Goal: Task Accomplishment & Management: Manage account settings

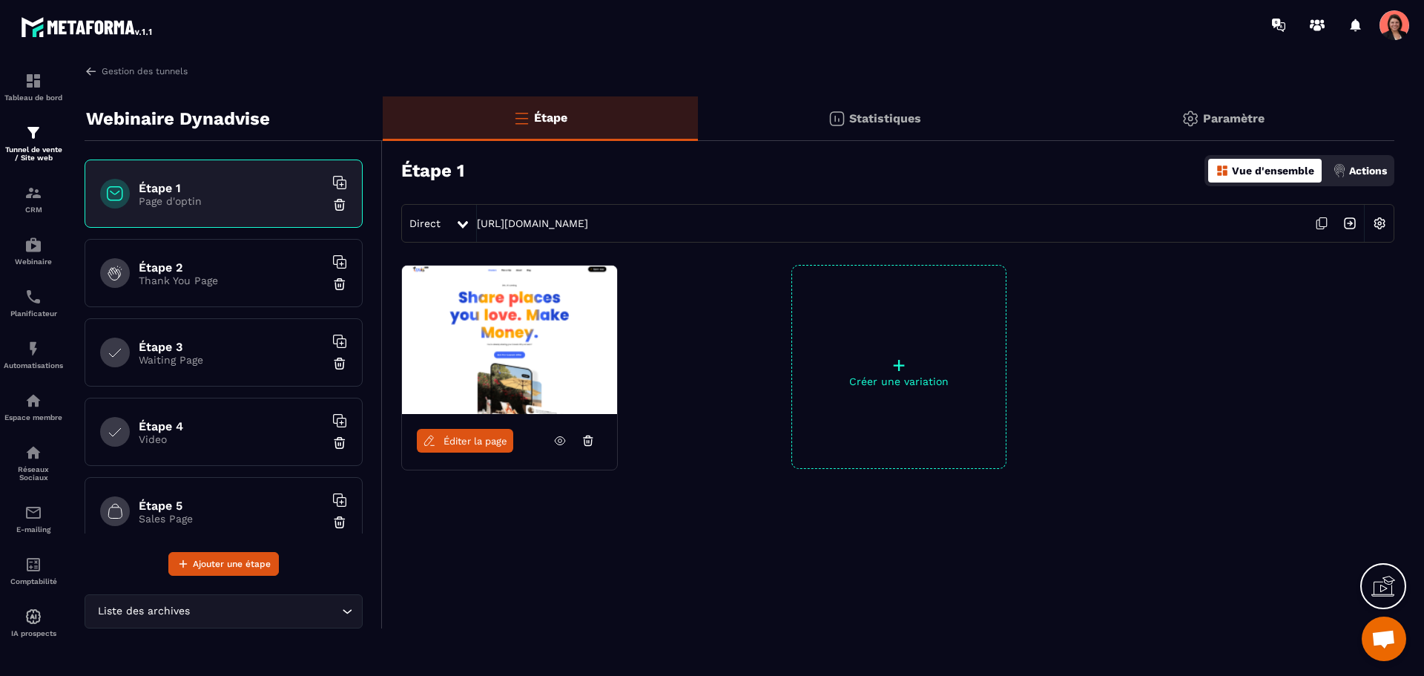
scroll to position [1431, 0]
click at [44, 356] on div "Automatisations" at bounding box center [33, 355] width 59 height 30
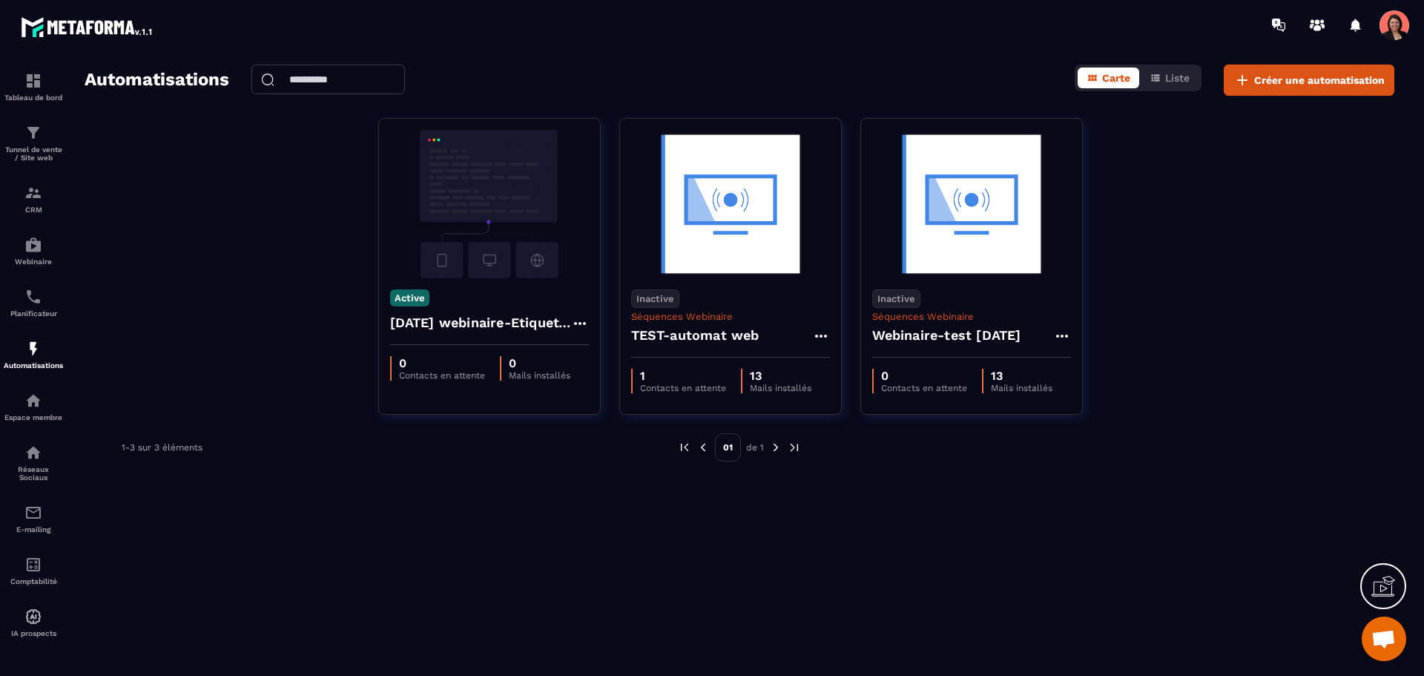
click at [1376, 636] on span "Ouvrir le chat" at bounding box center [1383, 640] width 24 height 21
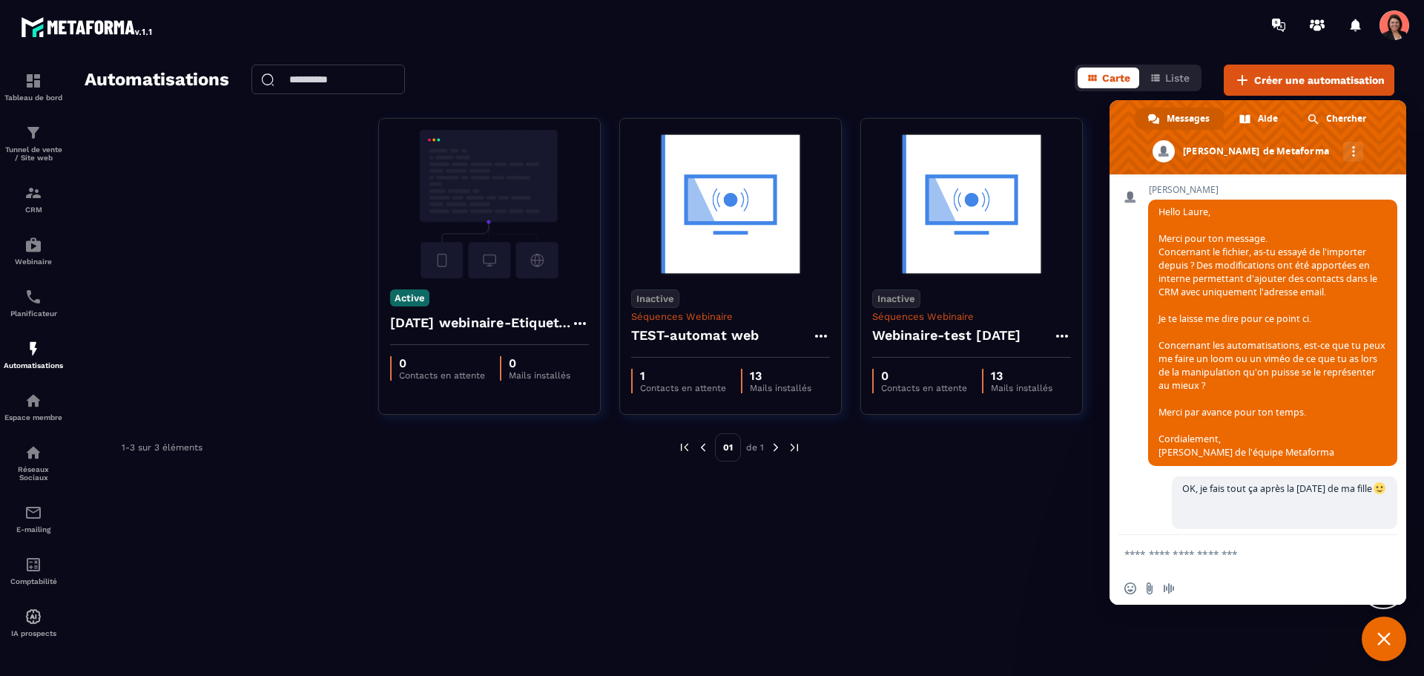
scroll to position [1506, 0]
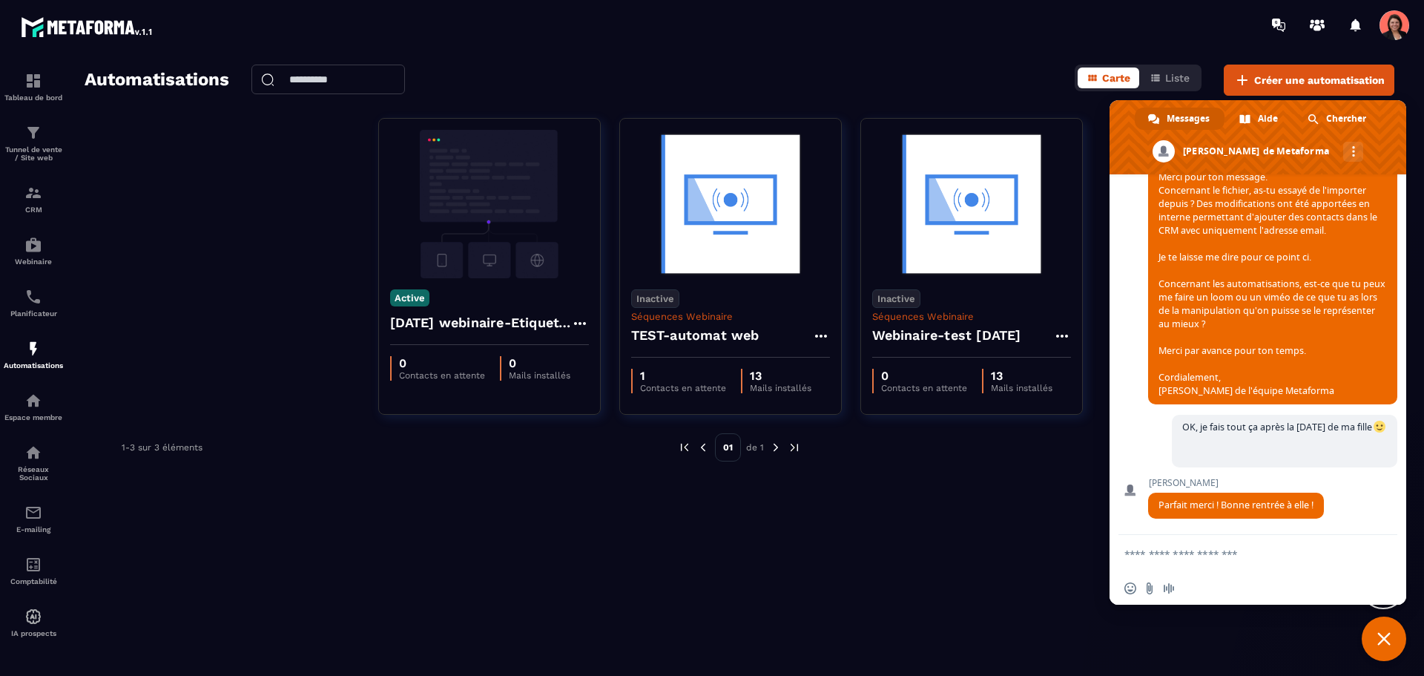
click at [1155, 587] on div "Insérer un emoji Envoyer un fichier Message audio" at bounding box center [1153, 588] width 58 height 12
click at [1146, 587] on input "Envoyer un fichier" at bounding box center [1150, 588] width 12 height 12
type input "**********"
click at [1216, 552] on textarea "Entrez votre message..." at bounding box center [1242, 553] width 237 height 37
click at [1023, 547] on div "Automatisations Carte Liste Créer une automatisation Active [DATE] webinaire-Et…" at bounding box center [739, 367] width 1339 height 605
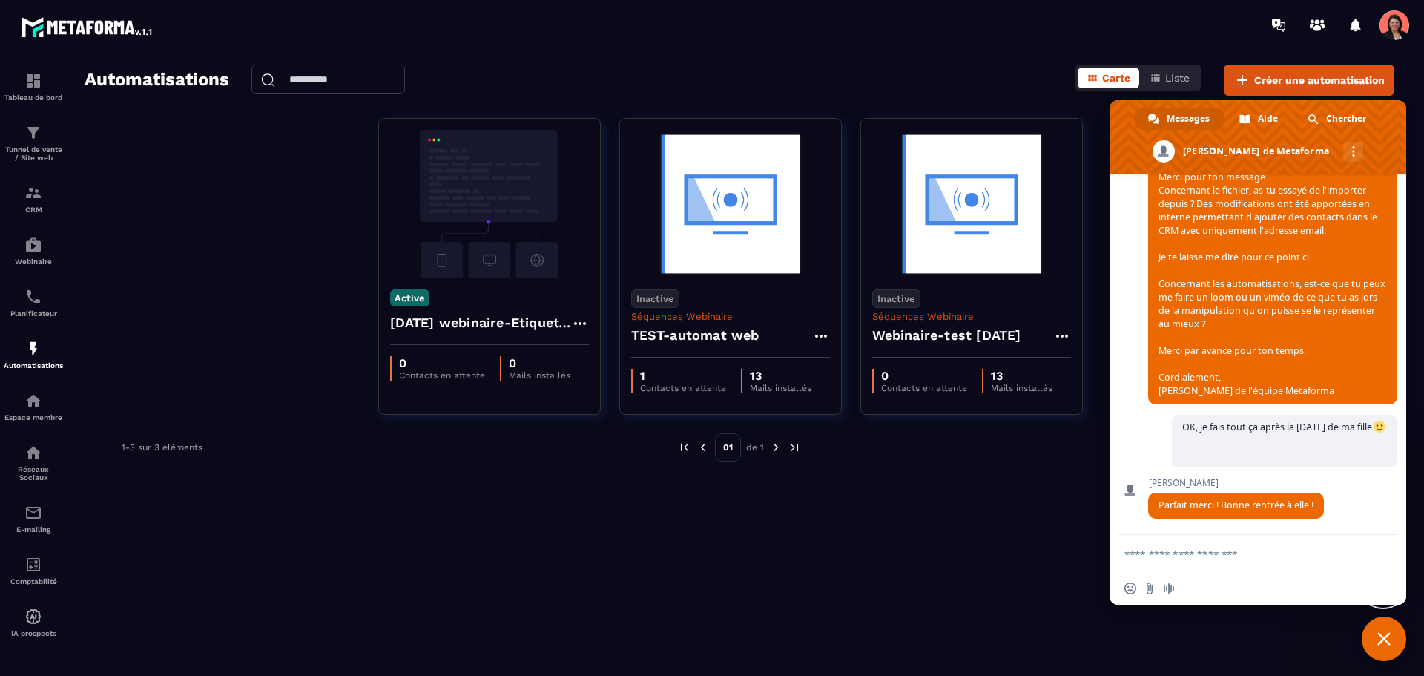
click at [1181, 559] on textarea "Entrez votre message..." at bounding box center [1242, 553] width 237 height 37
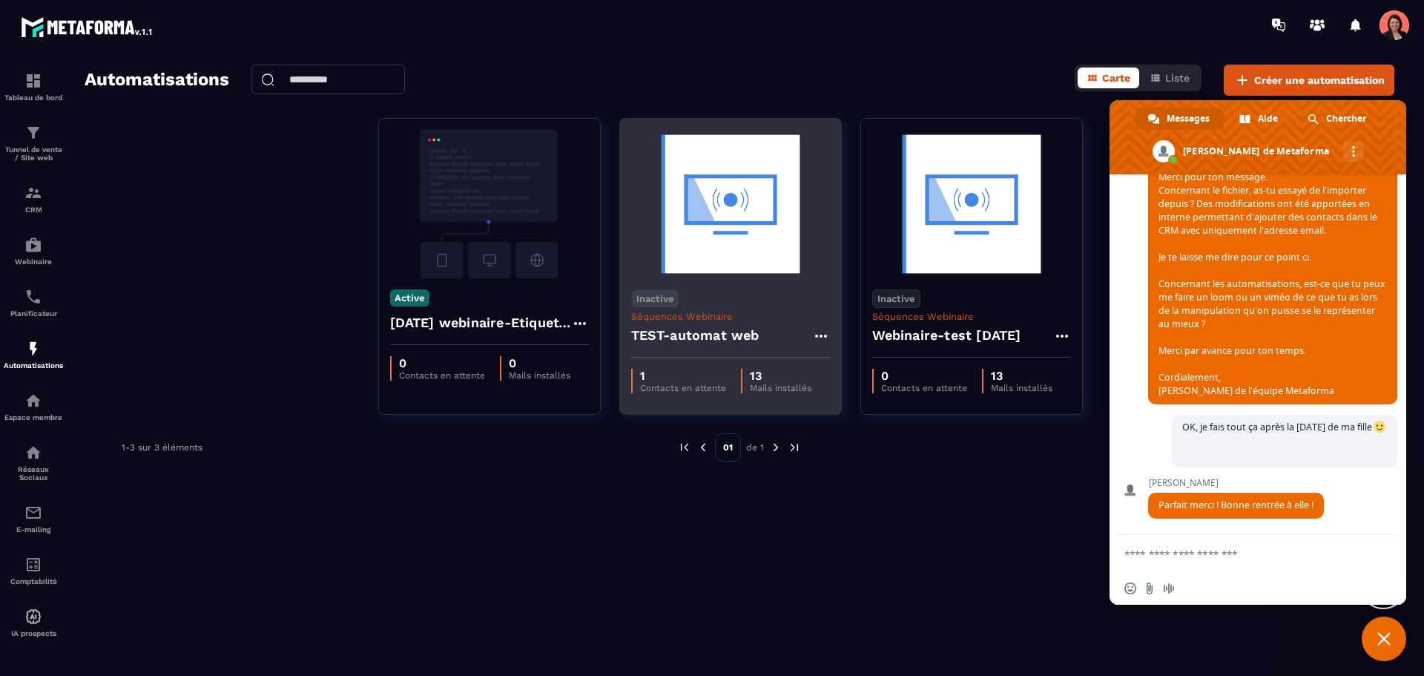
click at [716, 229] on img at bounding box center [730, 204] width 199 height 148
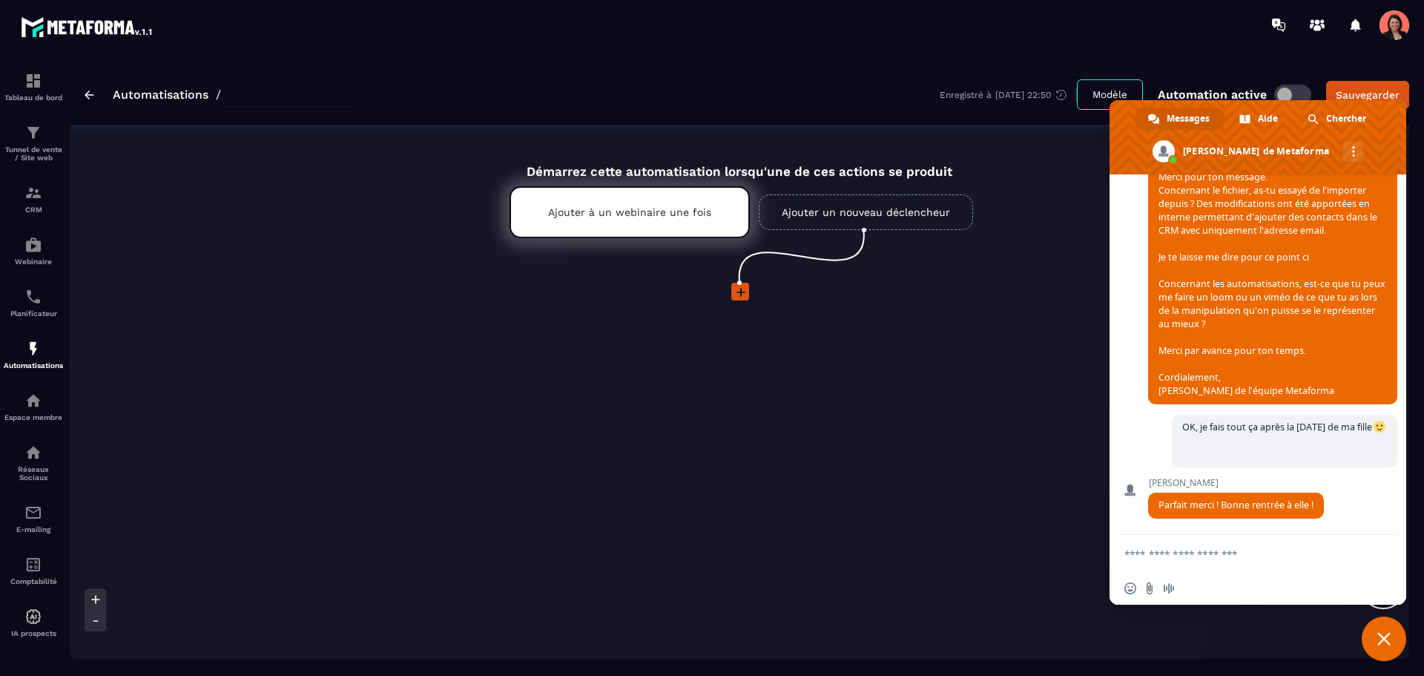
type input "**********"
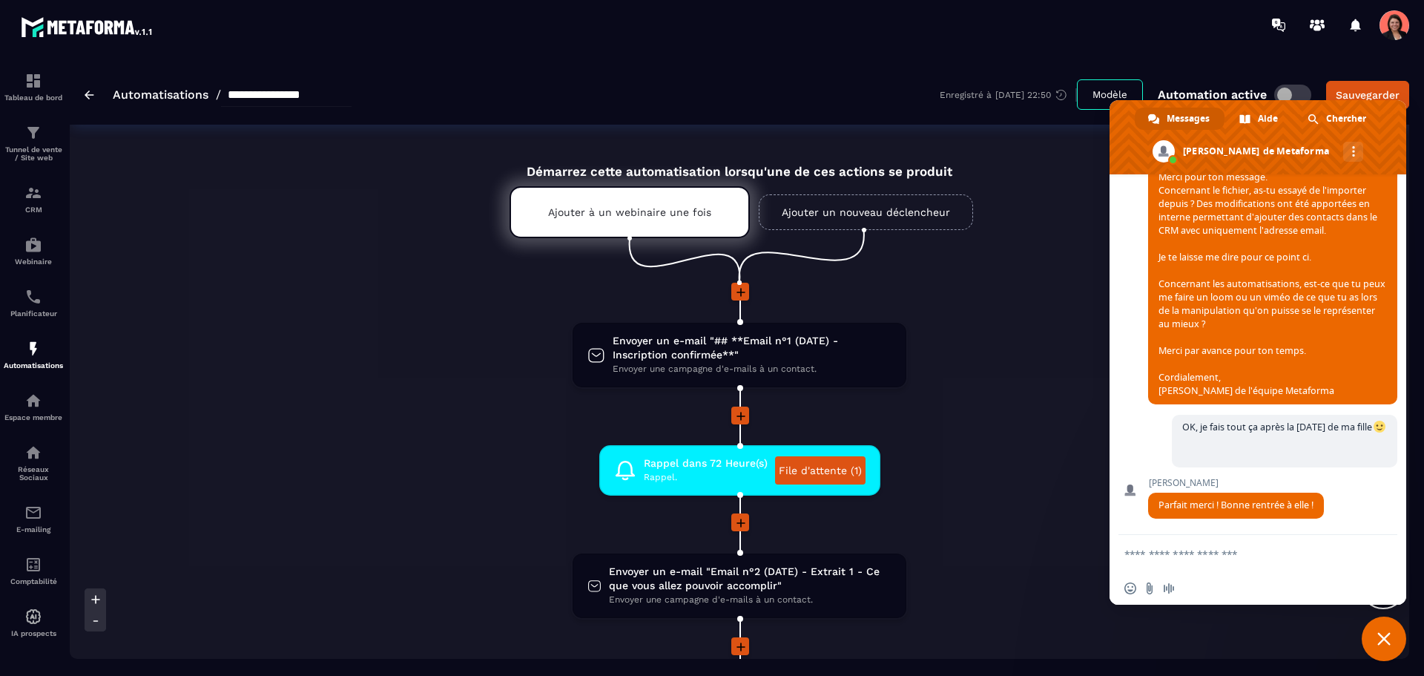
click at [1386, 640] on span "Fermer le chat" at bounding box center [1383, 638] width 13 height 13
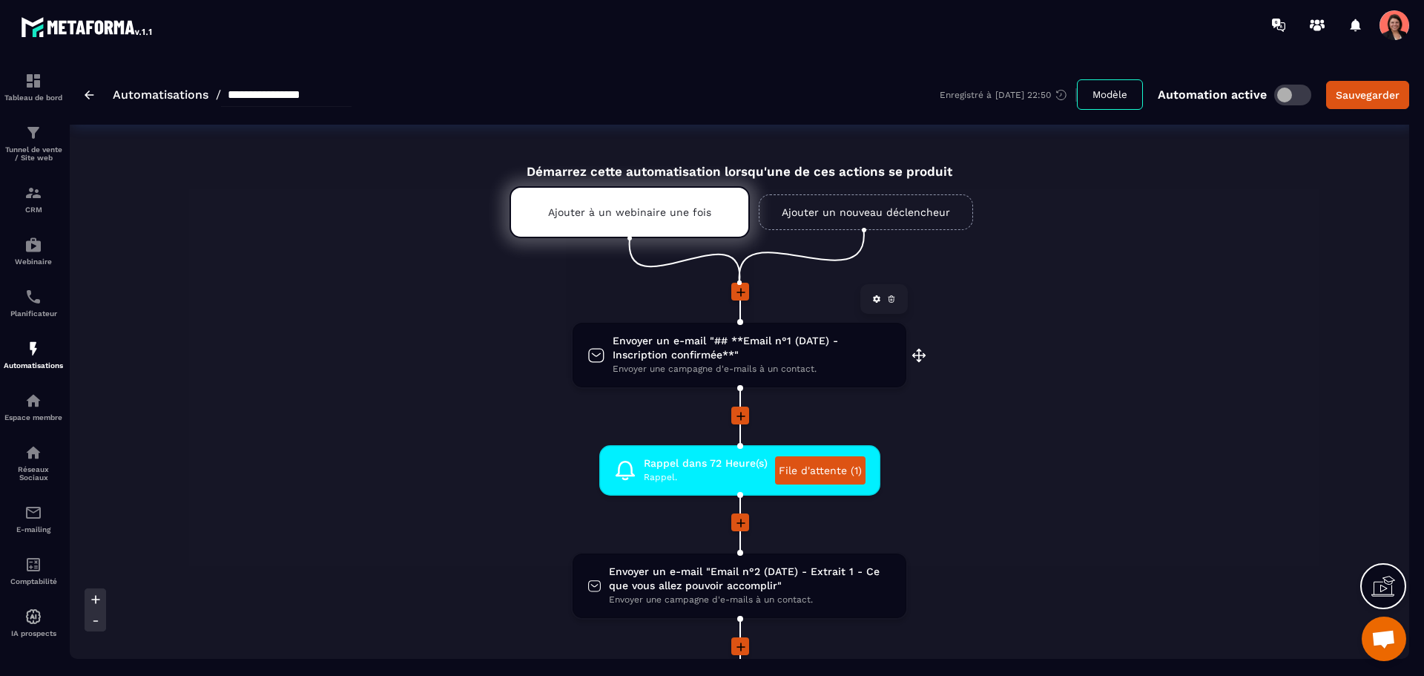
click at [768, 340] on span "Envoyer un e-mail "## **Email n°1 (DATE) - Inscription confirmée**"" at bounding box center [752, 348] width 279 height 28
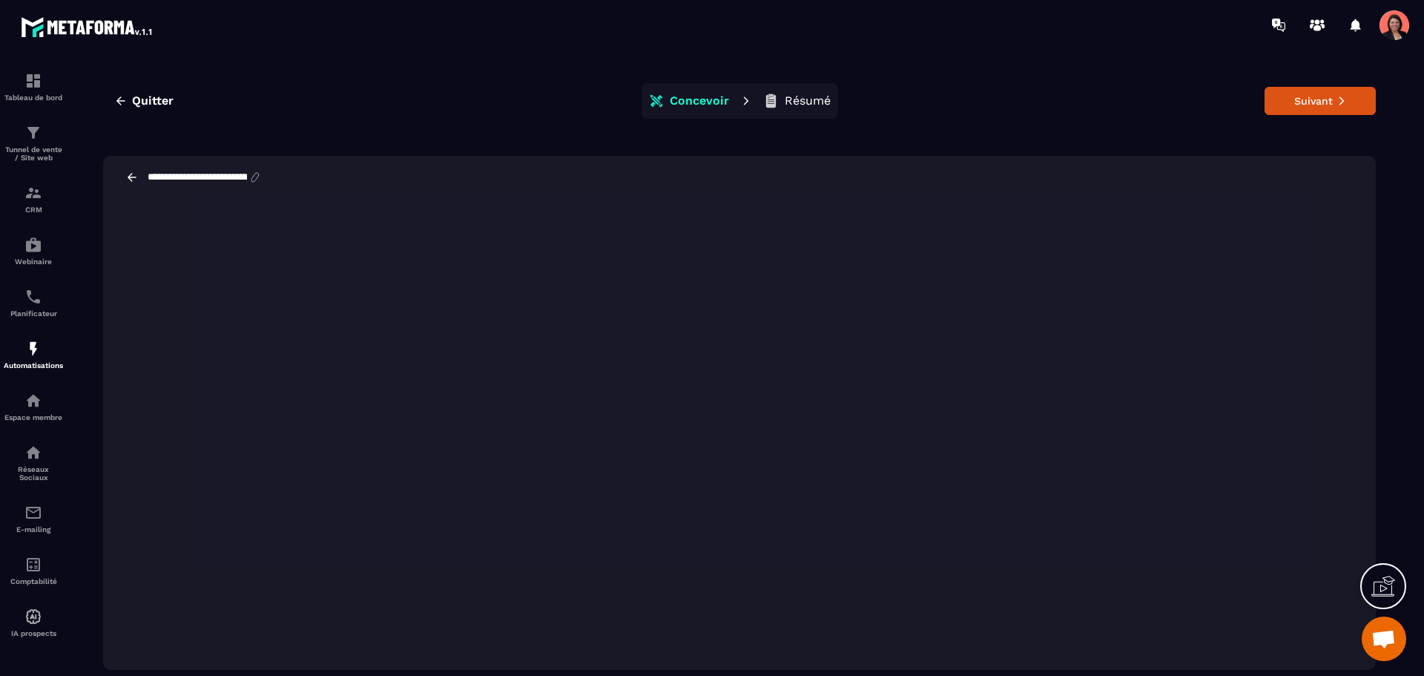
click at [262, 171] on icon at bounding box center [254, 177] width 13 height 13
click at [227, 176] on input "**********" at bounding box center [197, 177] width 102 height 12
drag, startPoint x: 224, startPoint y: 174, endPoint x: 93, endPoint y: 134, distance: 137.2
click at [94, 134] on div "**********" at bounding box center [740, 377] width 1310 height 624
type input "**********"
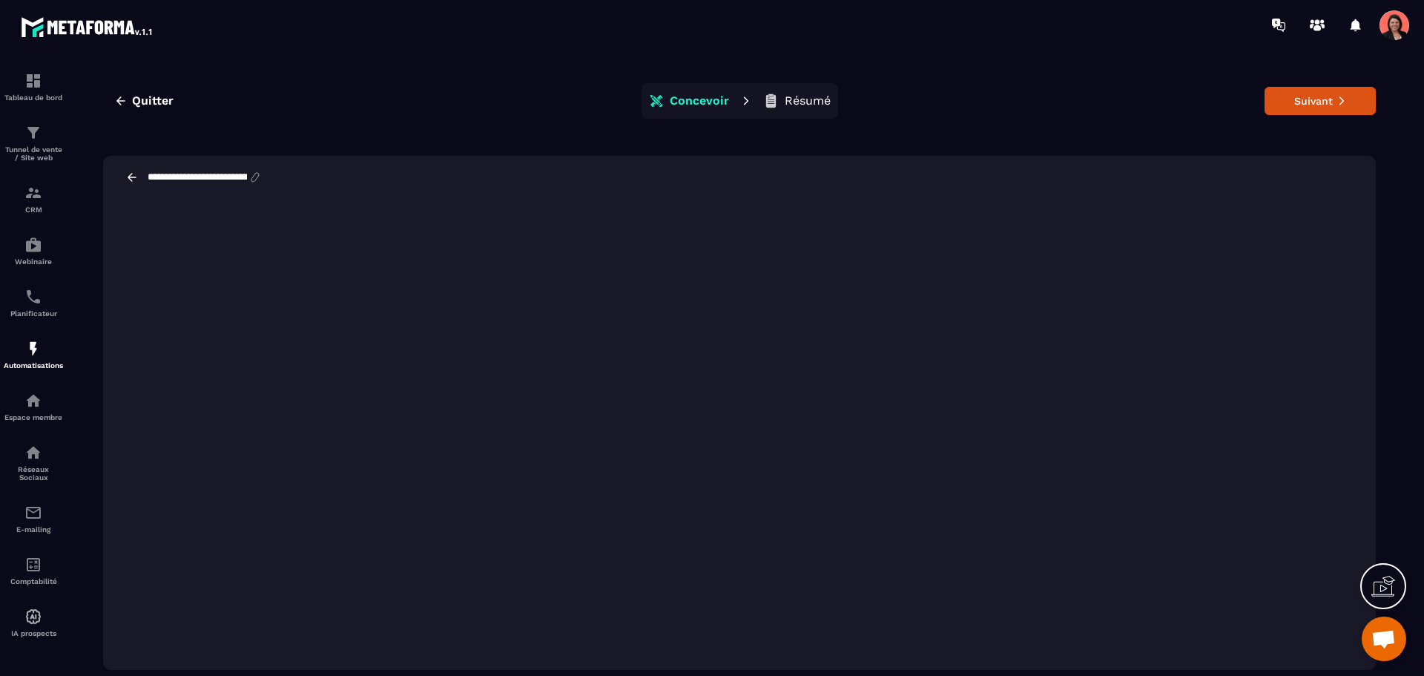
drag, startPoint x: 897, startPoint y: 116, endPoint x: 902, endPoint y: 135, distance: 19.5
click at [897, 116] on div "Quitter Concevoir Résumé Suivant" at bounding box center [739, 101] width 1273 height 36
click at [422, 166] on div "**********" at bounding box center [739, 177] width 1273 height 43
click at [1298, 108] on button "Suivant" at bounding box center [1319, 101] width 111 height 28
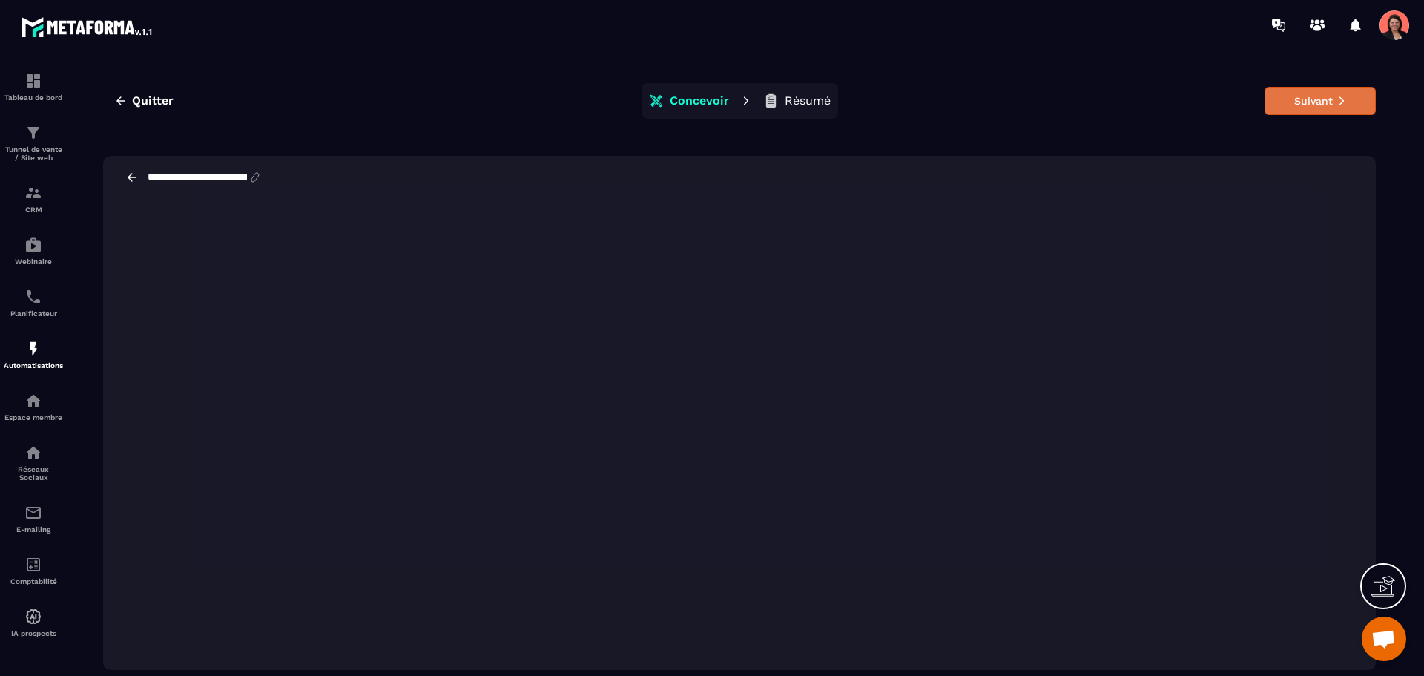
click at [1298, 108] on button "Suivant" at bounding box center [1319, 101] width 111 height 28
click at [804, 105] on p "Résumé" at bounding box center [808, 100] width 46 height 15
click at [798, 92] on button "Résumé" at bounding box center [797, 101] width 76 height 30
click at [131, 170] on div "**********" at bounding box center [739, 177] width 1273 height 43
click at [128, 173] on icon at bounding box center [131, 177] width 13 height 13
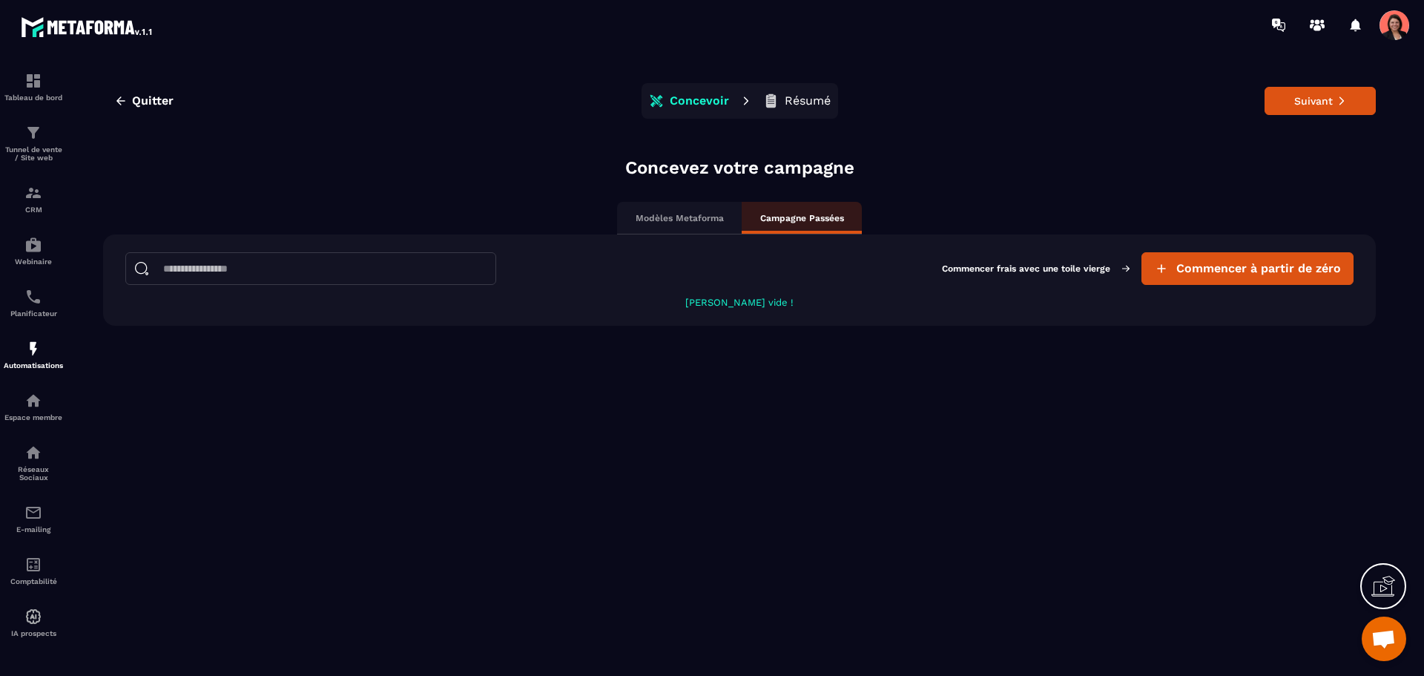
click at [697, 202] on div "Modèles Metaforma" at bounding box center [679, 218] width 125 height 33
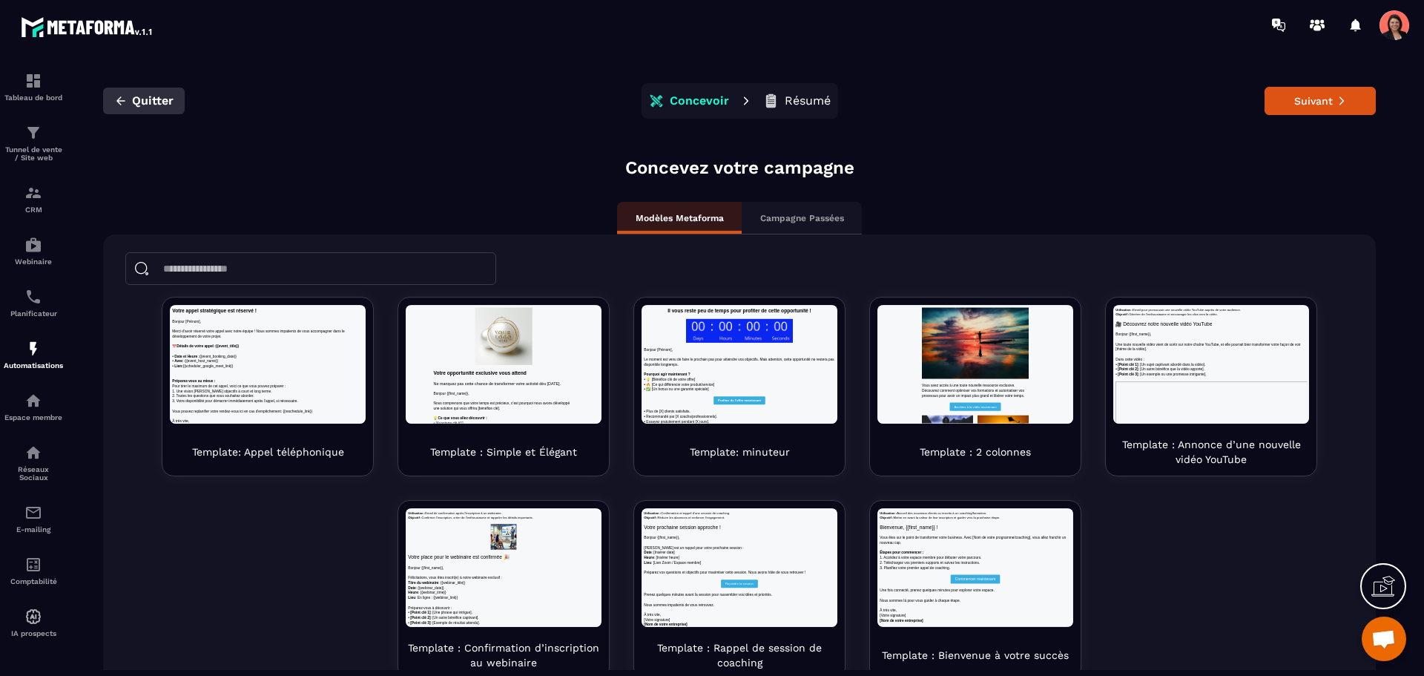
click at [119, 95] on icon "button" at bounding box center [120, 100] width 13 height 13
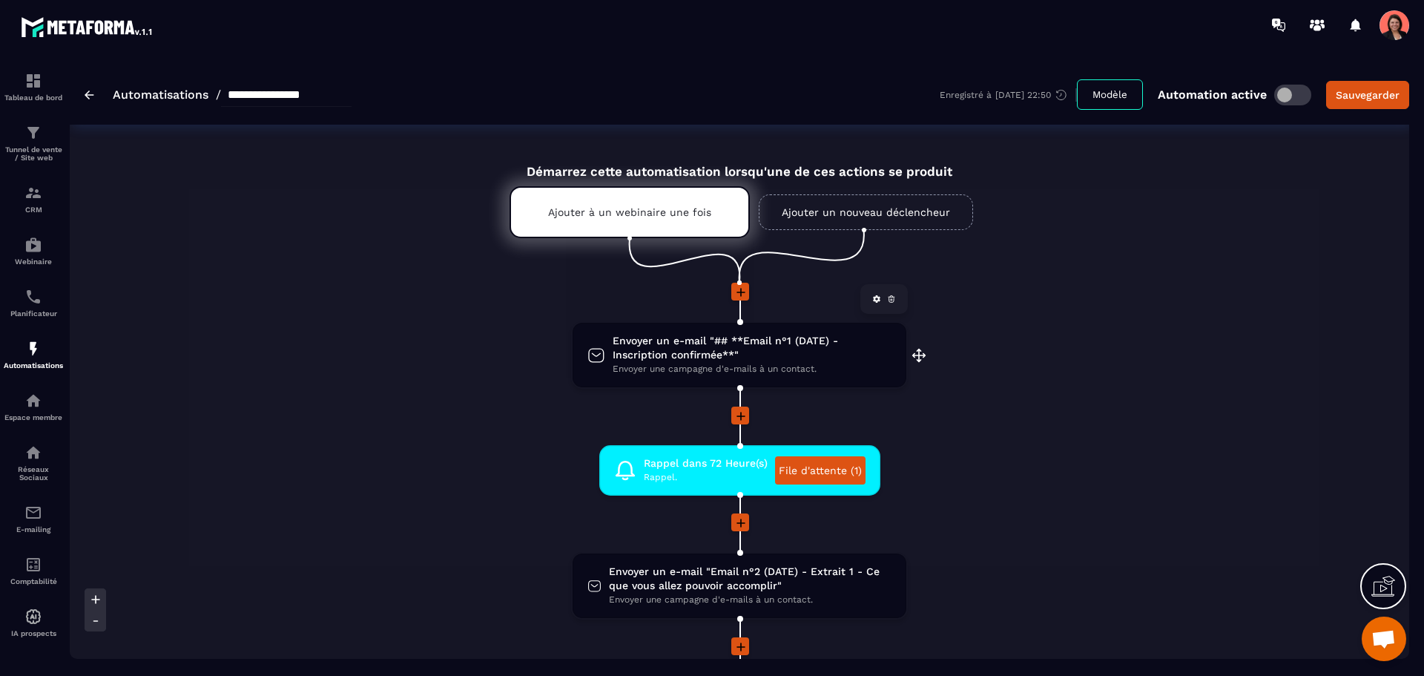
click at [820, 351] on span "Envoyer un e-mail "## **Email n°1 (DATE) - Inscription confirmée**"" at bounding box center [752, 348] width 279 height 28
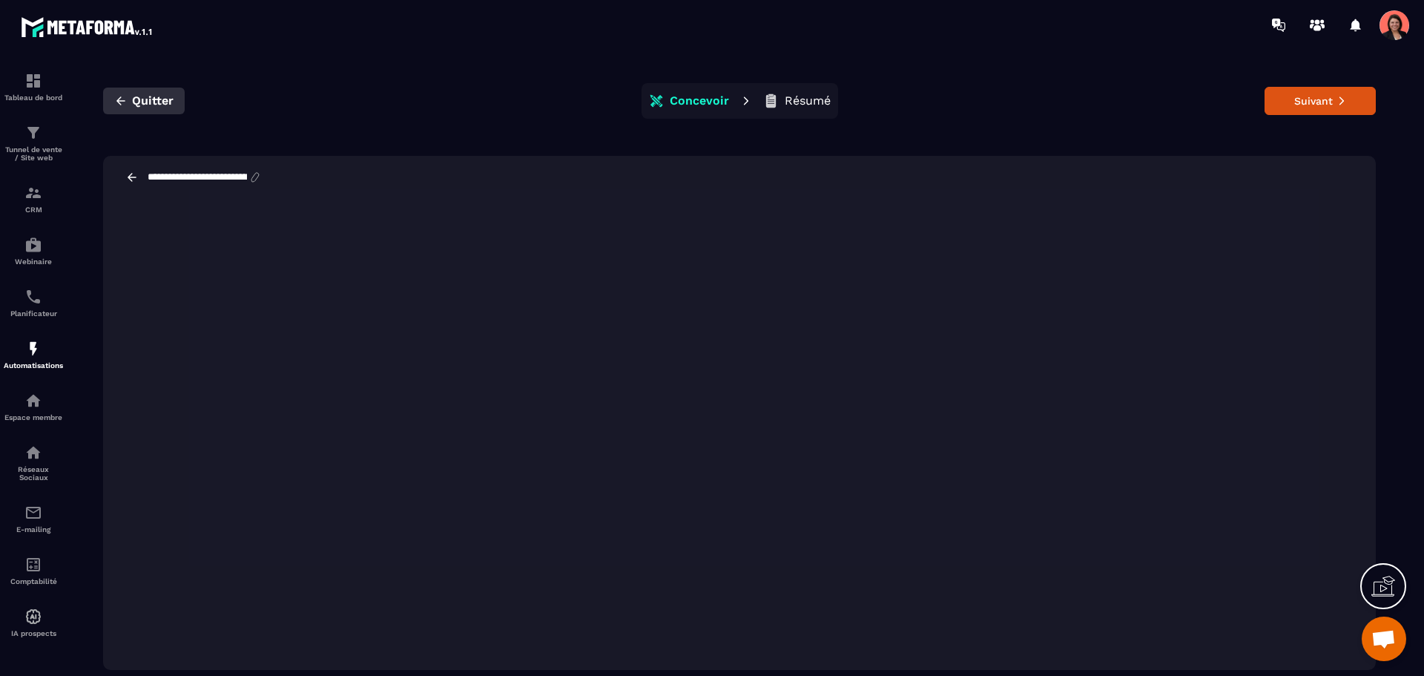
click at [119, 93] on button "Quitter" at bounding box center [144, 101] width 82 height 27
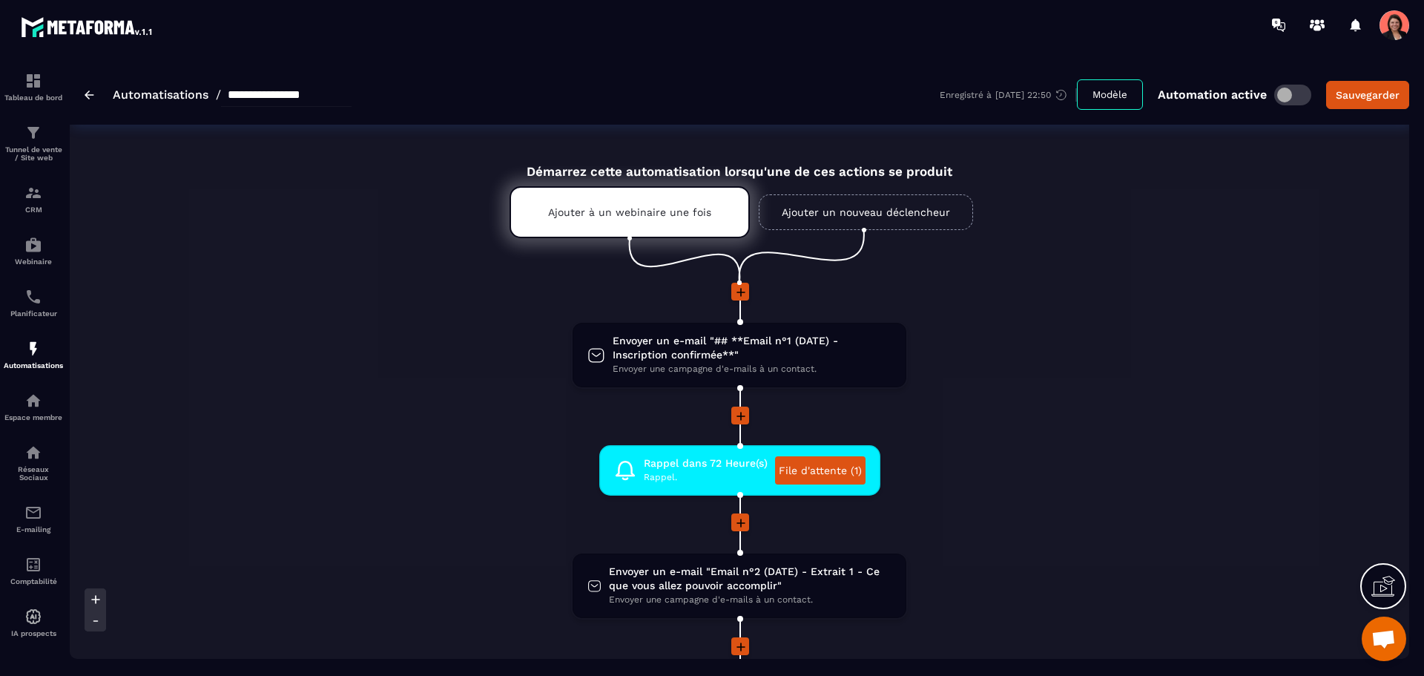
click at [1388, 630] on span "Ouvrir le chat" at bounding box center [1383, 640] width 24 height 21
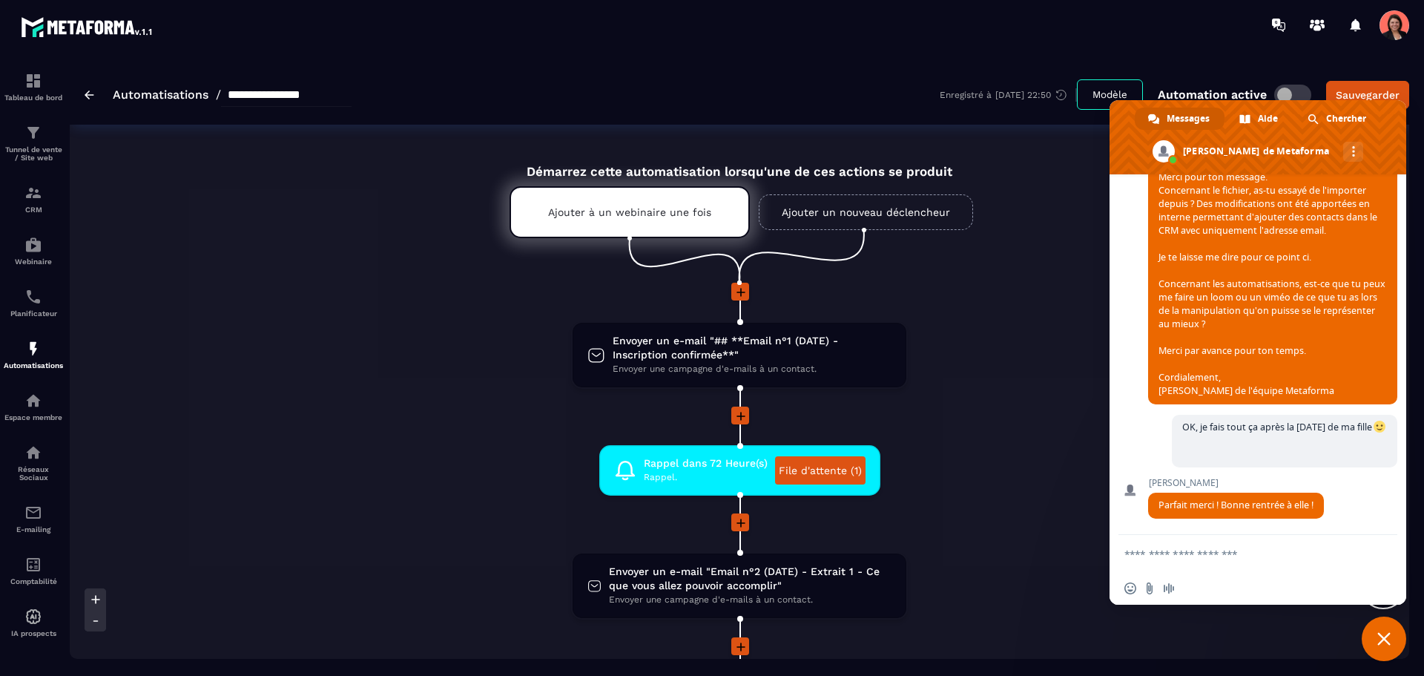
click at [1250, 555] on textarea "Entrez votre message..." at bounding box center [1242, 553] width 237 height 37
paste textarea "**********"
type textarea "**********"
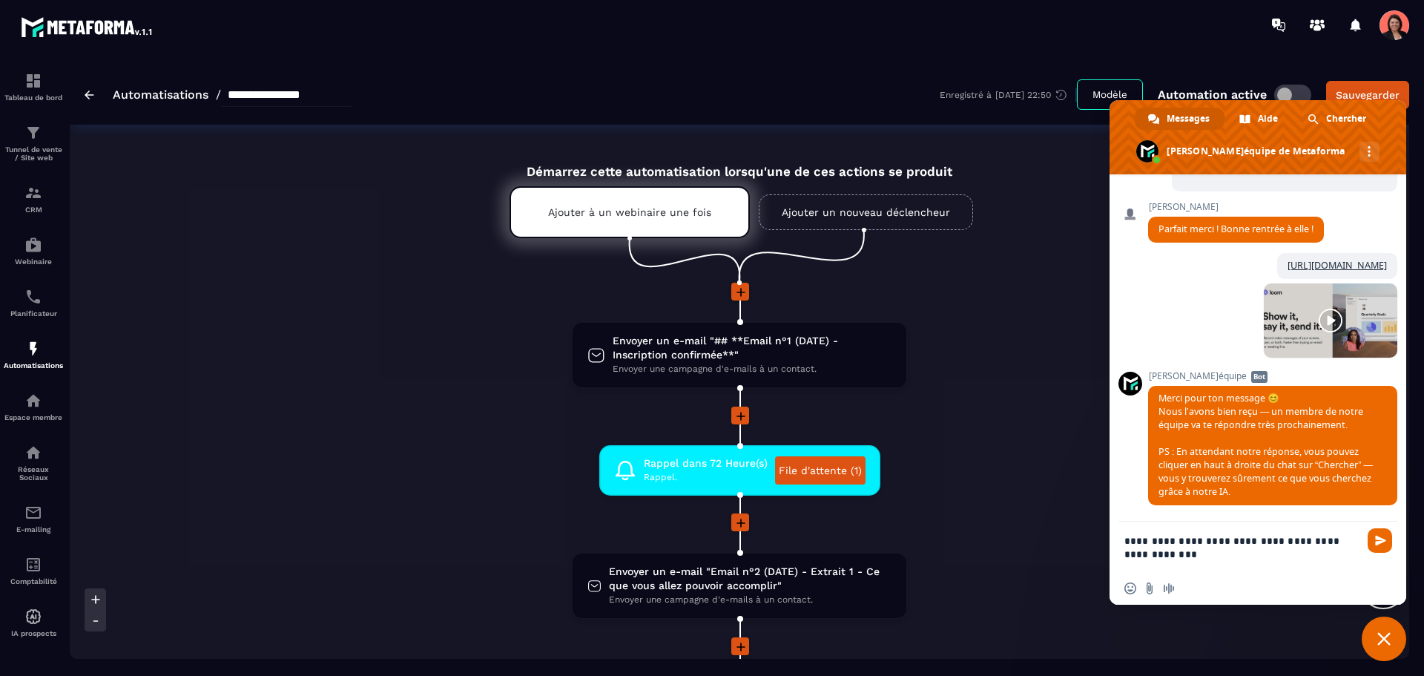
type textarea "**********"
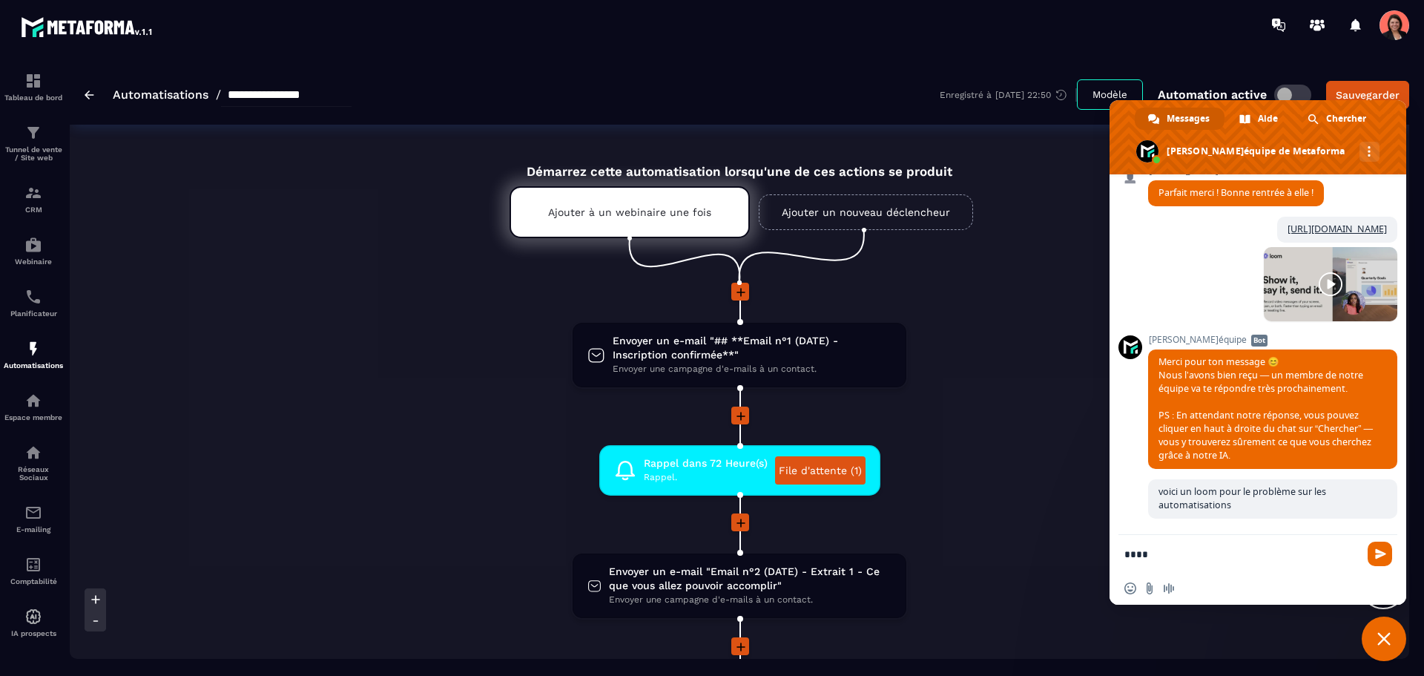
scroll to position [1990, 0]
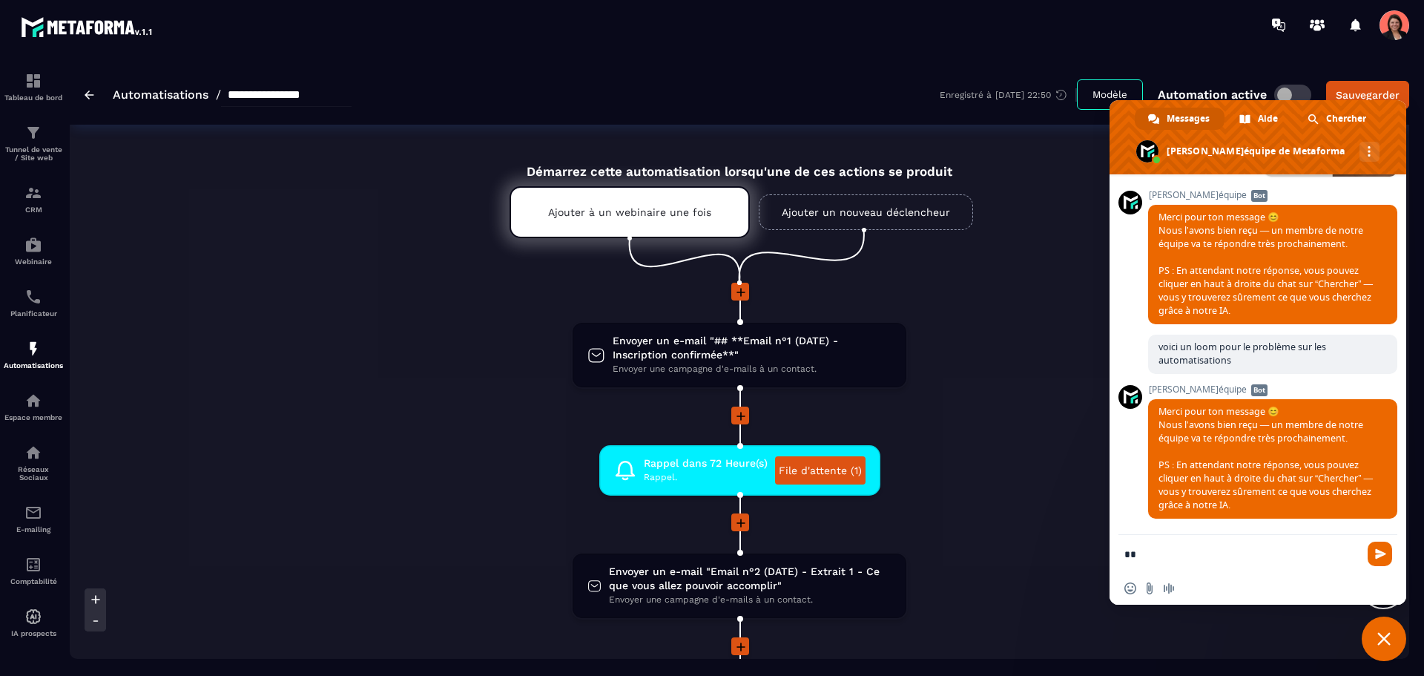
type textarea "*"
click at [1169, 585] on span "Message audio" at bounding box center [1169, 588] width 12 height 12
click at [1235, 591] on span at bounding box center [1236, 588] width 12 height 12
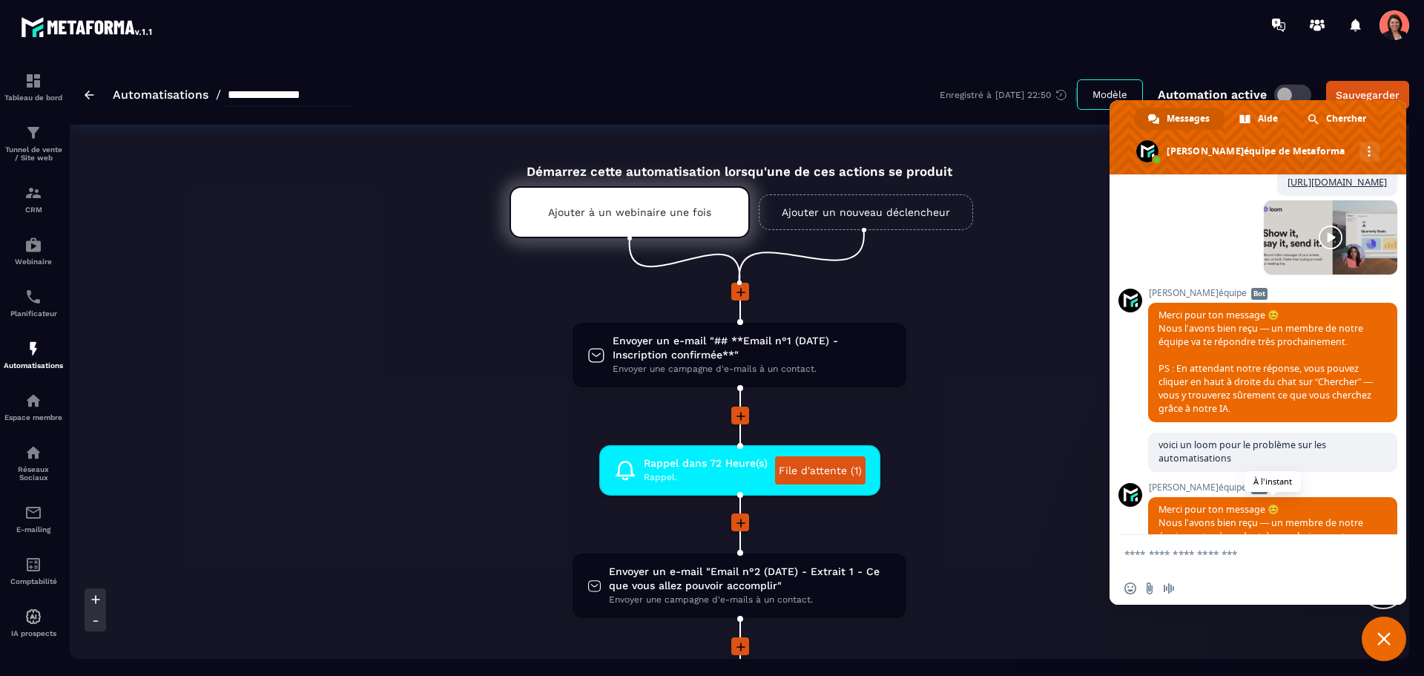
scroll to position [2030, 0]
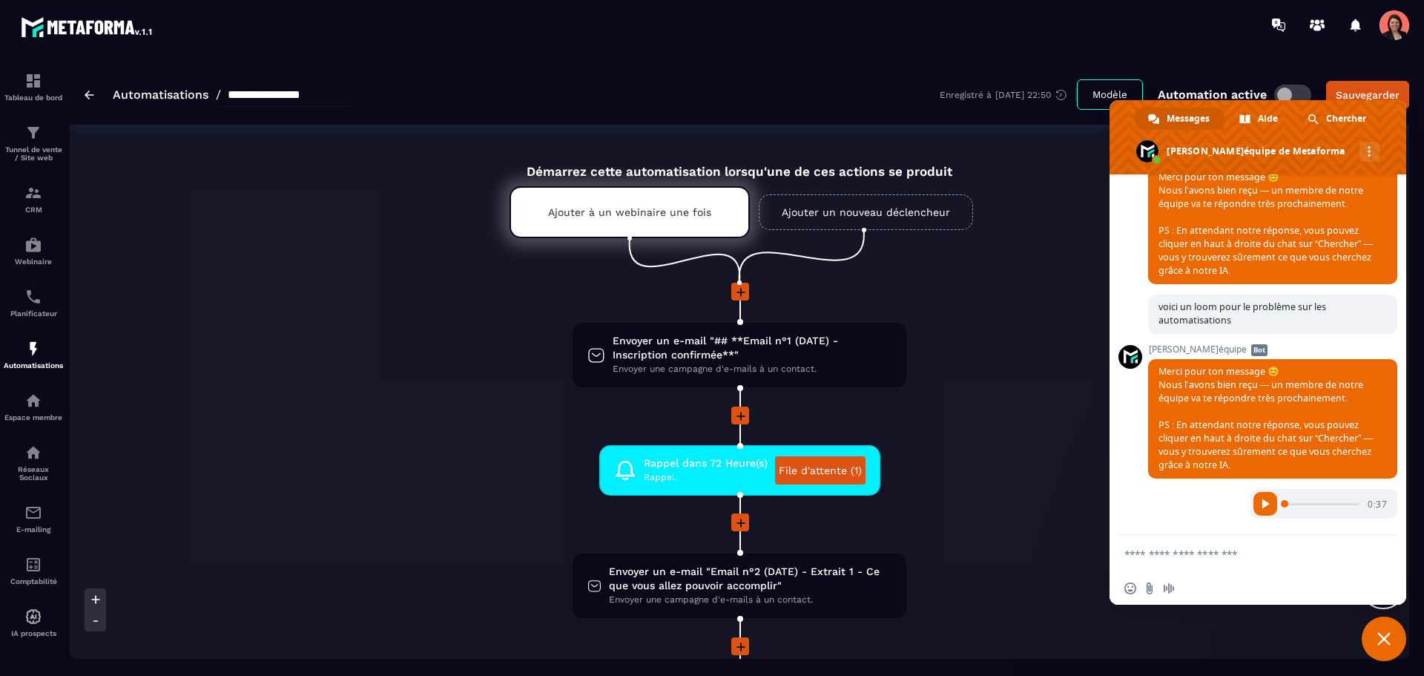
click at [1147, 553] on textarea "Entrez votre message..." at bounding box center [1242, 553] width 237 height 37
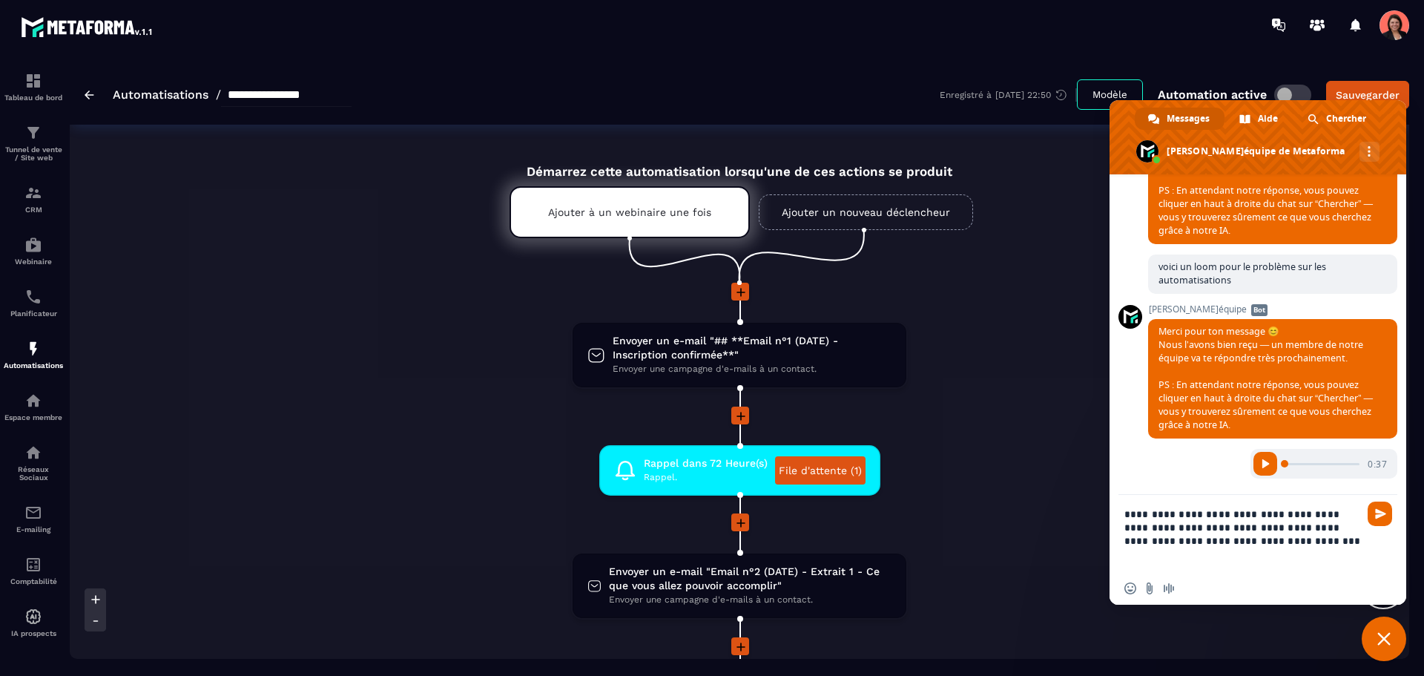
type textarea "**********"
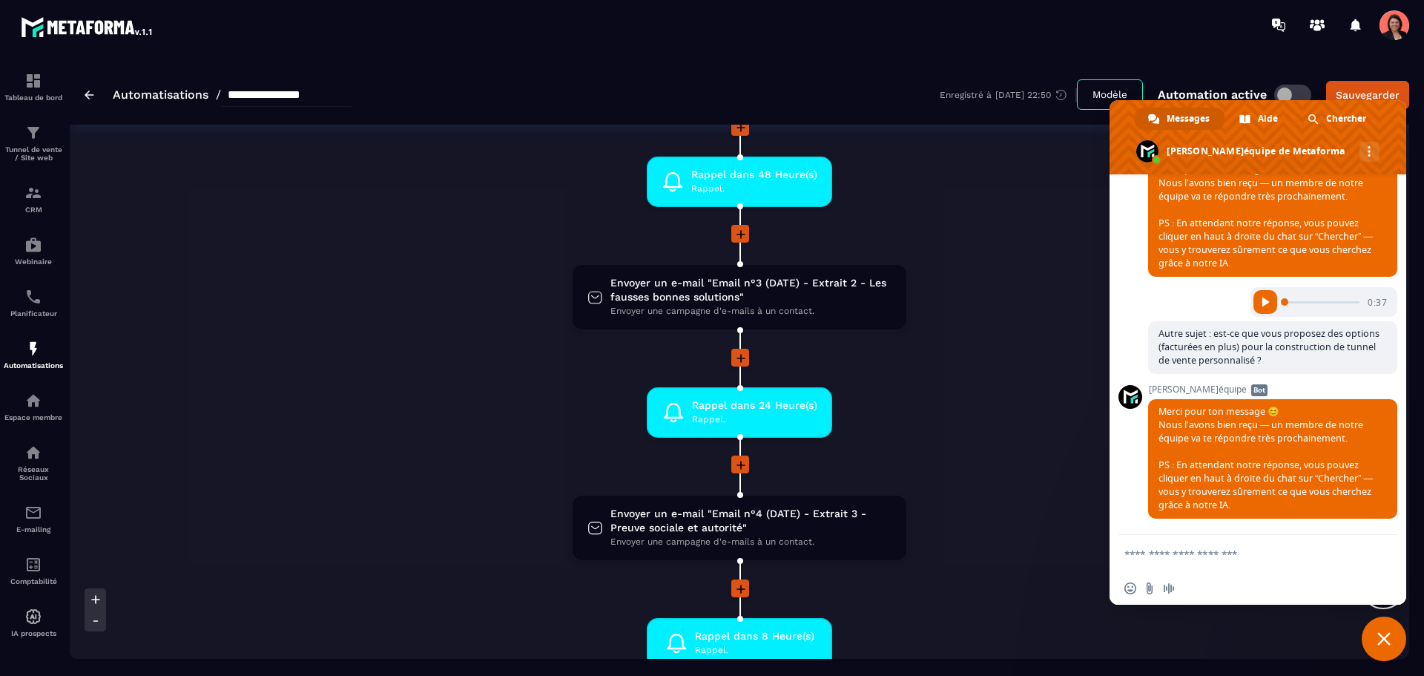
scroll to position [593, 0]
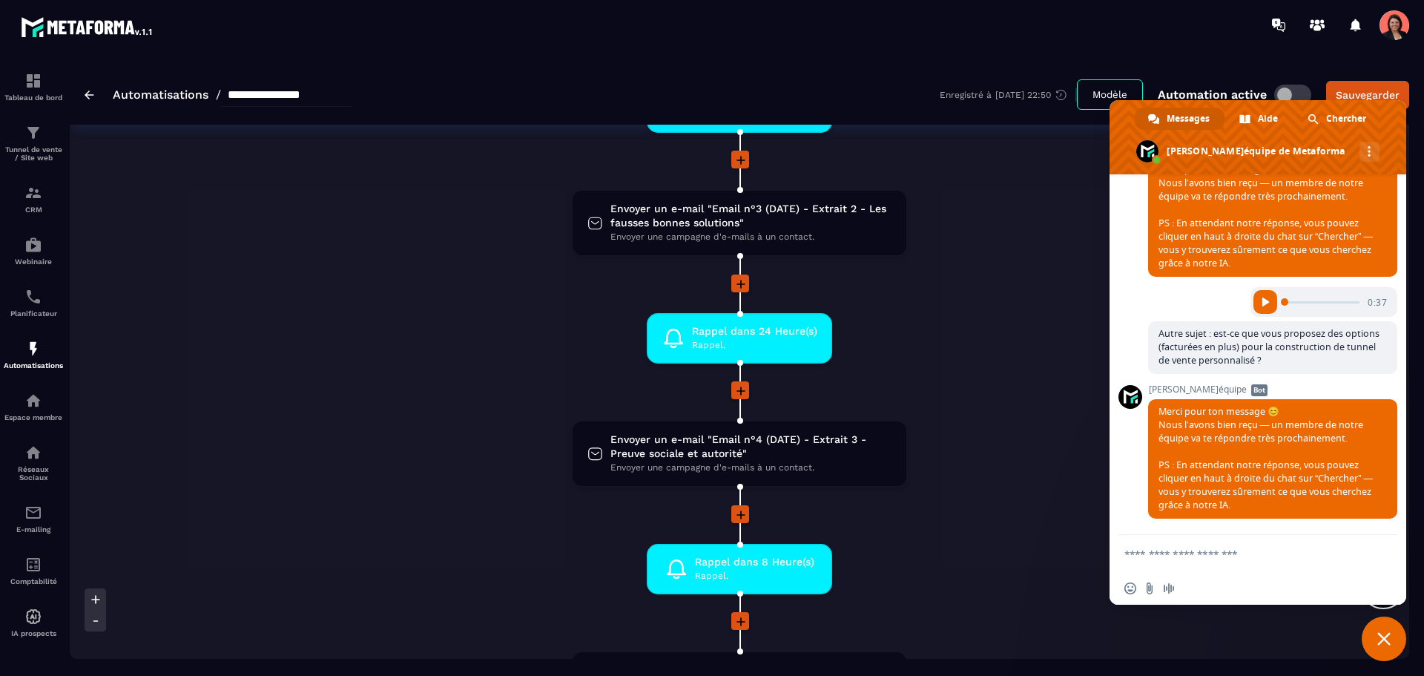
click at [1393, 644] on span "Fermer le chat" at bounding box center [1384, 638] width 44 height 44
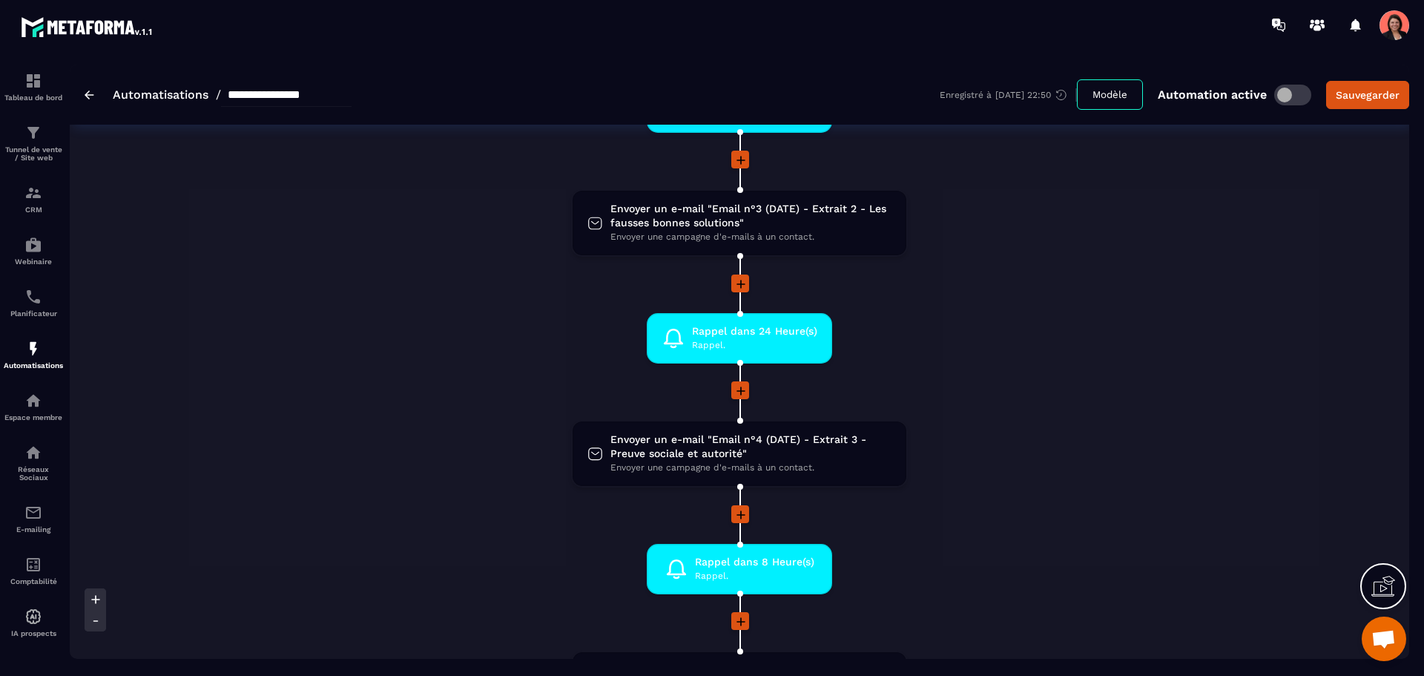
click at [90, 94] on img at bounding box center [90, 94] width 10 height 9
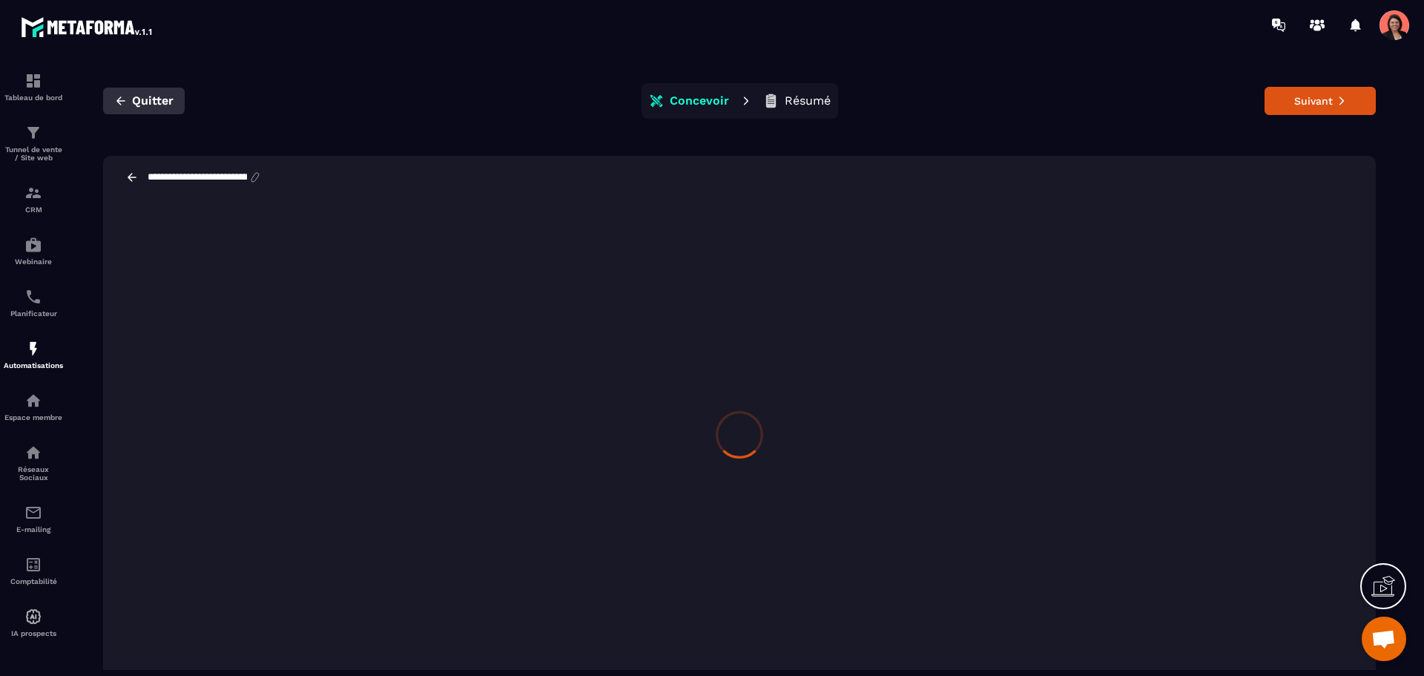
click at [120, 102] on icon "button" at bounding box center [120, 100] width 13 height 13
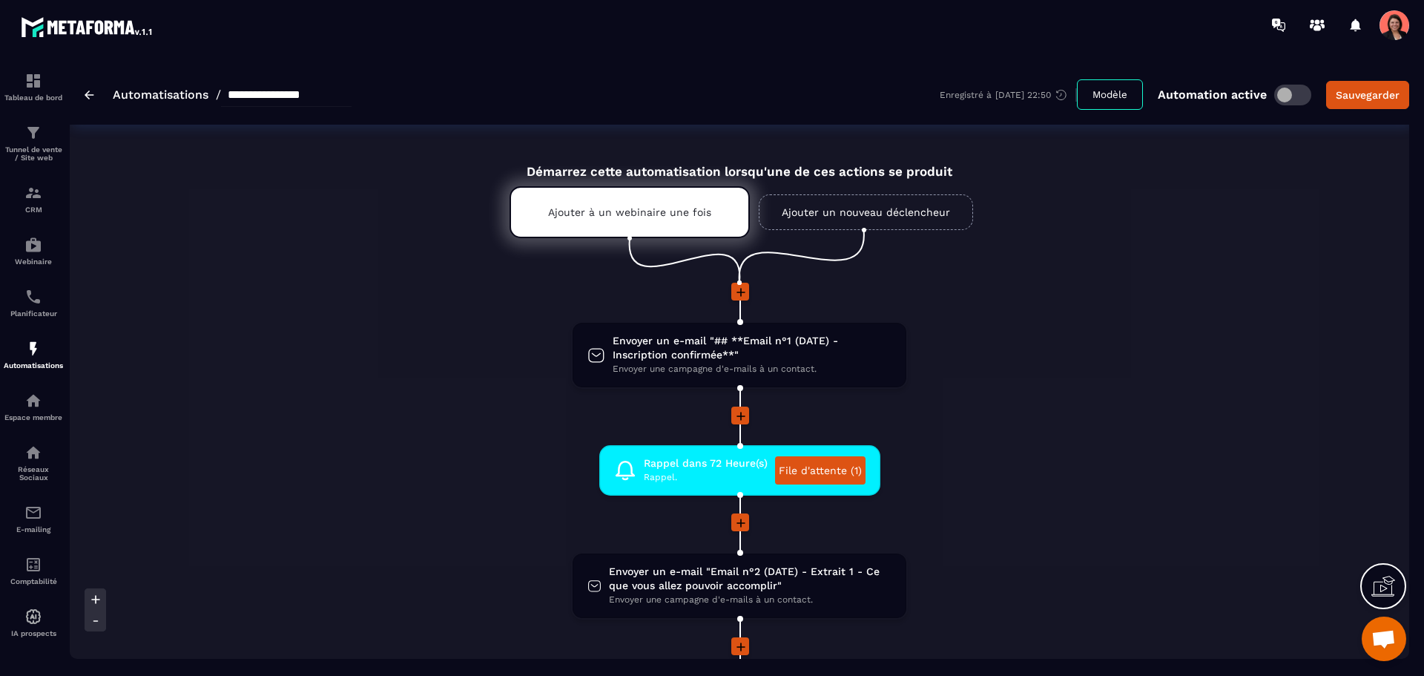
click at [85, 92] on img at bounding box center [90, 94] width 10 height 9
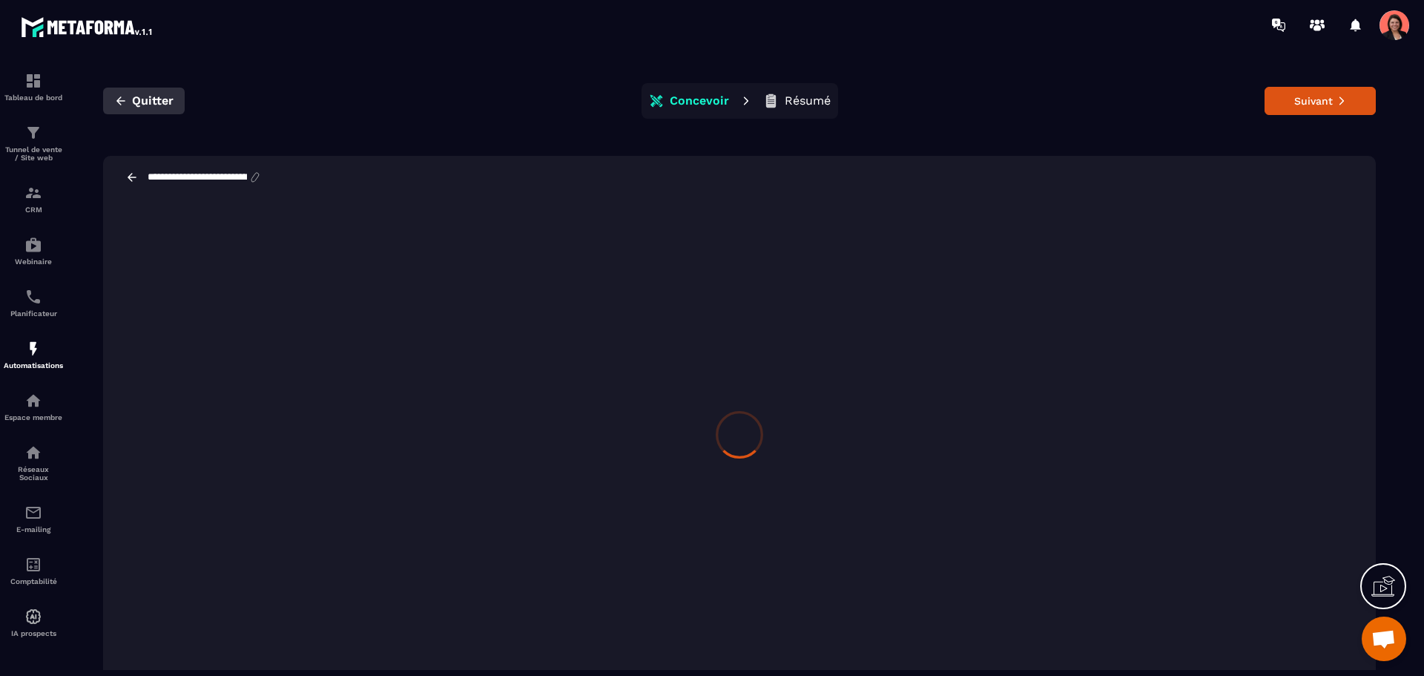
click at [149, 105] on span "Quitter" at bounding box center [153, 100] width 42 height 15
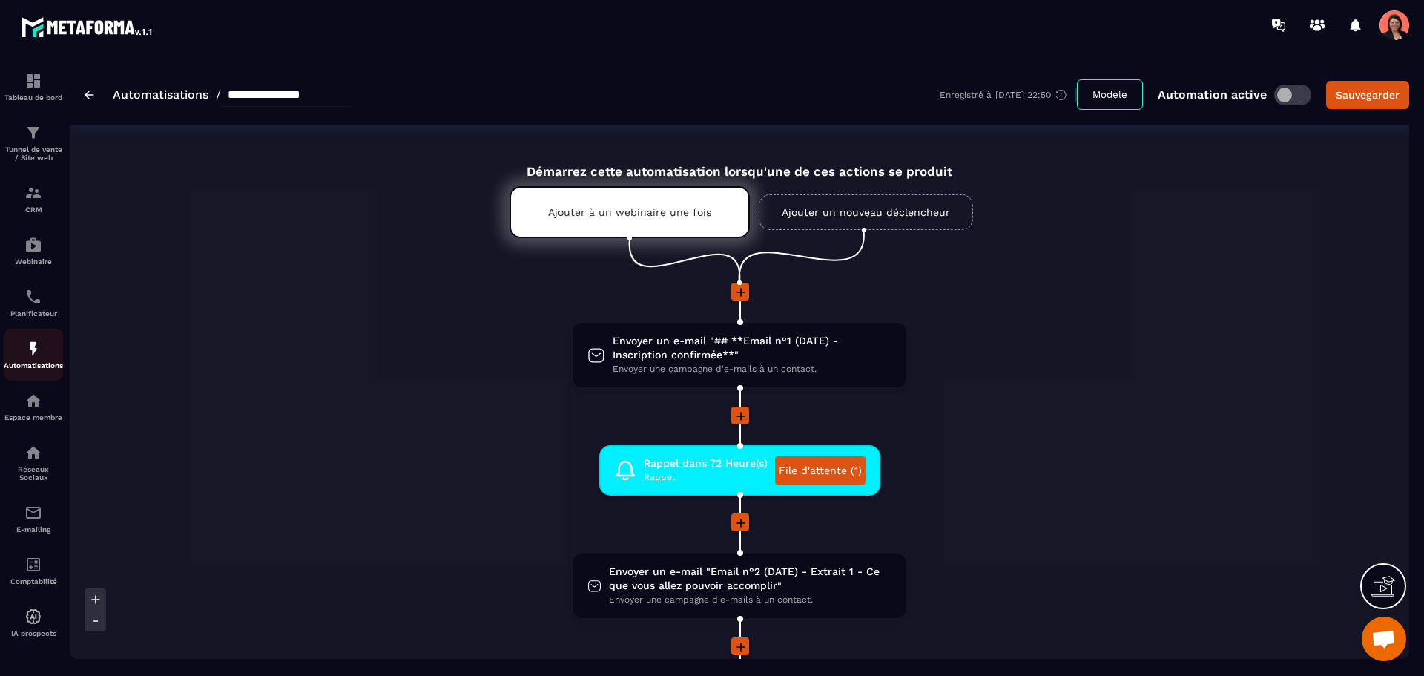
click at [27, 353] on img at bounding box center [33, 349] width 18 height 18
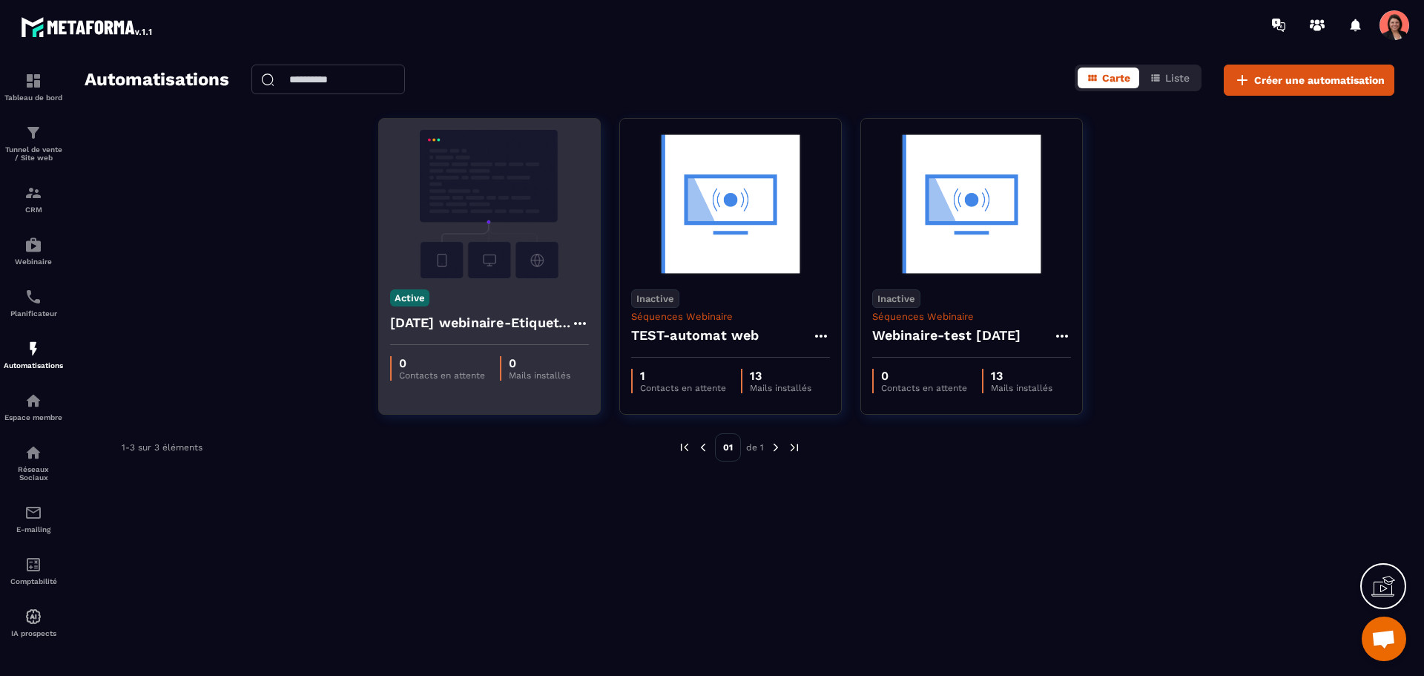
click at [559, 151] on img at bounding box center [489, 204] width 199 height 148
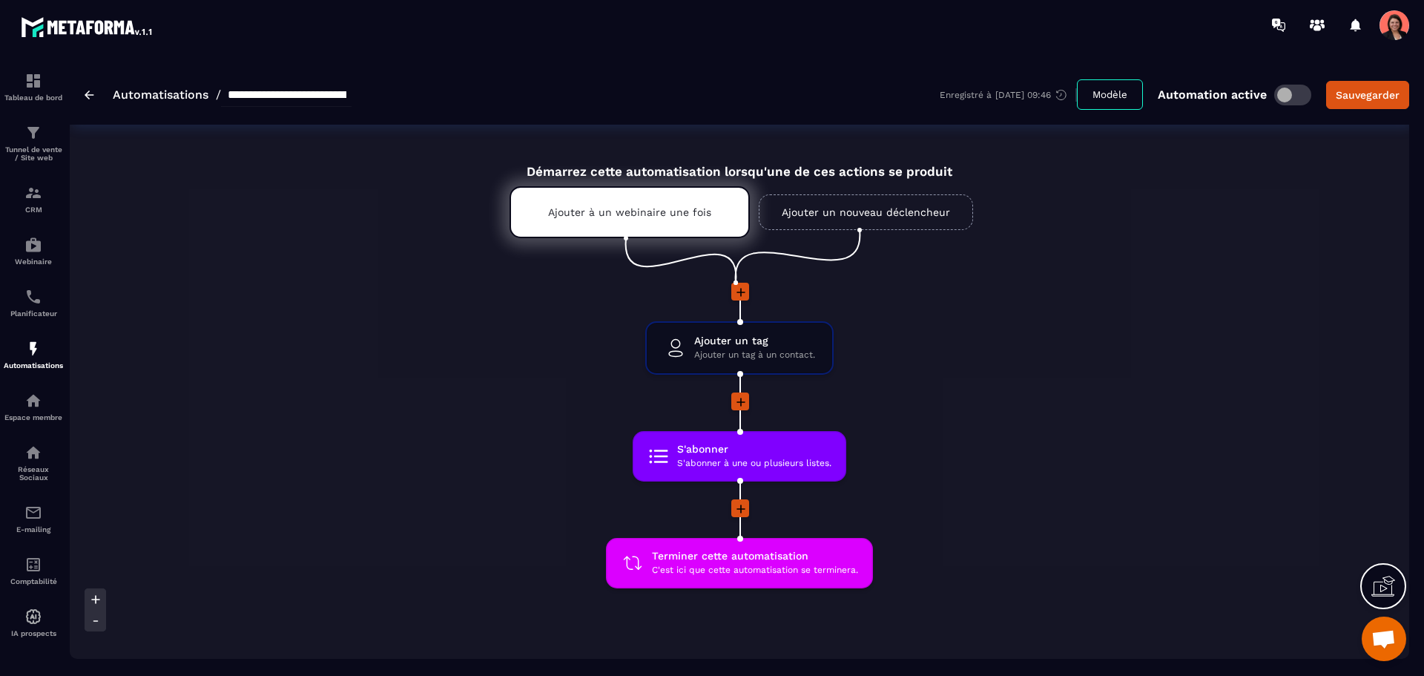
click at [89, 93] on img at bounding box center [90, 94] width 10 height 9
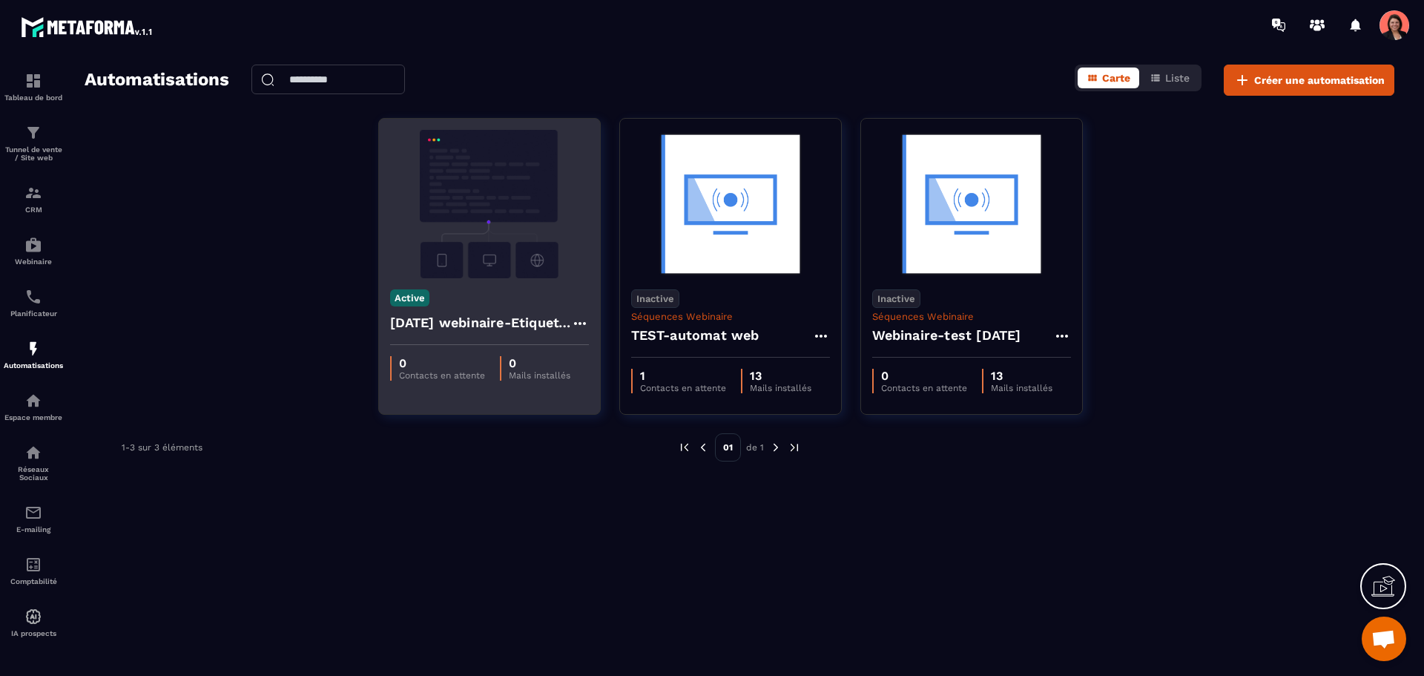
drag, startPoint x: 451, startPoint y: 400, endPoint x: 417, endPoint y: 393, distance: 34.9
click at [619, 393] on div "Active [DATE] webinaire-Etiquette CRM 0 Contacts en attente 0 Mails installés" at bounding box center [730, 266] width 222 height 297
click at [579, 322] on icon at bounding box center [579, 323] width 12 height 3
click at [624, 391] on button "Cloner" at bounding box center [623, 386] width 93 height 27
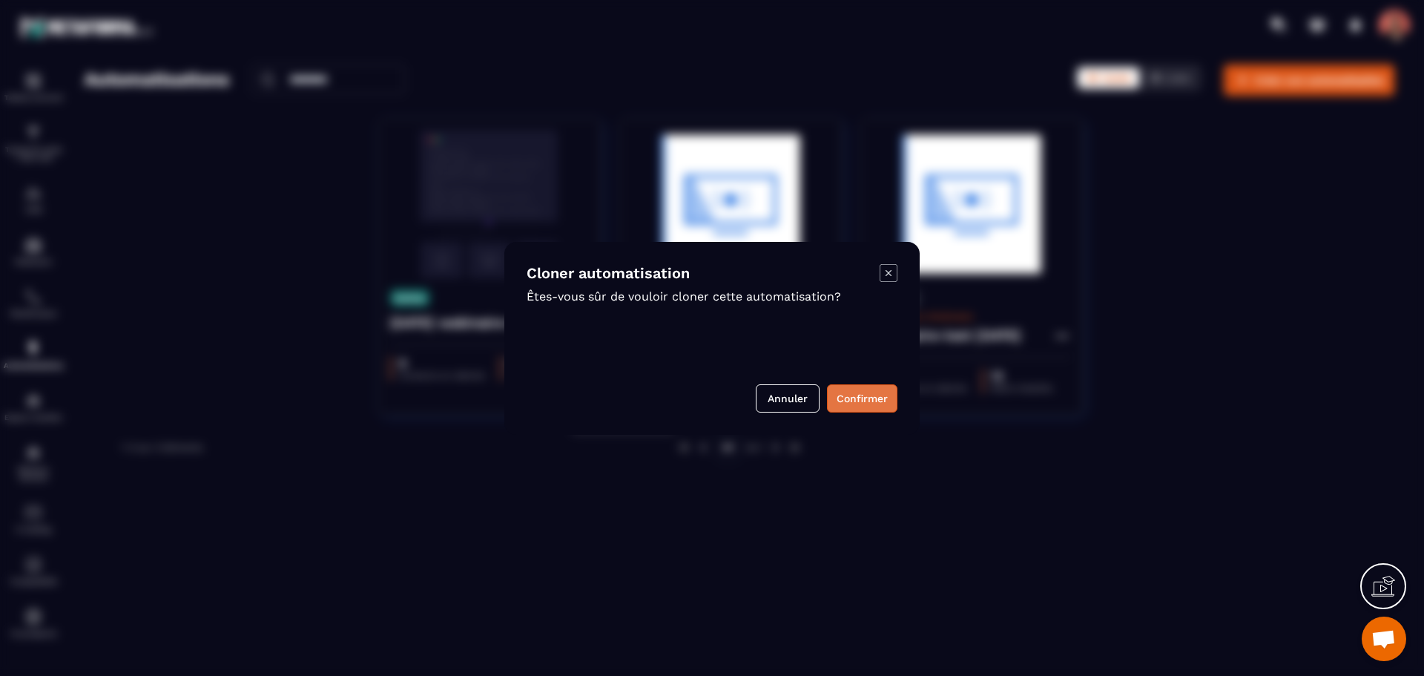
click at [868, 401] on button "Confirmer" at bounding box center [862, 398] width 70 height 28
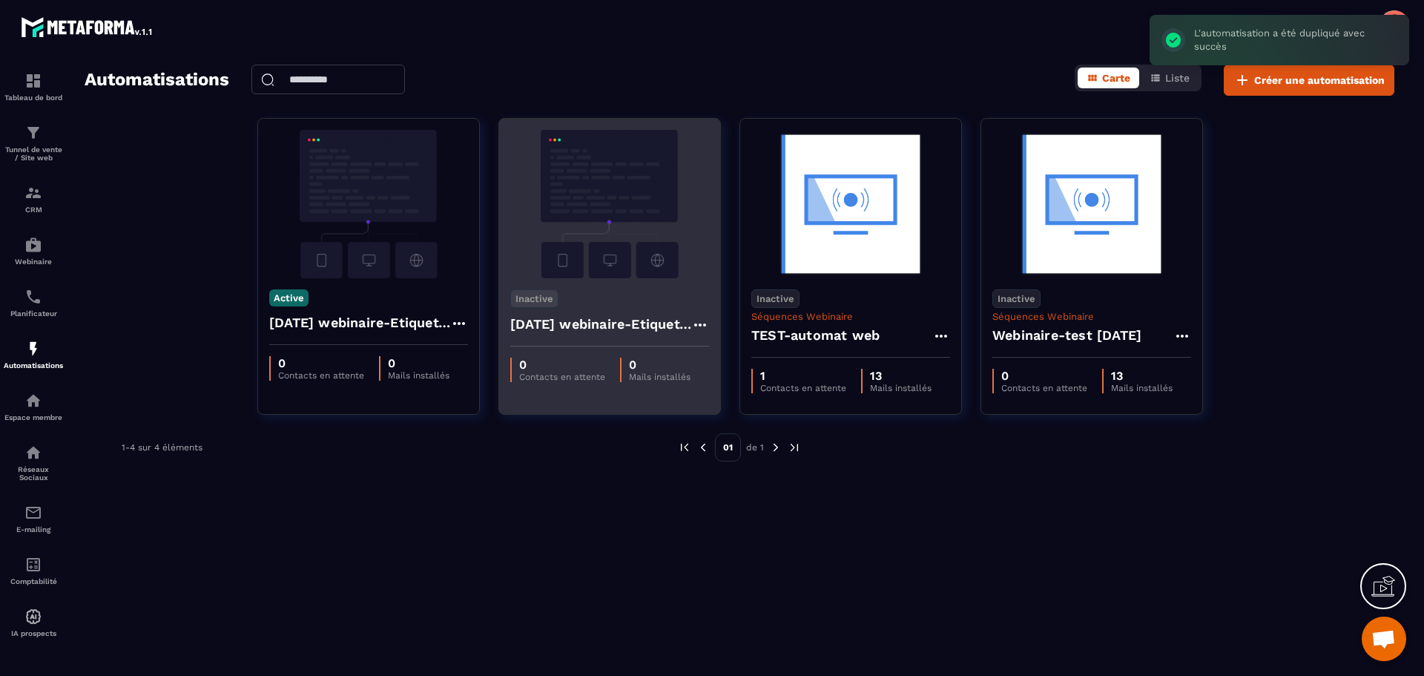
click at [641, 315] on h4 "[DATE] webinaire-Etiquette CRM - Copy" at bounding box center [600, 324] width 181 height 21
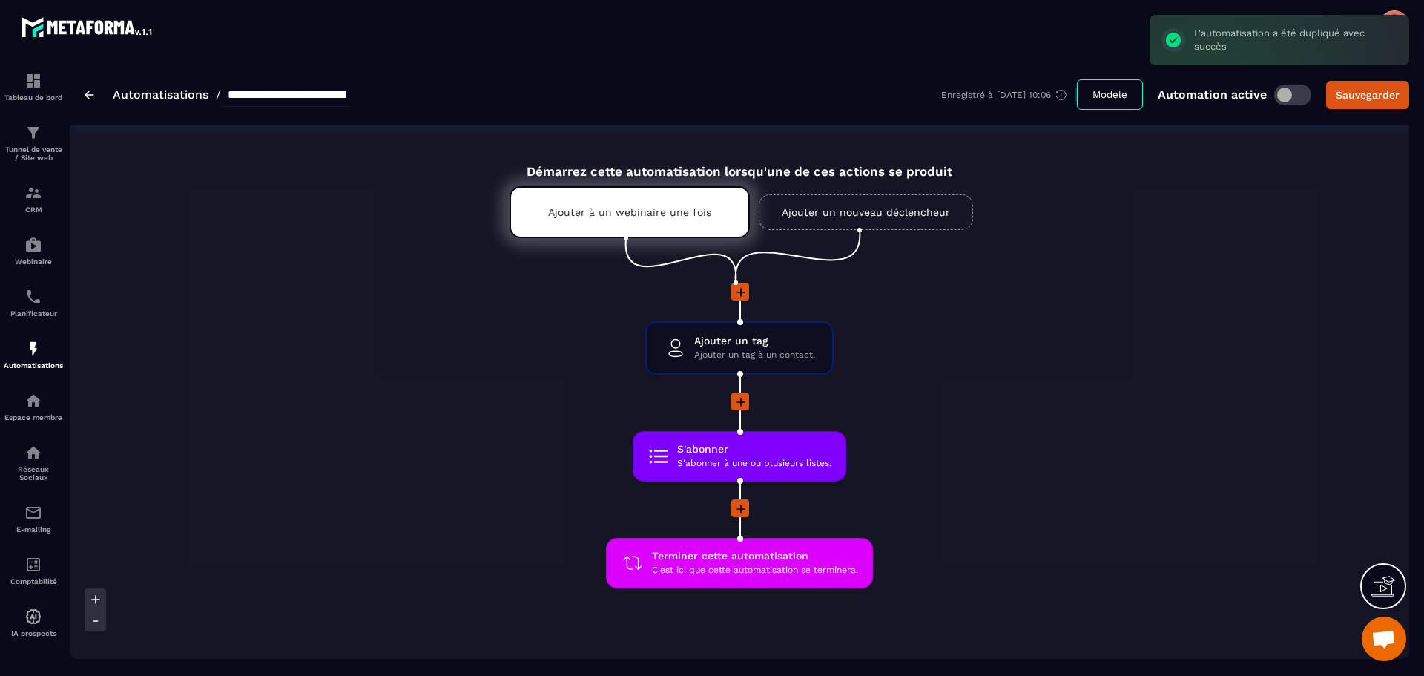
click at [254, 99] on input "**********" at bounding box center [286, 95] width 131 height 24
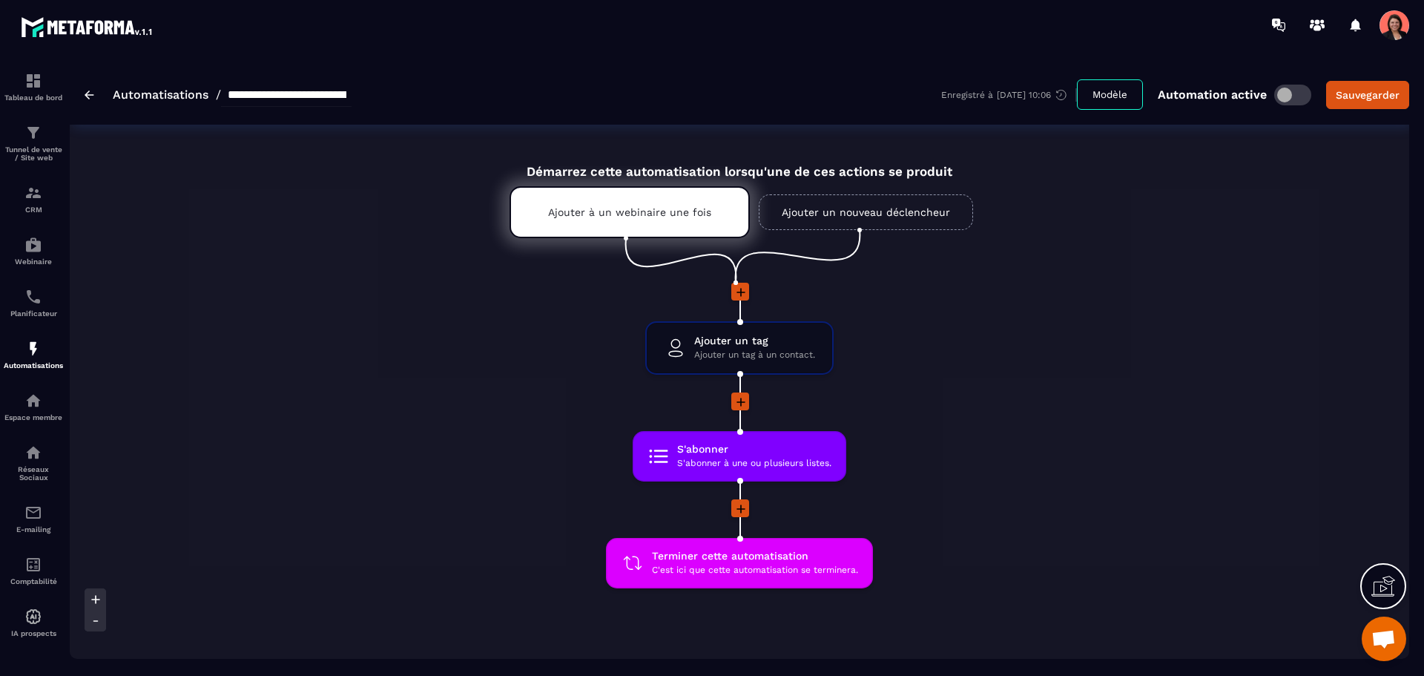
click at [90, 96] on img at bounding box center [90, 94] width 10 height 9
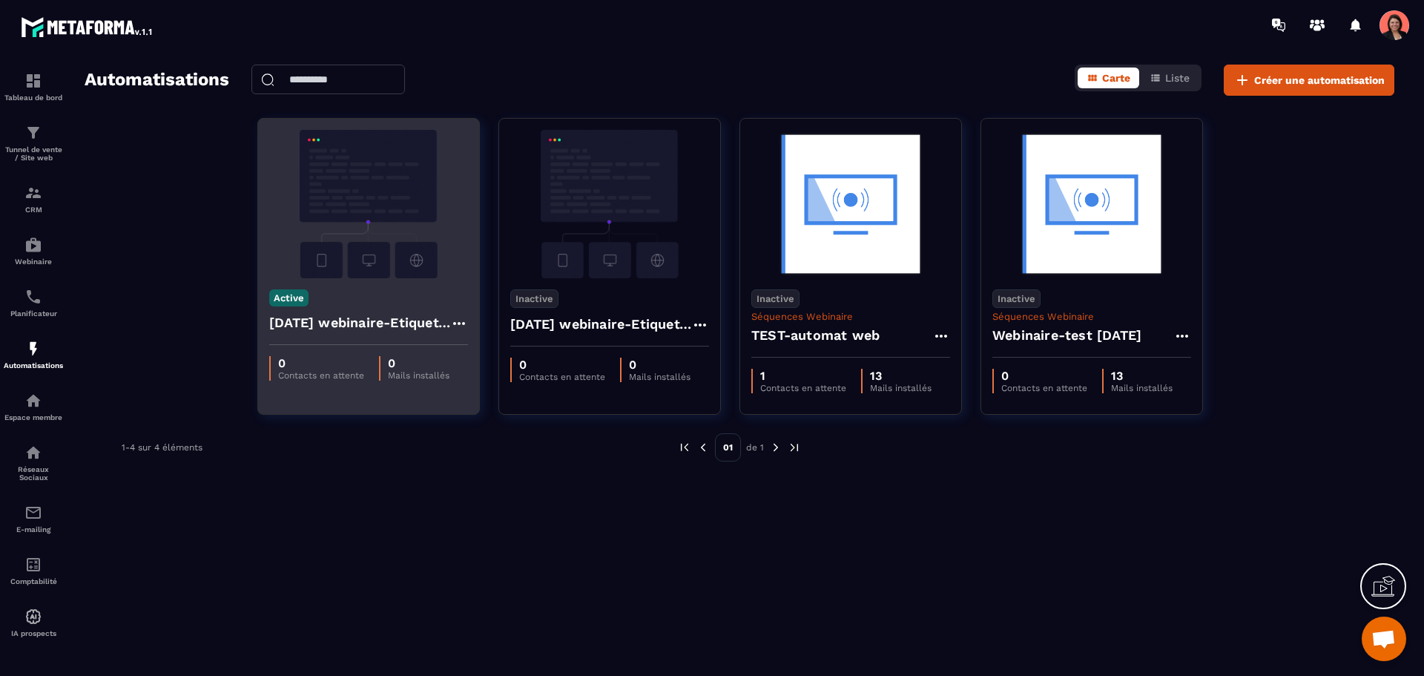
click at [460, 320] on icon at bounding box center [459, 323] width 18 height 18
click at [484, 349] on link "Modifier" at bounding box center [496, 356] width 80 height 33
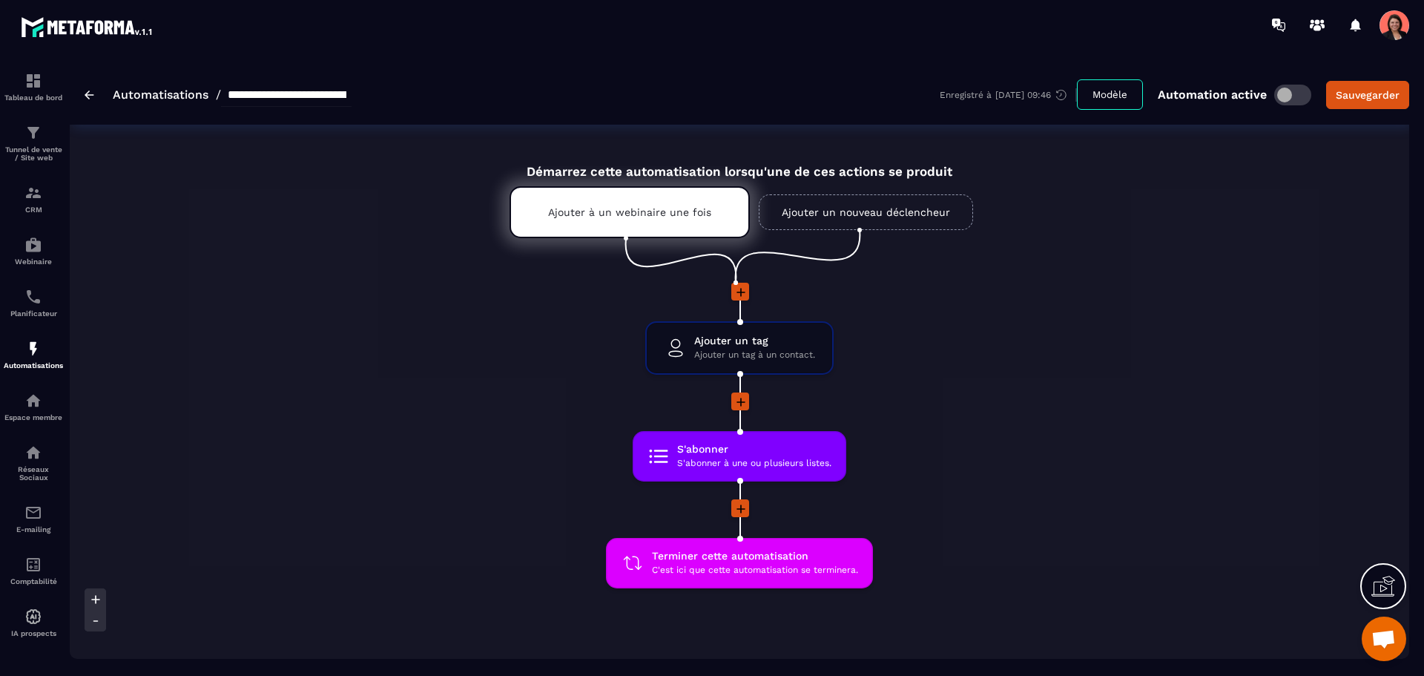
click at [285, 104] on input "**********" at bounding box center [286, 95] width 131 height 24
type input "**********"
click at [339, 237] on div "Démarrez cette automatisation lorsqu'une de ces actions se produit Ajouter à un…" at bounding box center [739, 482] width 1339 height 670
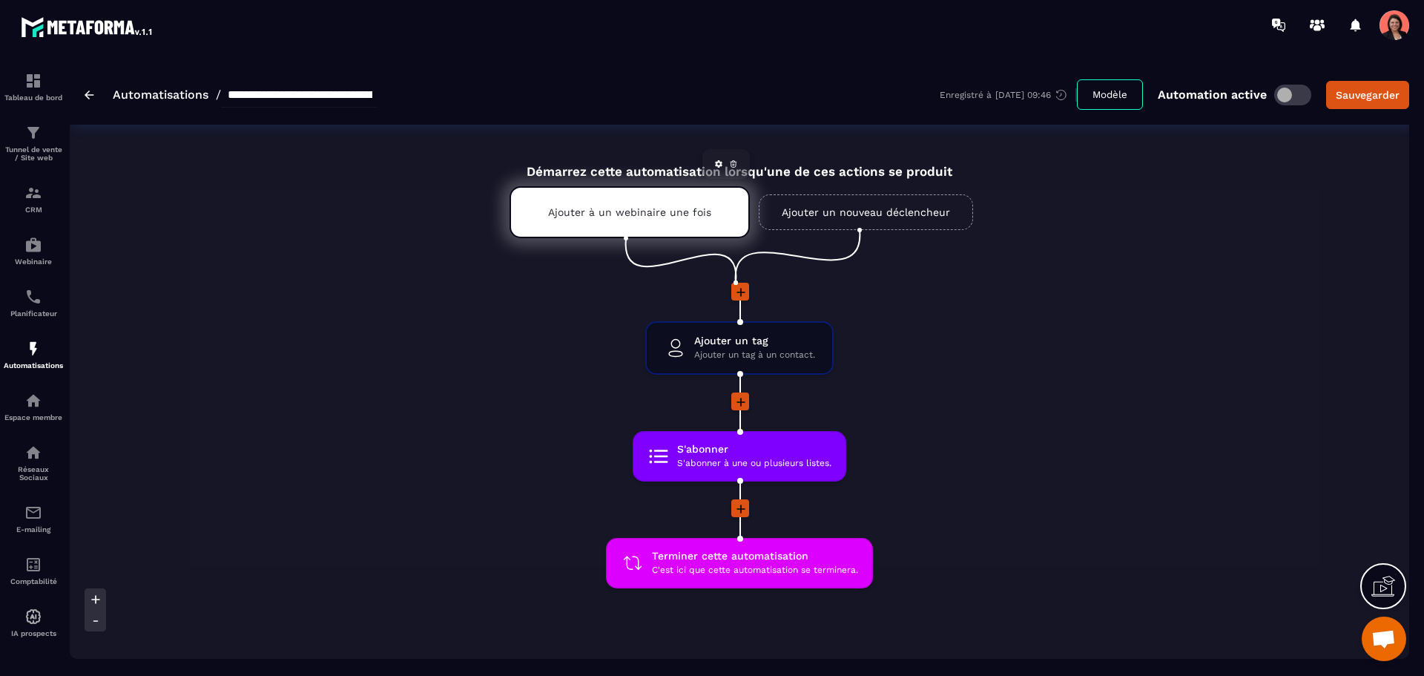
click at [648, 212] on p "Ajouter à un webinaire une fois" at bounding box center [629, 212] width 163 height 12
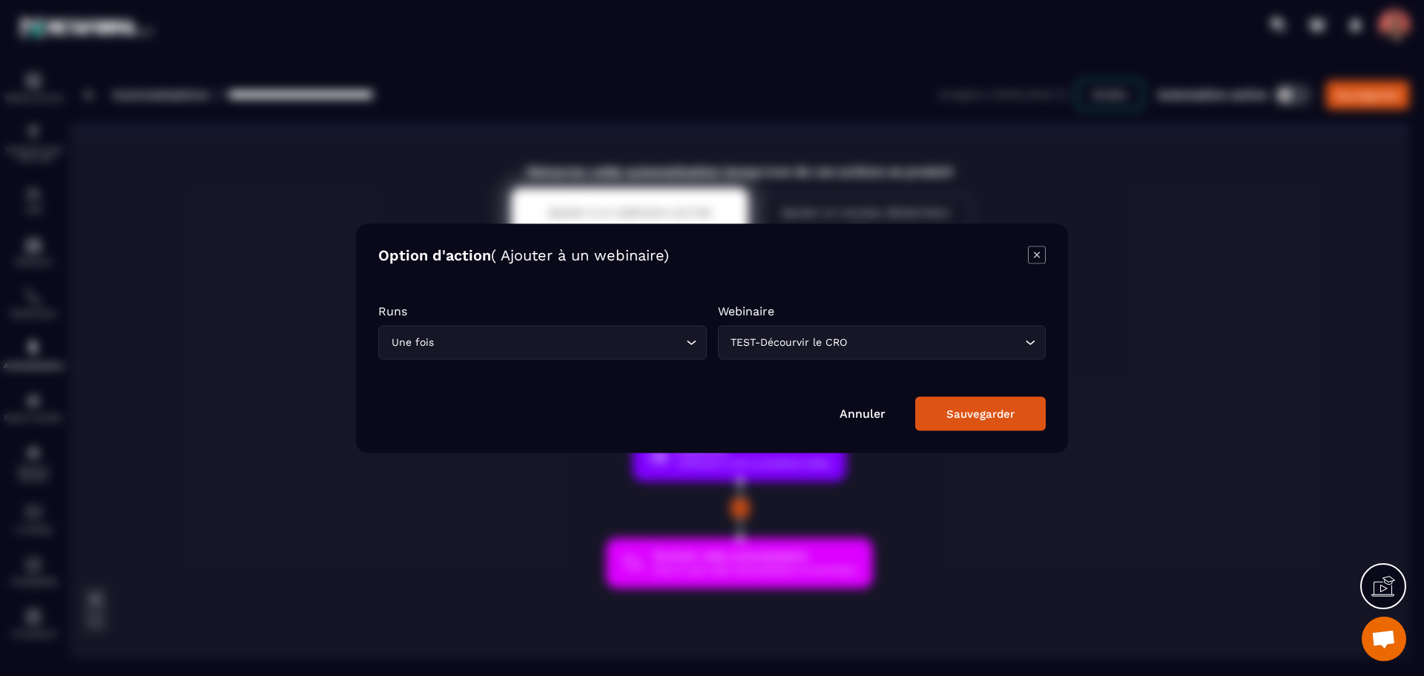
click at [306, 211] on div "Modal window" at bounding box center [712, 338] width 1424 height 676
click at [865, 415] on link "Annuler" at bounding box center [862, 413] width 46 height 14
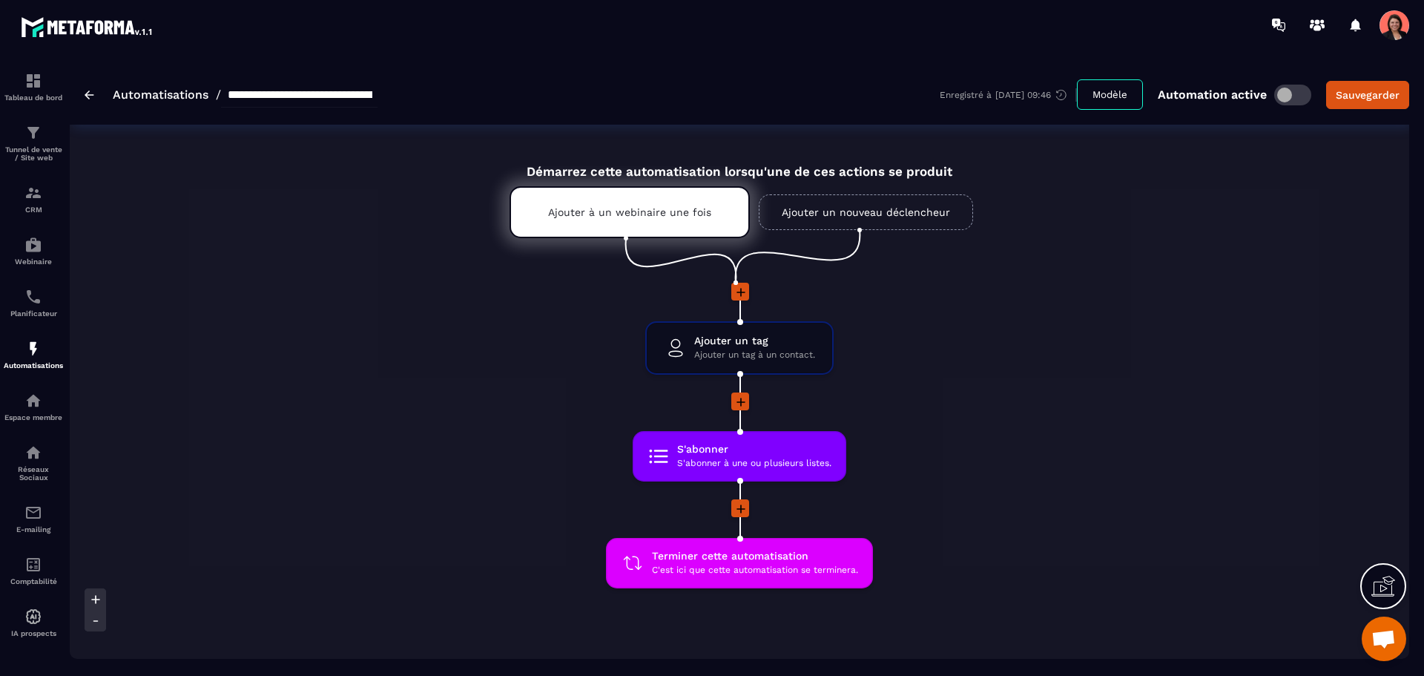
click at [88, 95] on img at bounding box center [90, 94] width 10 height 9
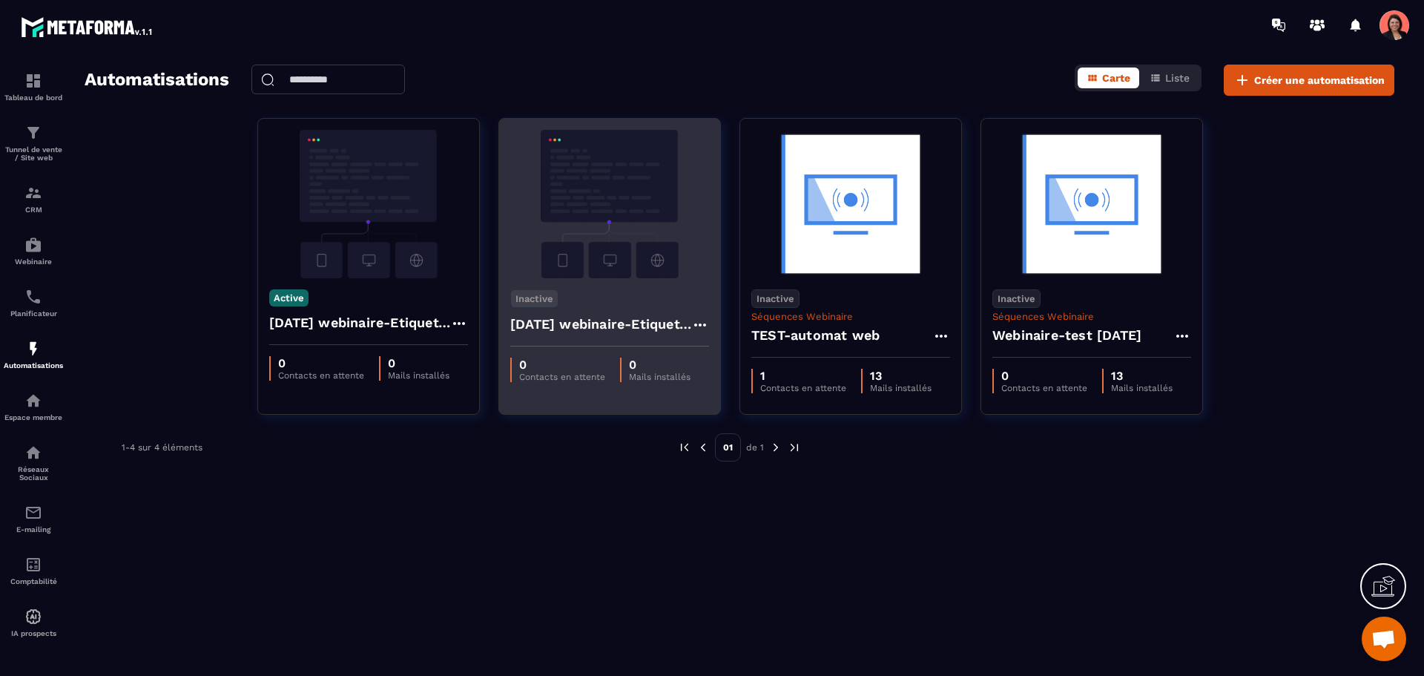
click at [641, 213] on img at bounding box center [609, 204] width 199 height 148
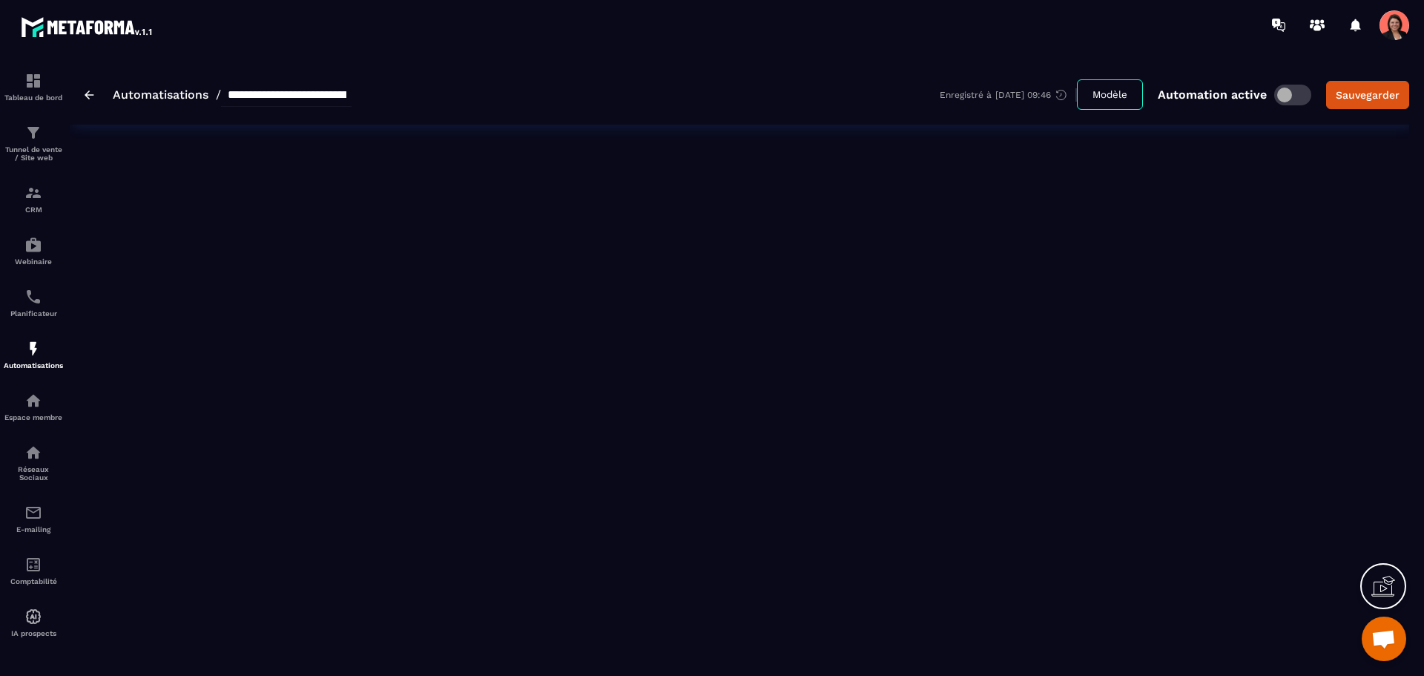
type input "**********"
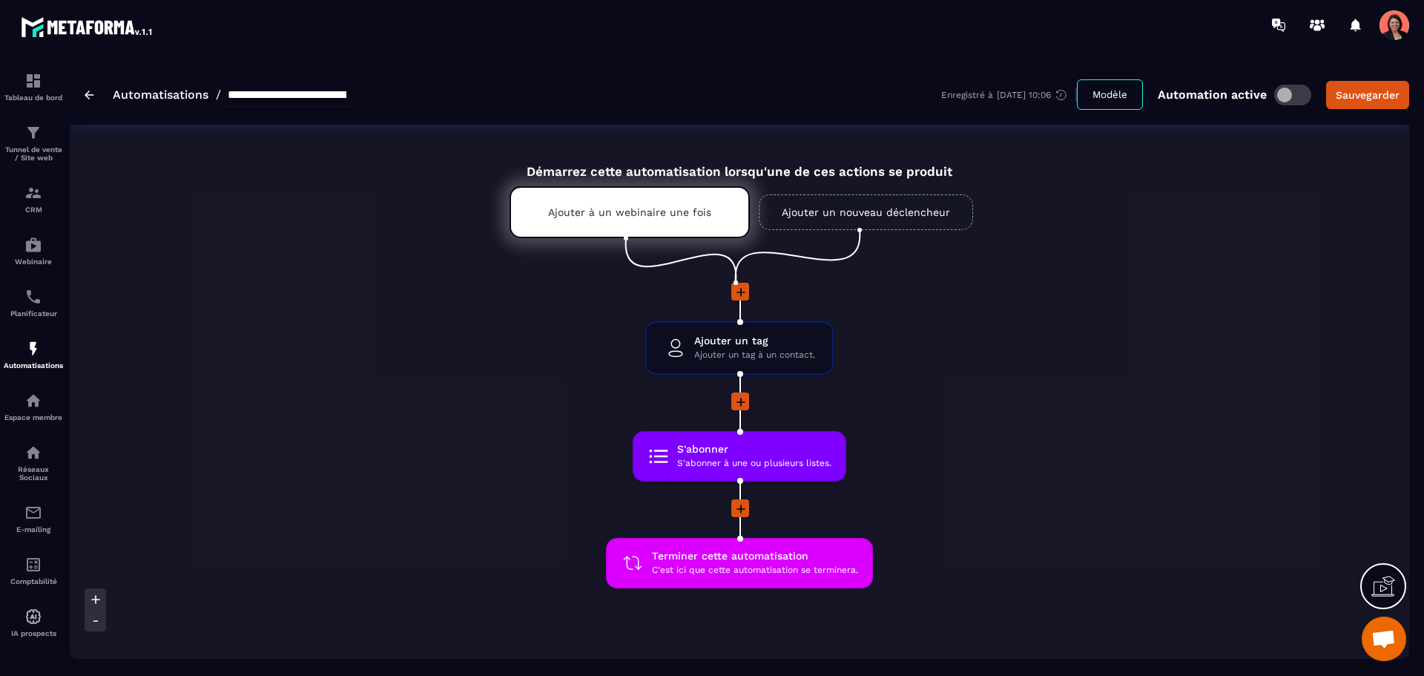
click at [90, 93] on img at bounding box center [90, 94] width 10 height 9
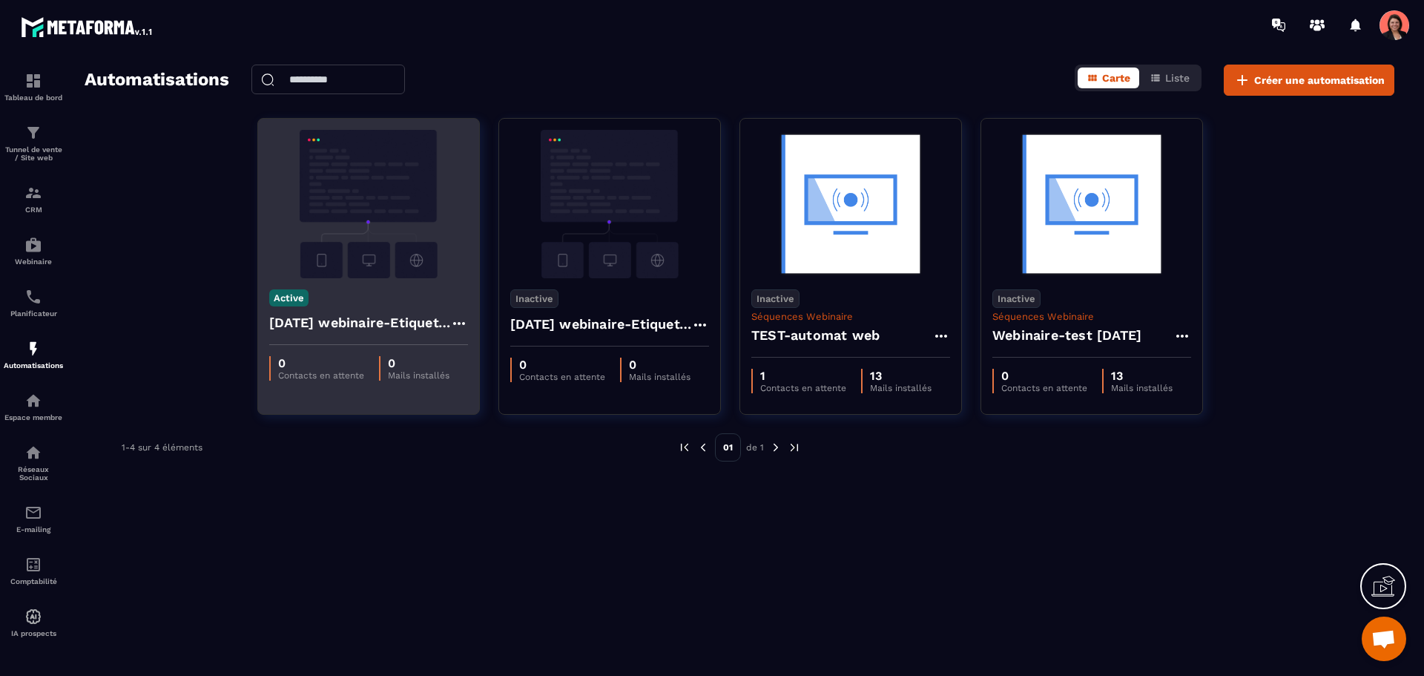
click at [455, 325] on icon at bounding box center [459, 323] width 18 height 18
click at [486, 349] on link "Modifier" at bounding box center [496, 356] width 80 height 33
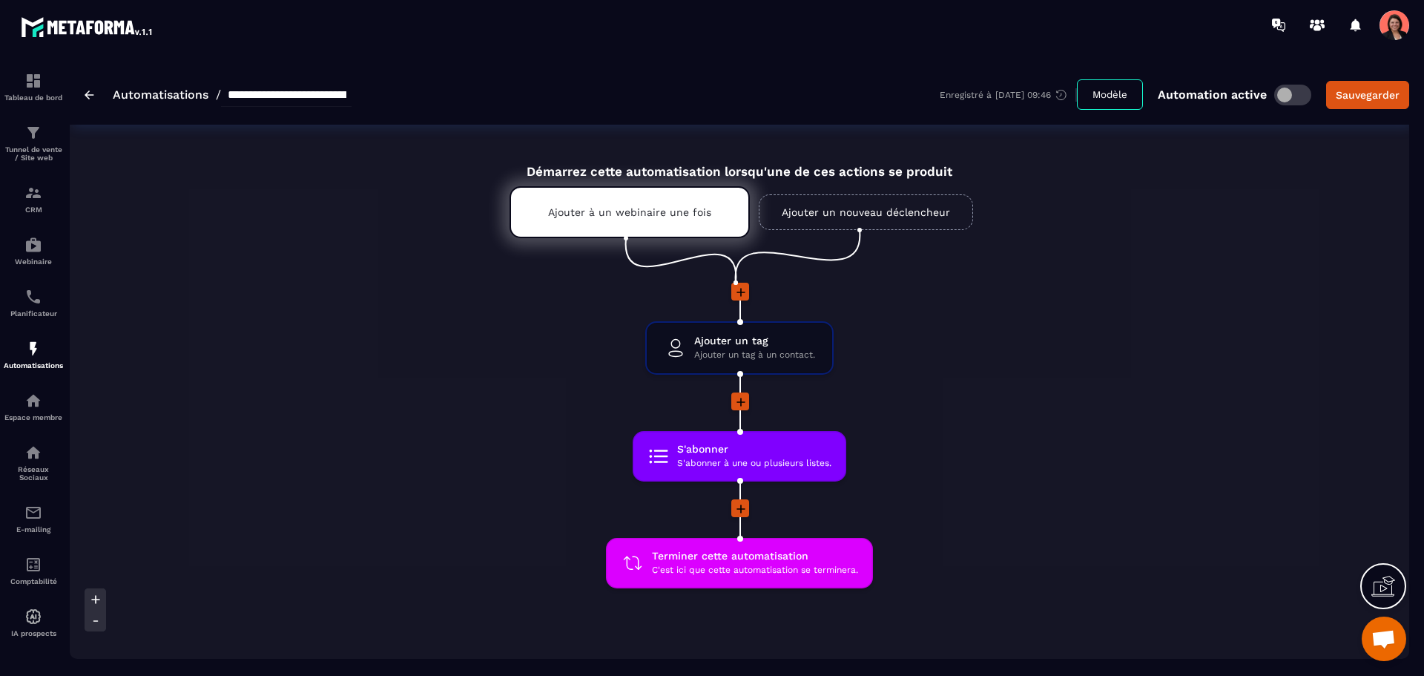
drag, startPoint x: 298, startPoint y: 89, endPoint x: 285, endPoint y: 94, distance: 14.3
click at [285, 94] on input "**********" at bounding box center [286, 95] width 131 height 24
type input "**********"
click at [1364, 93] on div "Sauvegarder" at bounding box center [1368, 95] width 64 height 15
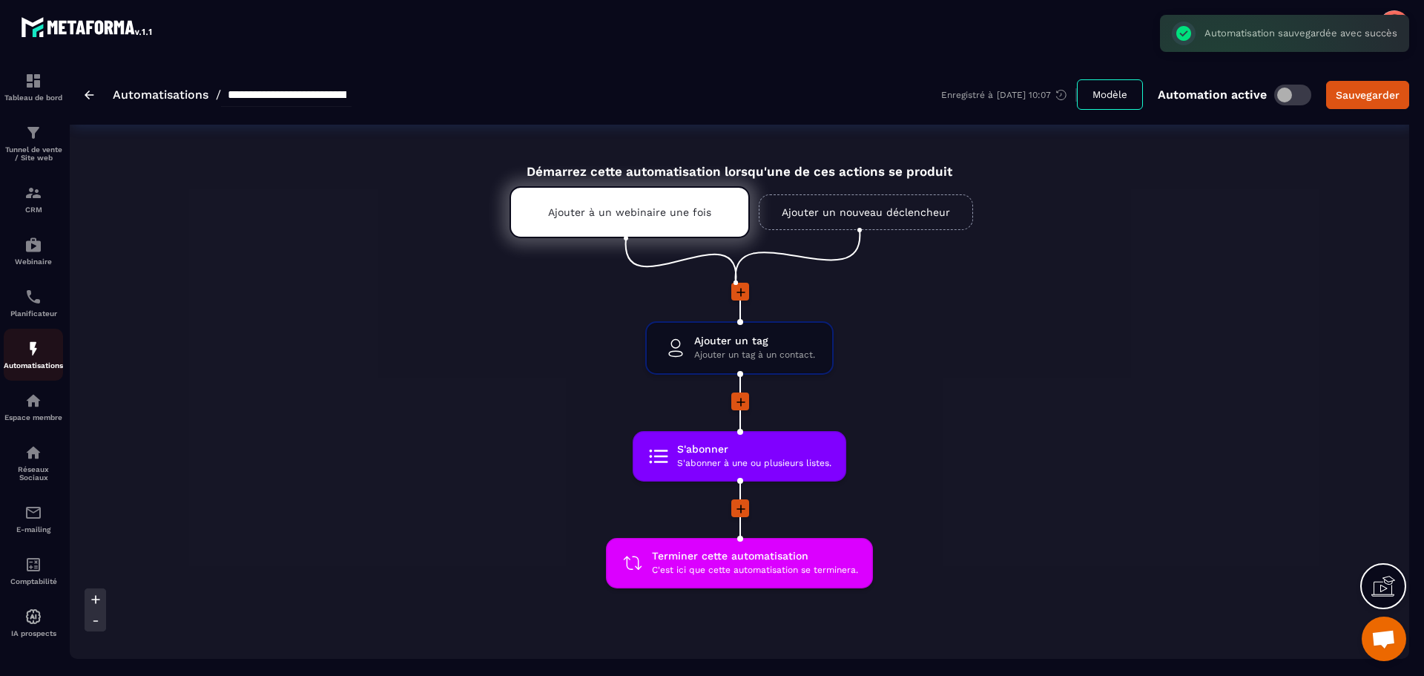
click at [38, 361] on p "Automatisations" at bounding box center [33, 365] width 59 height 8
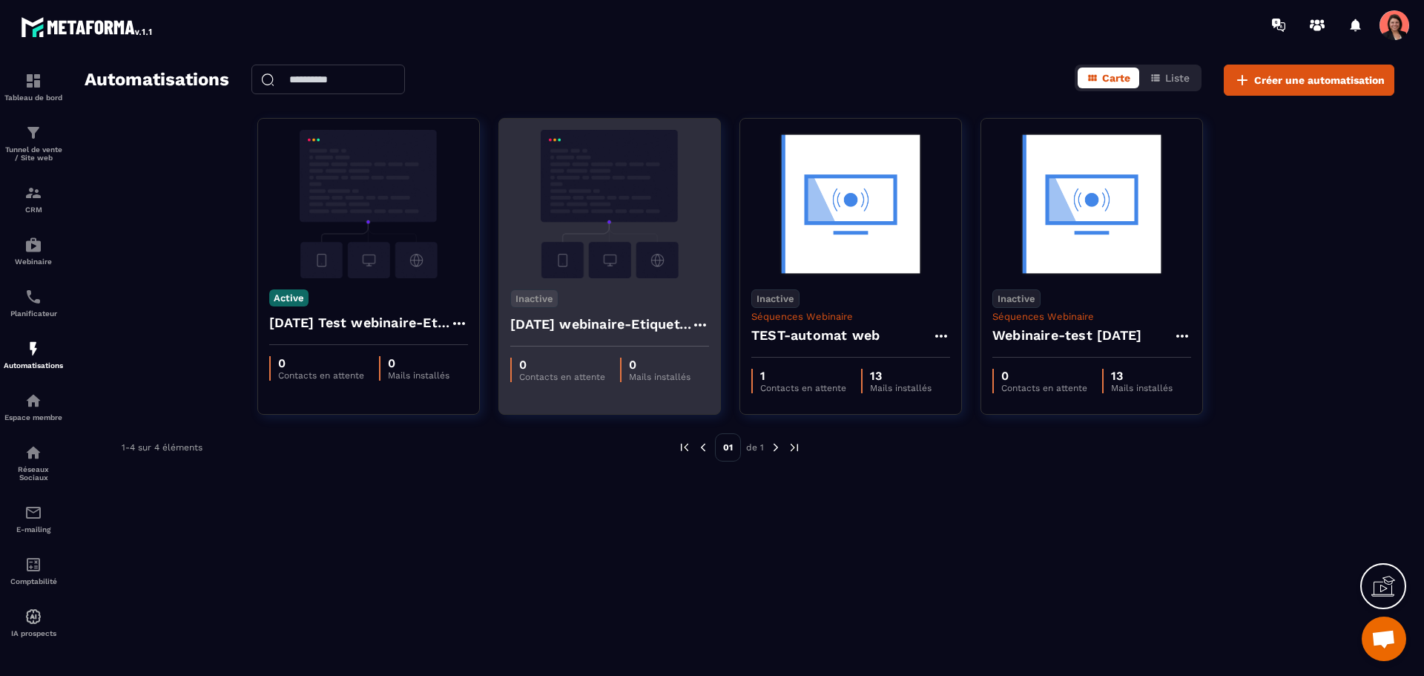
click at [637, 329] on h4 "[DATE] webinaire-Etiquette CRM - Copy" at bounding box center [600, 324] width 181 height 21
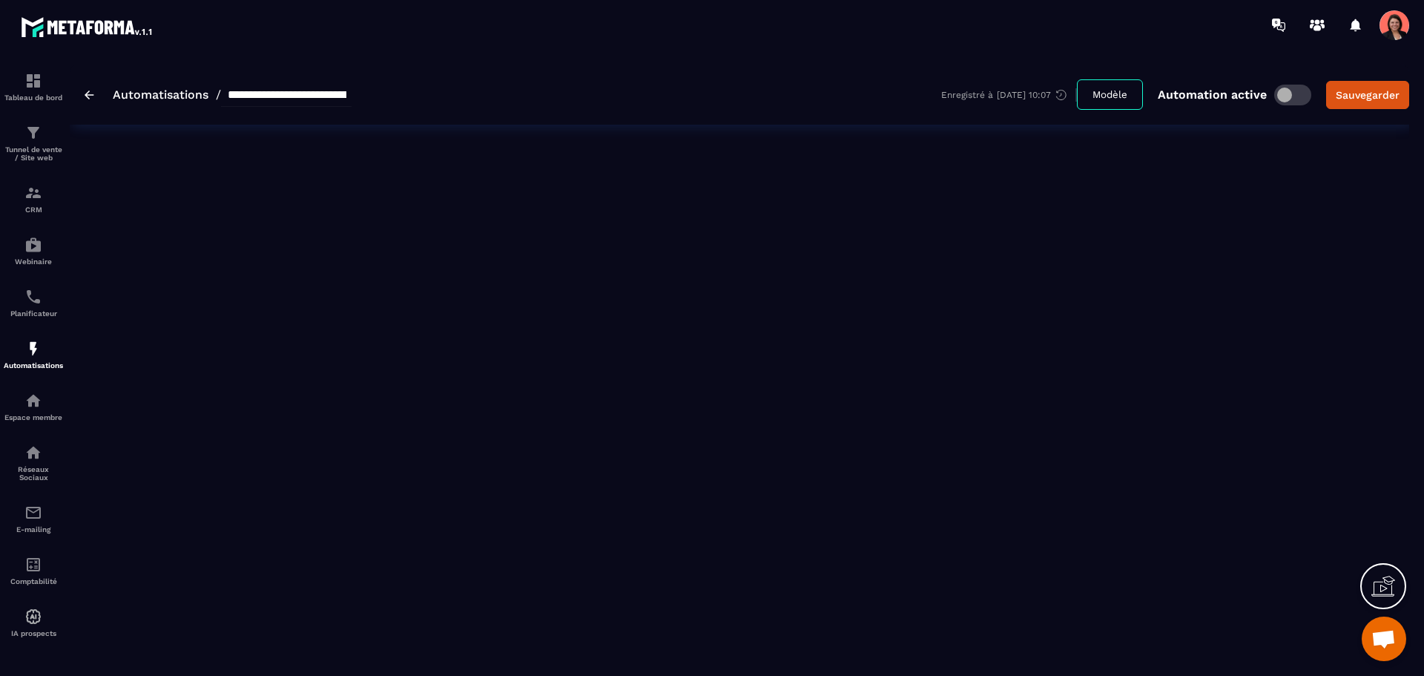
type input "**********"
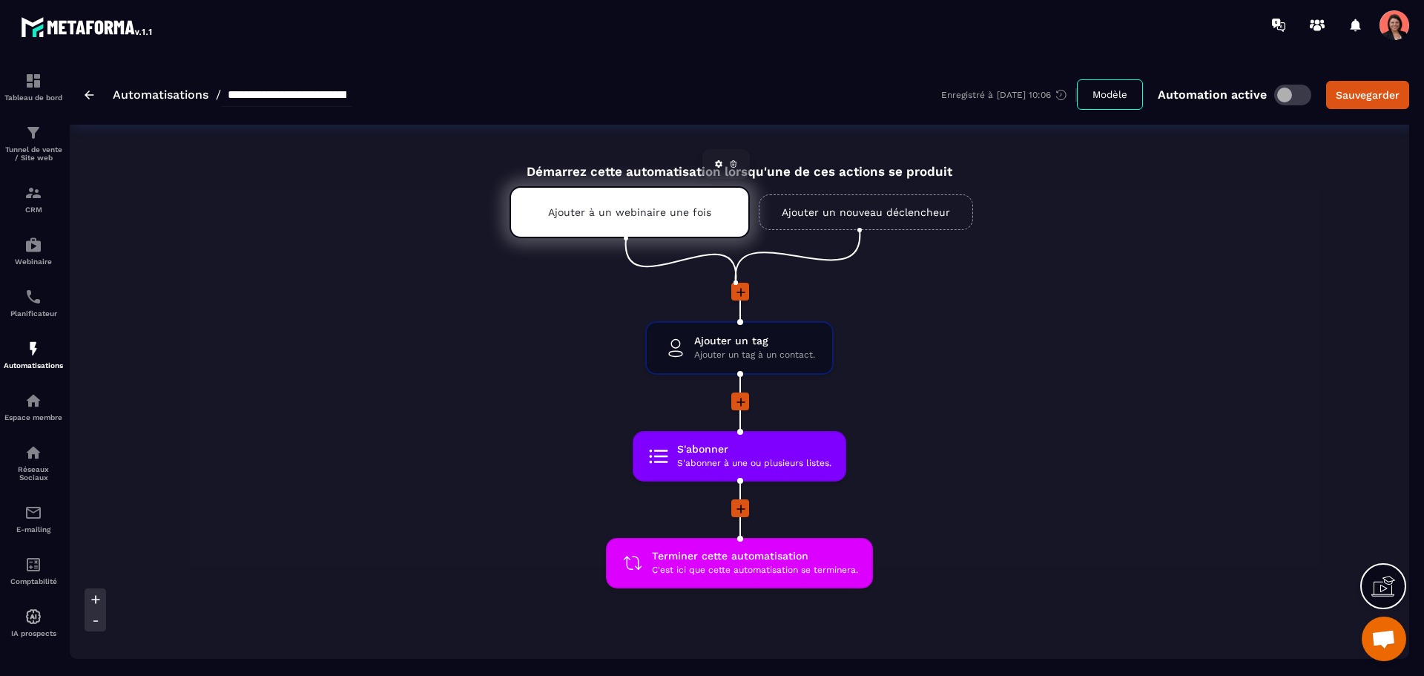
click at [634, 191] on div "Ajouter à un webinaire une fois" at bounding box center [629, 212] width 240 height 52
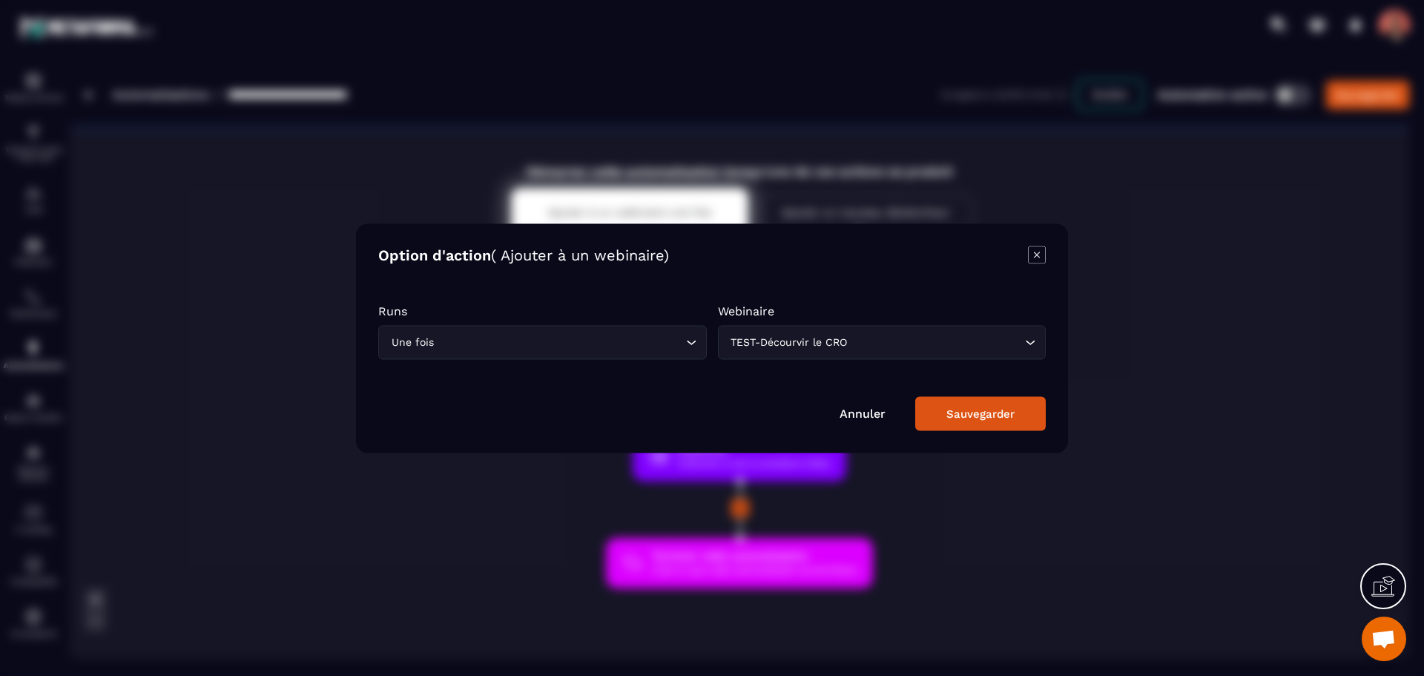
click at [797, 351] on div "TEST-Décourvir le CRO Loading..." at bounding box center [882, 342] width 329 height 34
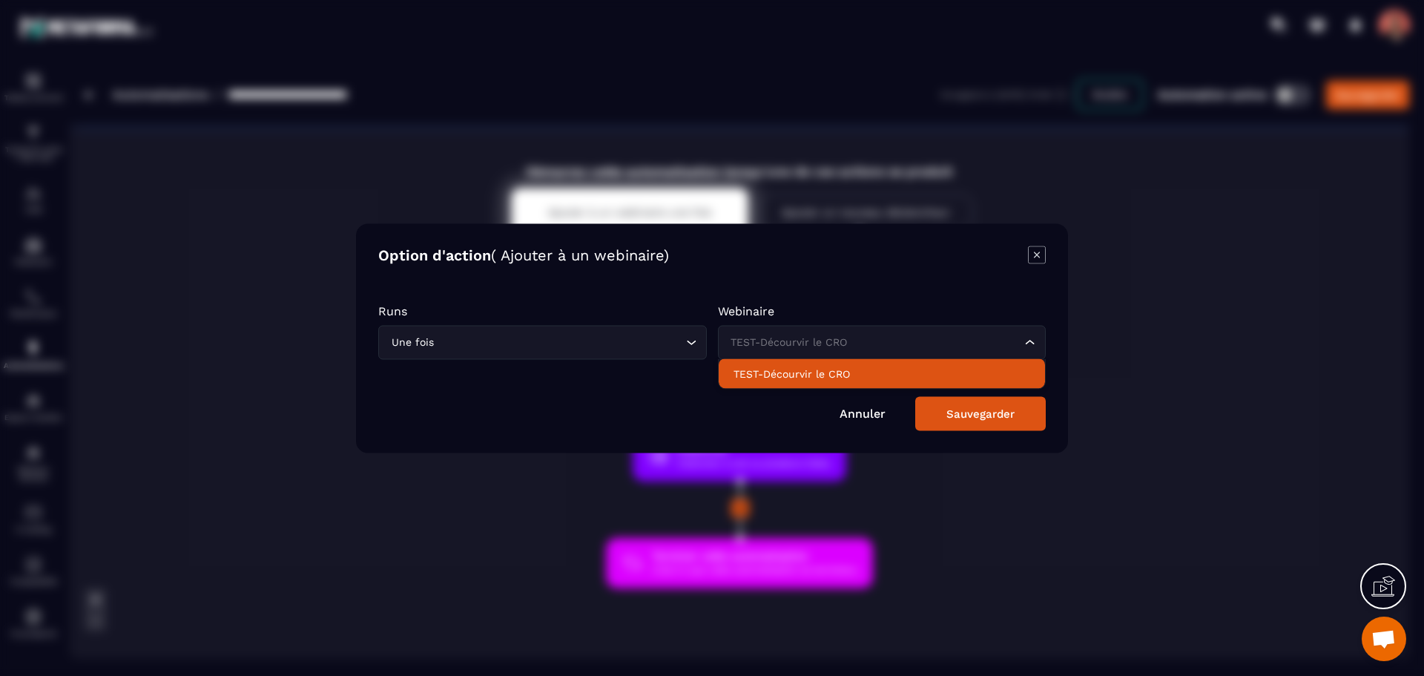
click at [840, 374] on p "TEST-Décourvir le CRO" at bounding box center [881, 373] width 297 height 15
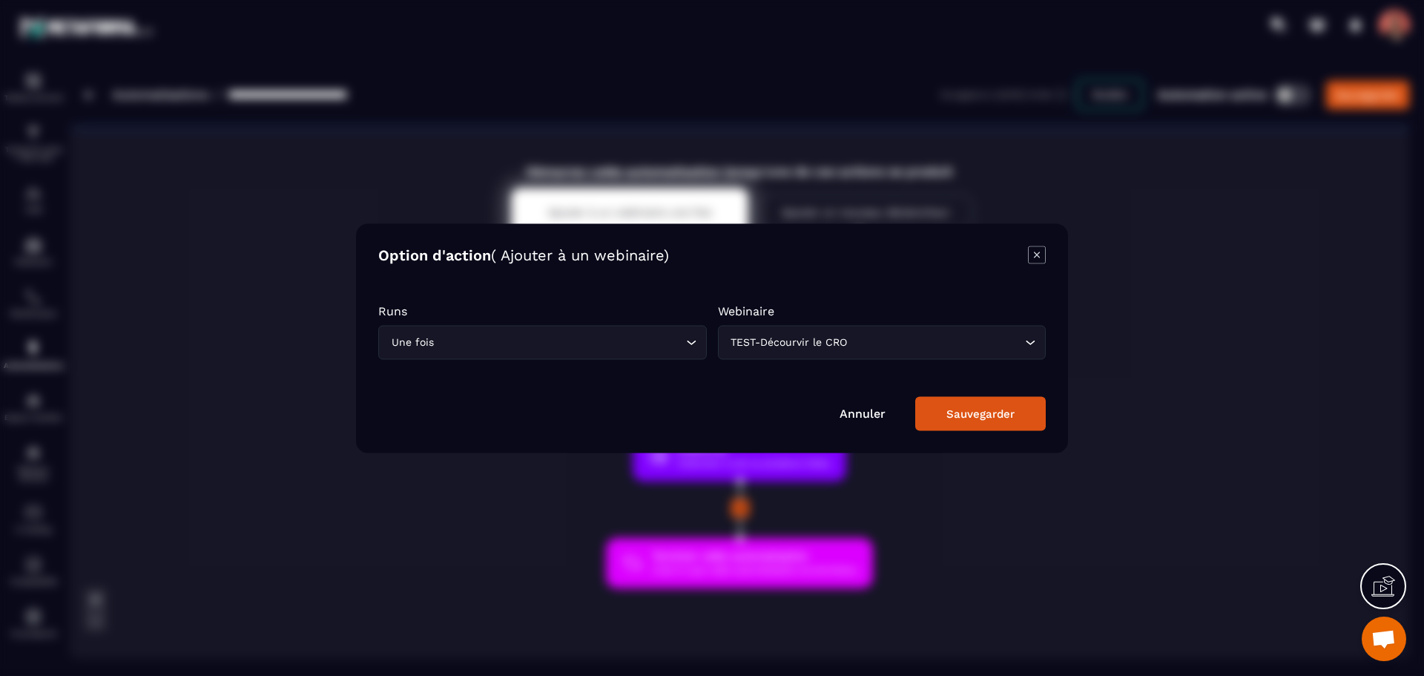
click at [858, 416] on link "Annuler" at bounding box center [862, 413] width 46 height 14
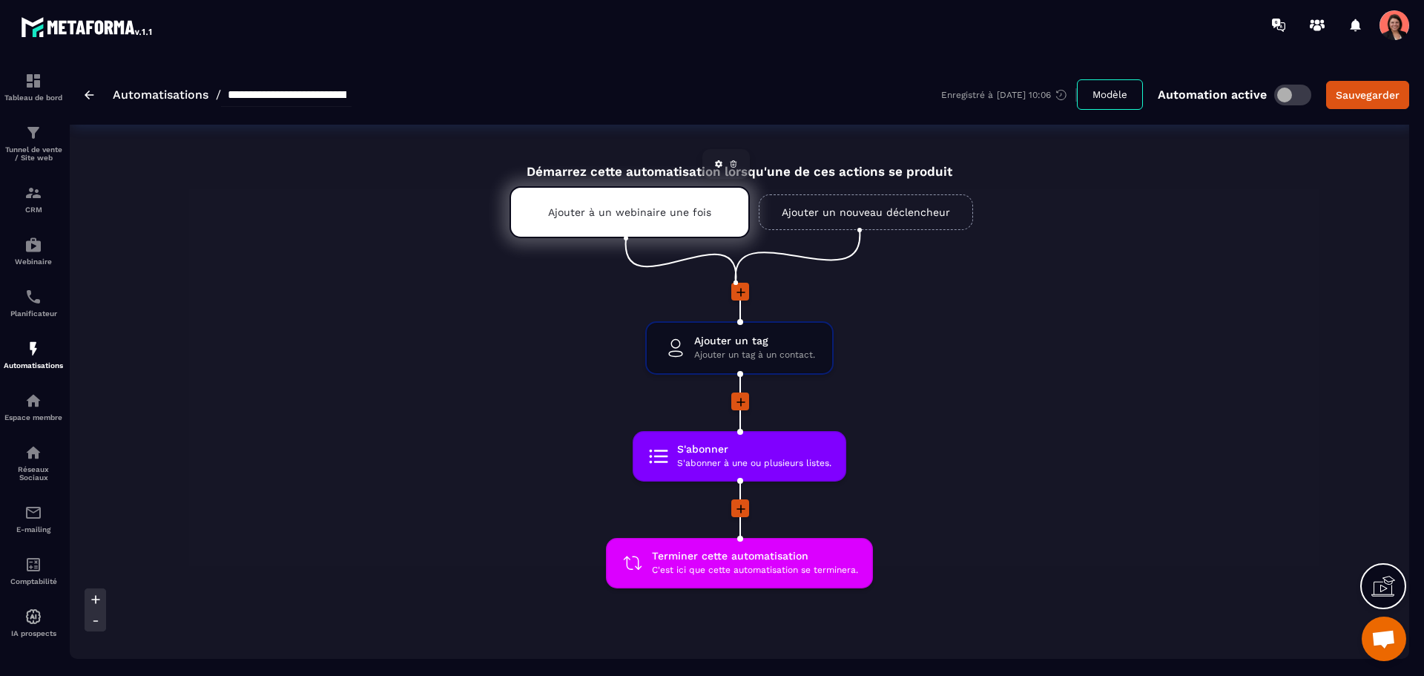
click at [732, 164] on icon at bounding box center [733, 163] width 9 height 9
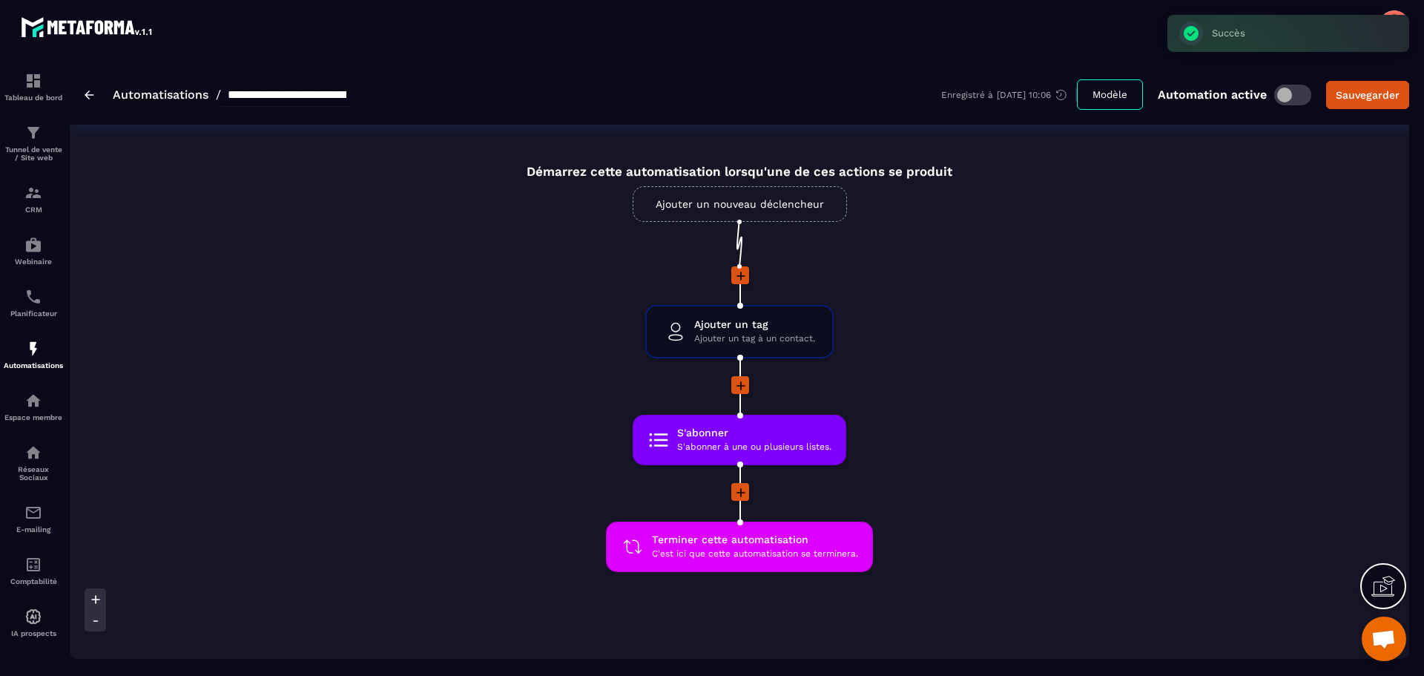
click at [725, 206] on link "Ajouter un nouveau déclencheur" at bounding box center [740, 204] width 214 height 36
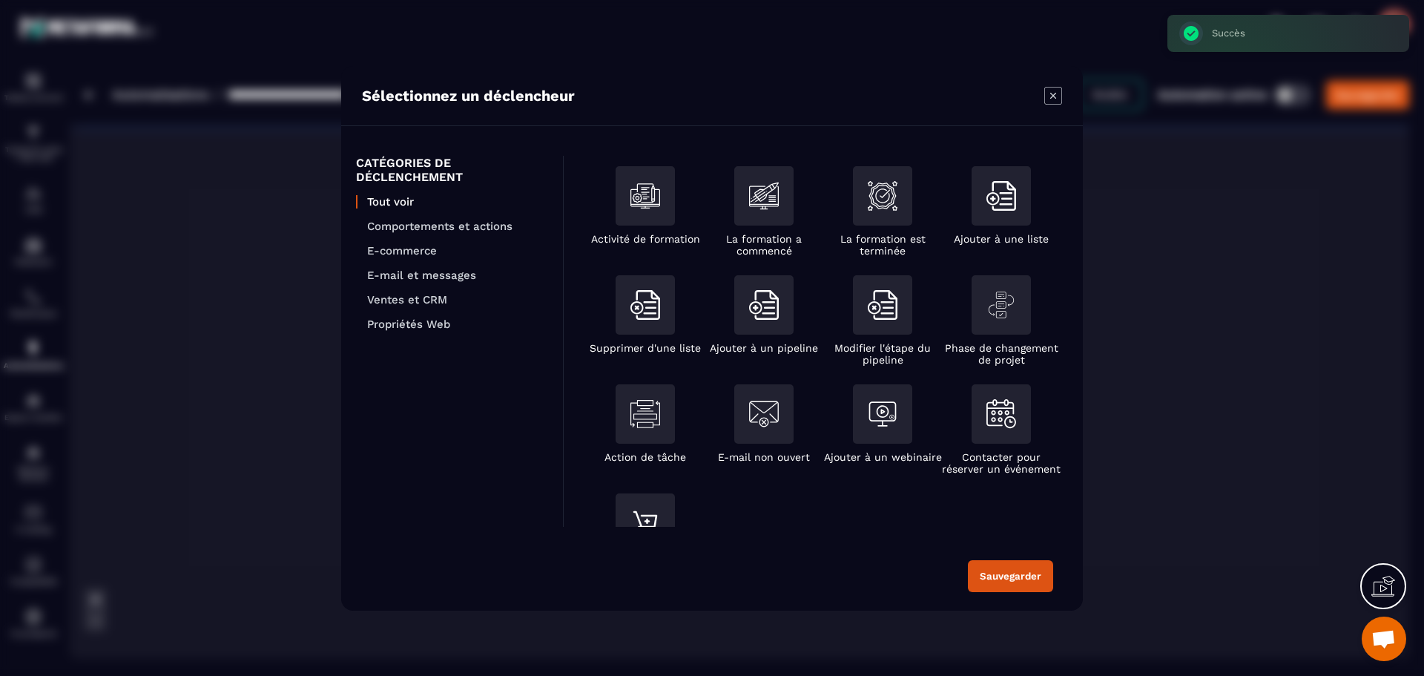
scroll to position [286, 0]
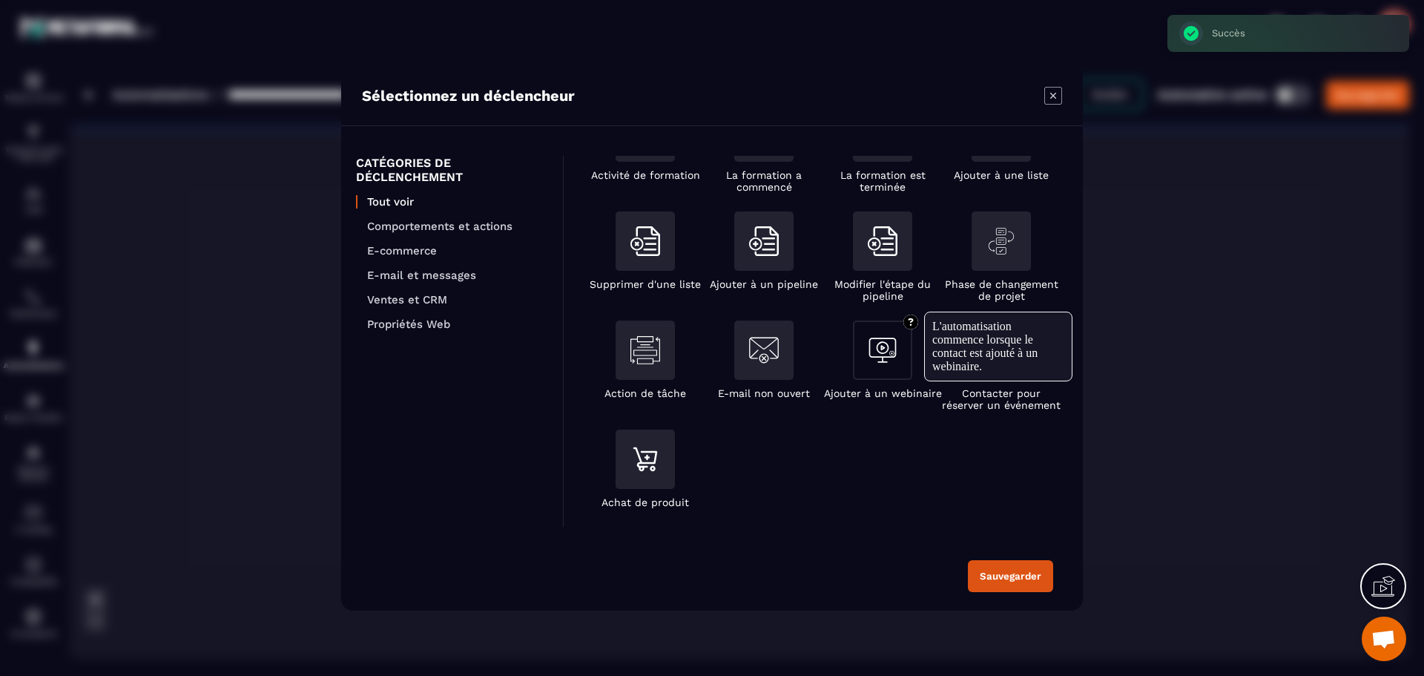
click at [897, 350] on img "Modal window" at bounding box center [883, 350] width 30 height 30
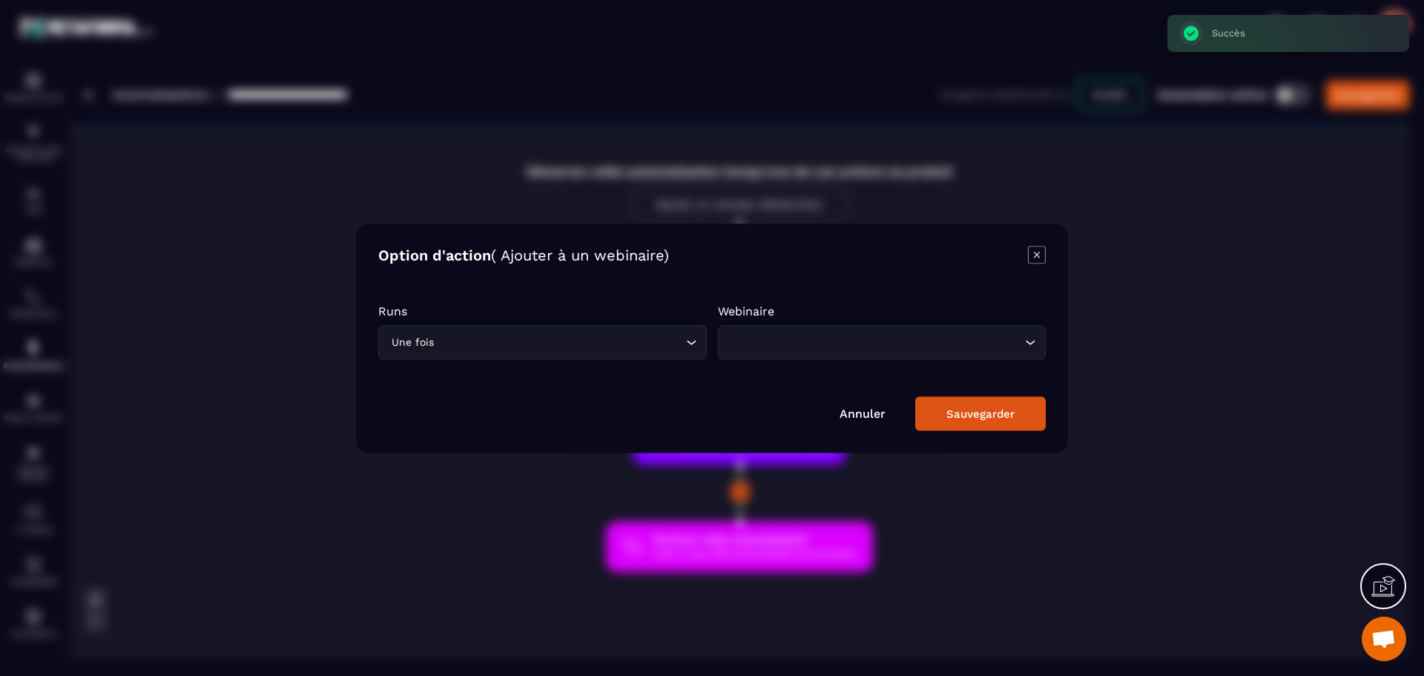
click at [798, 337] on input "Search for option" at bounding box center [874, 342] width 294 height 16
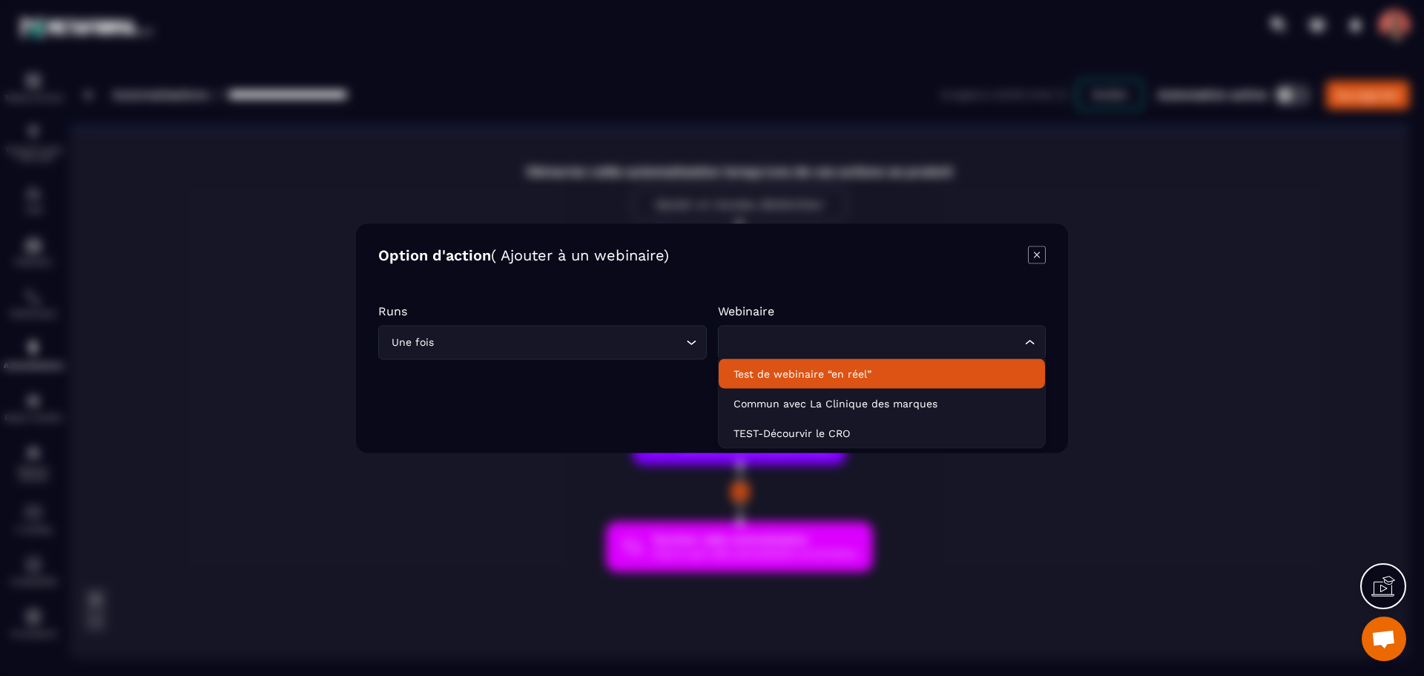
click at [829, 374] on p "Test de webinaire “en réel”" at bounding box center [881, 373] width 297 height 15
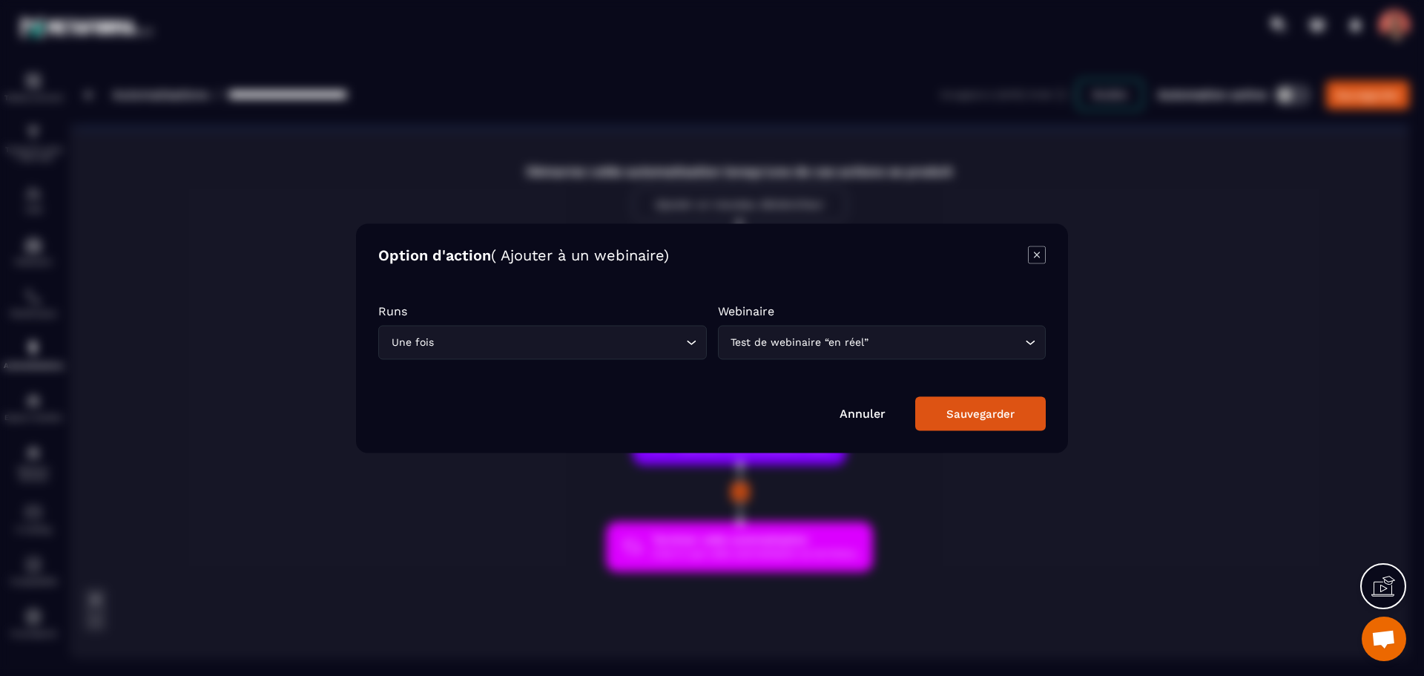
click at [994, 416] on div "Sauvegarder" at bounding box center [980, 412] width 68 height 13
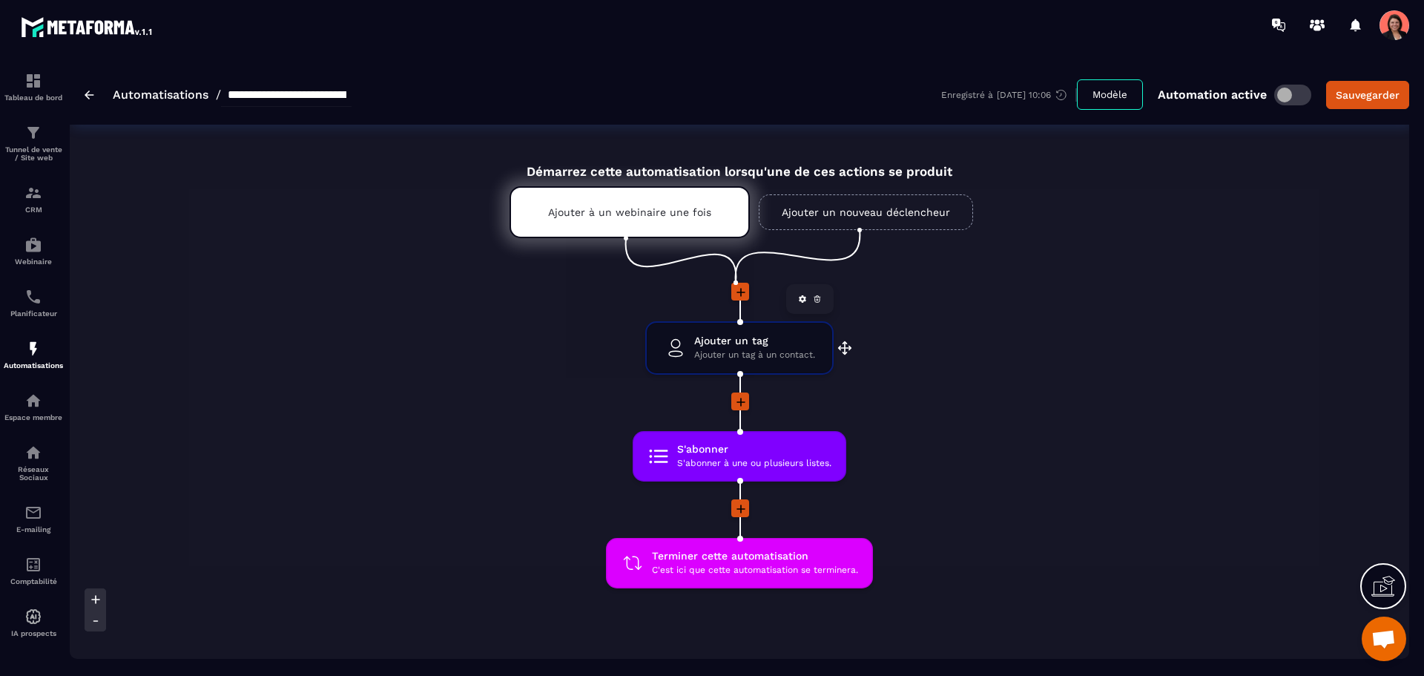
click at [759, 334] on span "Ajouter un tag" at bounding box center [754, 341] width 121 height 14
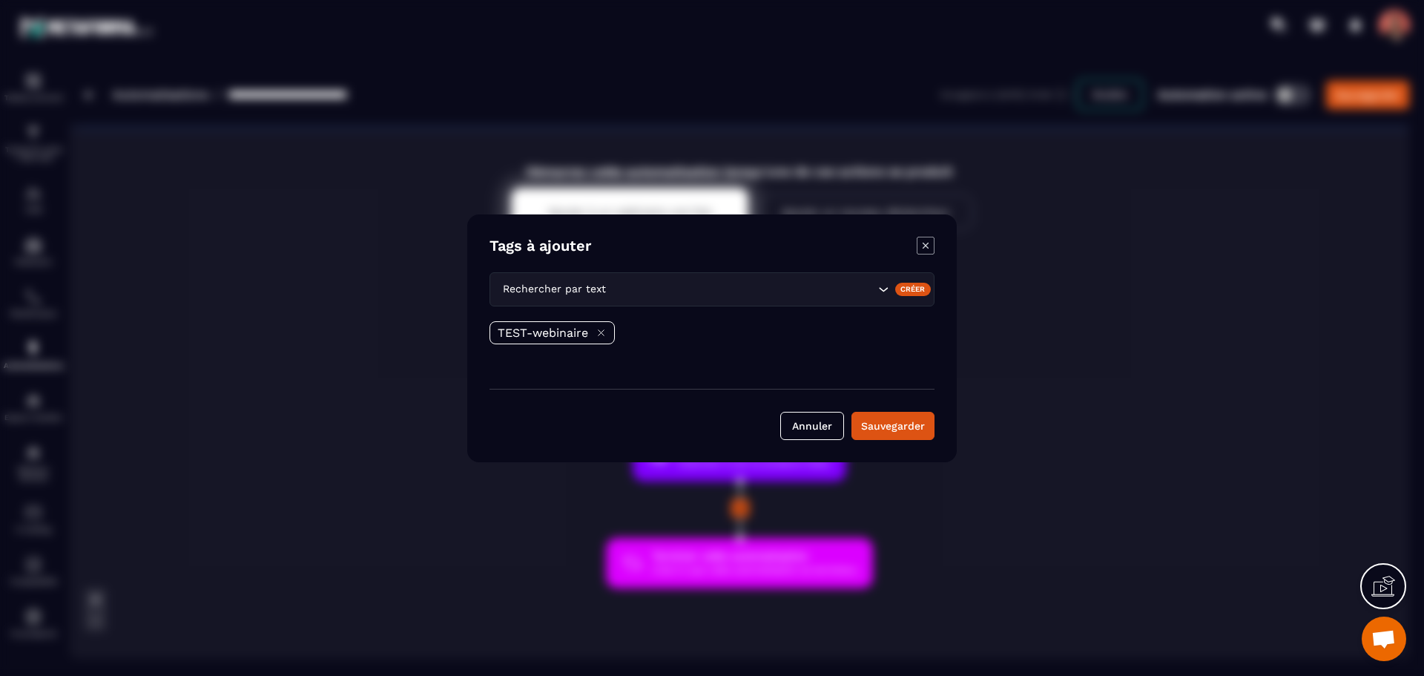
click at [881, 293] on icon "Search for option" at bounding box center [883, 289] width 15 height 15
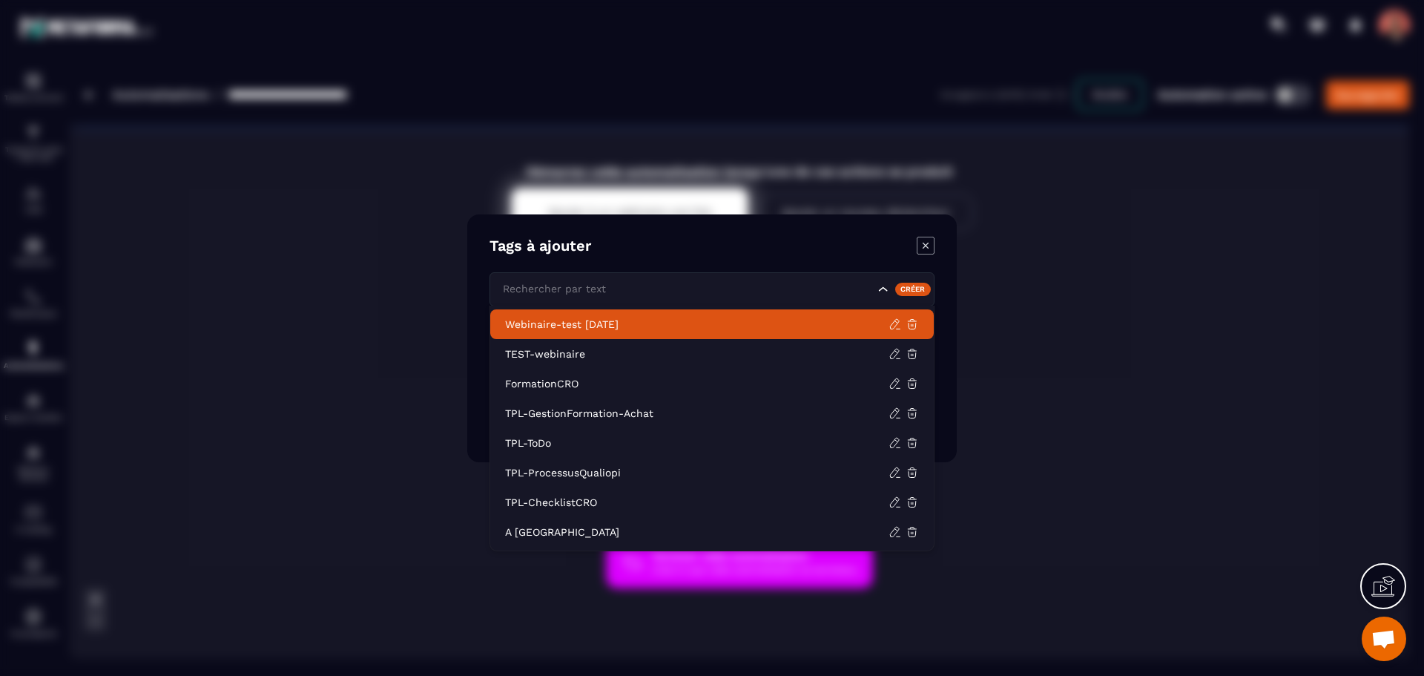
click at [564, 318] on p "Webinaire-test [DATE]" at bounding box center [696, 324] width 383 height 15
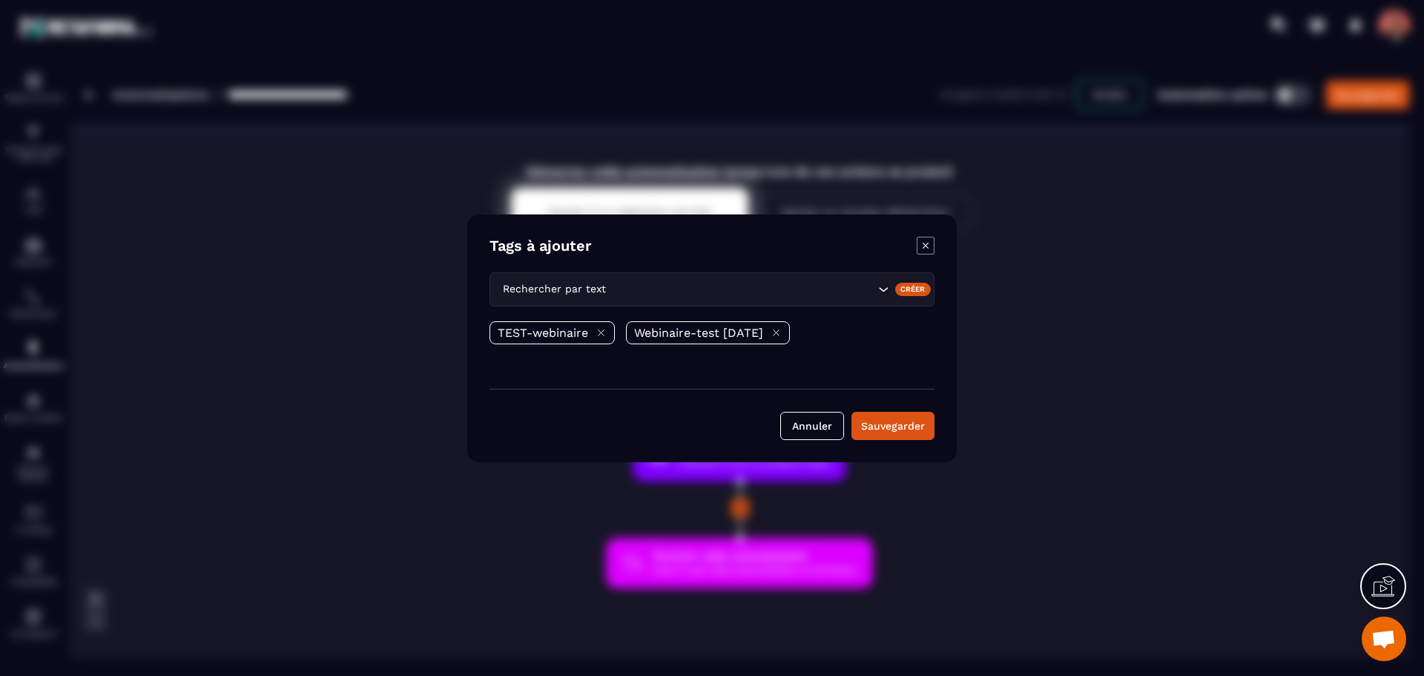
click at [597, 328] on icon "Modal window" at bounding box center [600, 332] width 11 height 11
click at [892, 421] on button "Sauvegarder" at bounding box center [892, 426] width 83 height 28
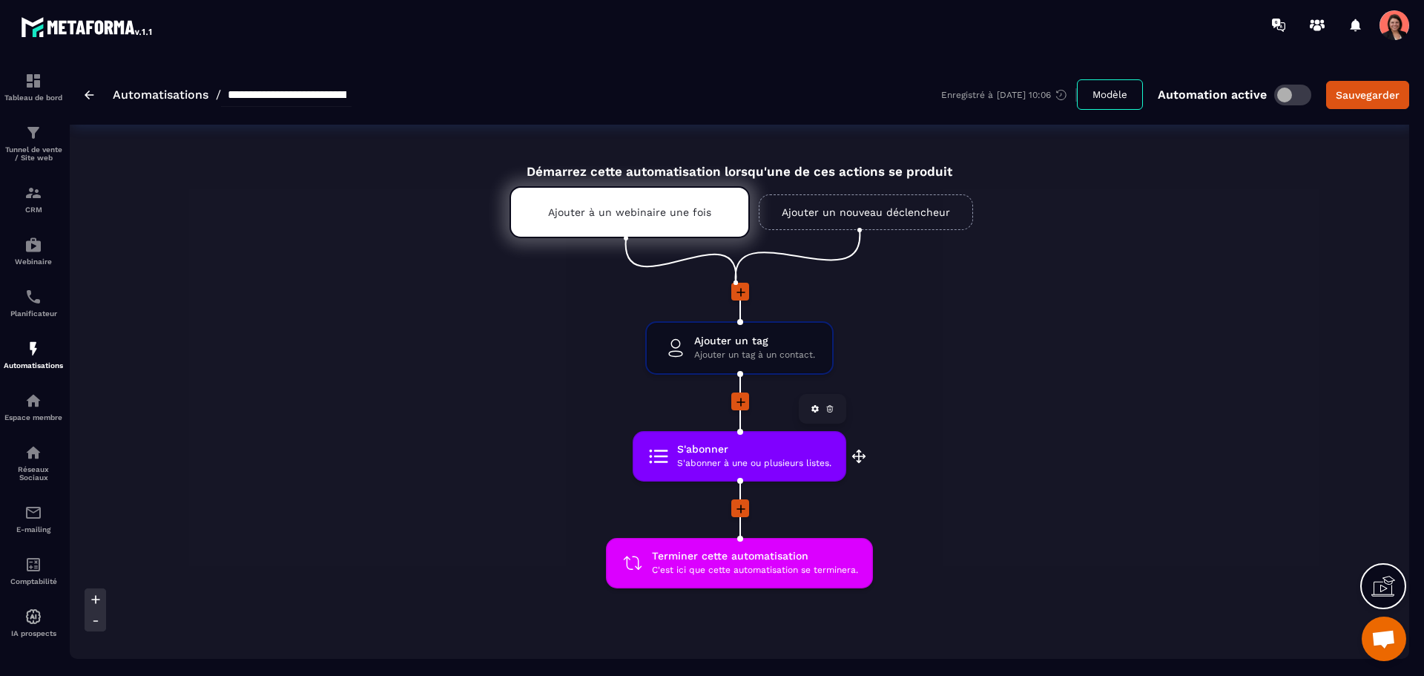
click at [768, 454] on span "S'abonner" at bounding box center [754, 449] width 154 height 14
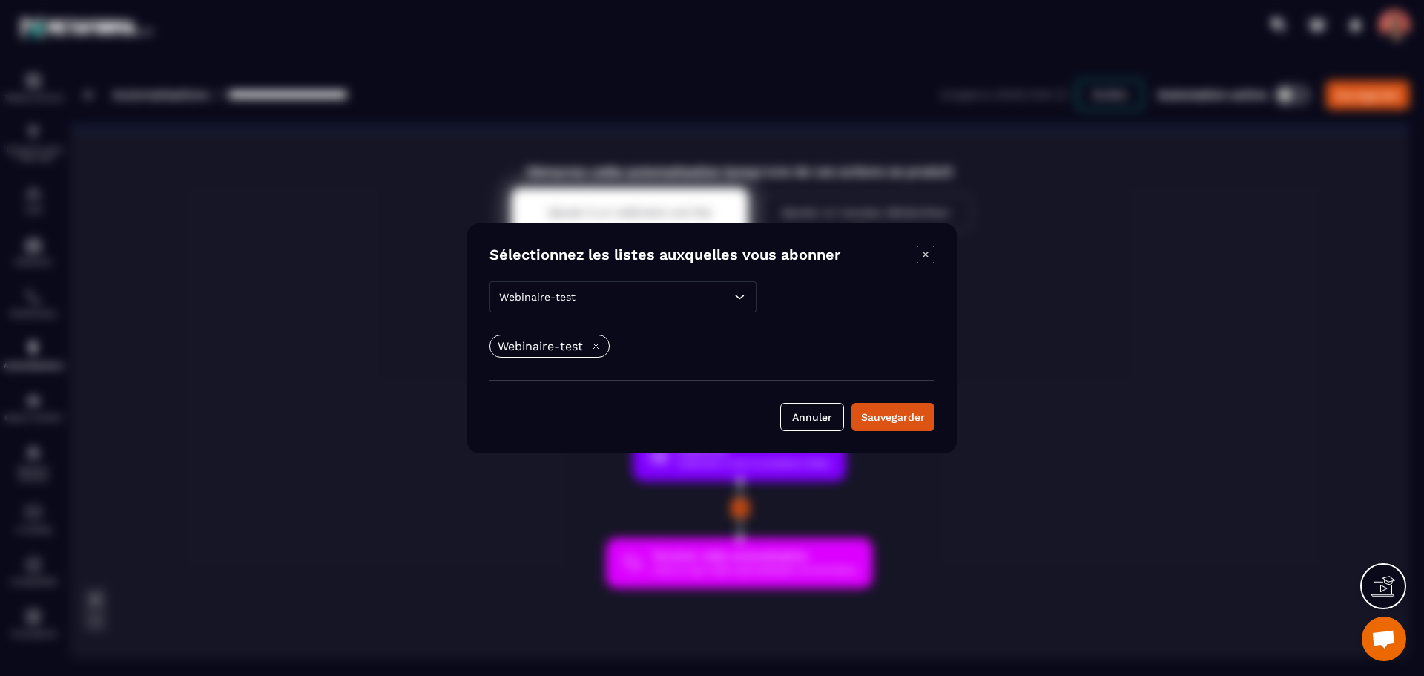
click at [624, 300] on div "Webinaire-test" at bounding box center [622, 296] width 267 height 31
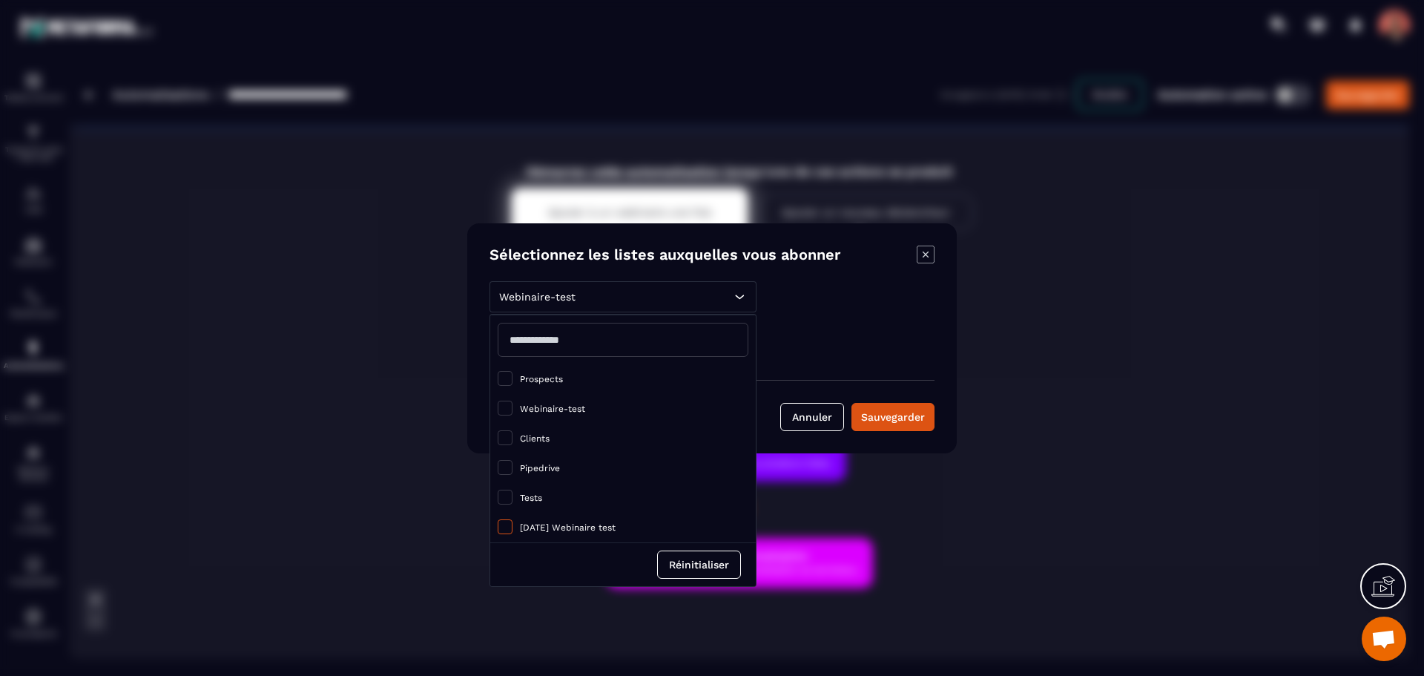
click at [504, 530] on span "Modal window" at bounding box center [505, 526] width 15 height 15
click at [509, 405] on span "Modal window" at bounding box center [505, 407] width 15 height 15
click at [817, 317] on div "[DATE] Webinaire test Prospects Webinaire-test Clients Pipedrive Tests [DATE] W…" at bounding box center [711, 356] width 445 height 150
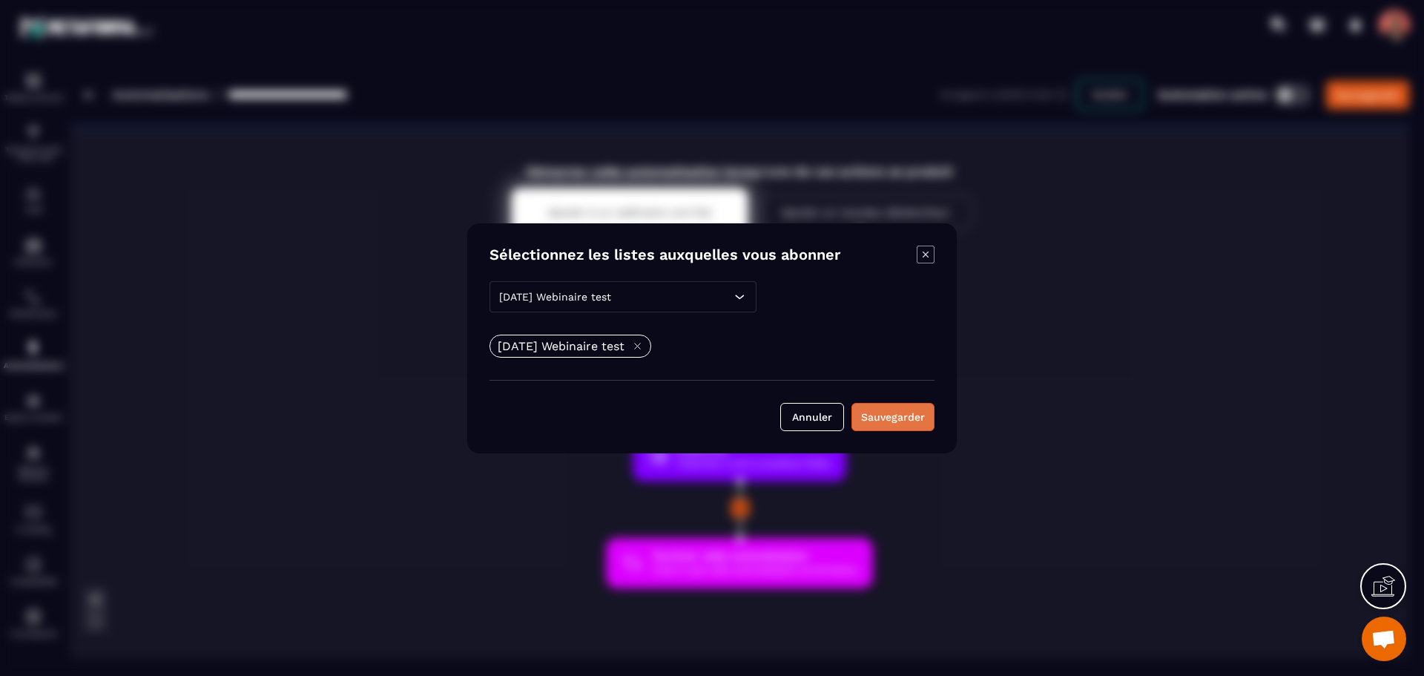
click at [900, 420] on div "Sauvegarder" at bounding box center [893, 416] width 64 height 15
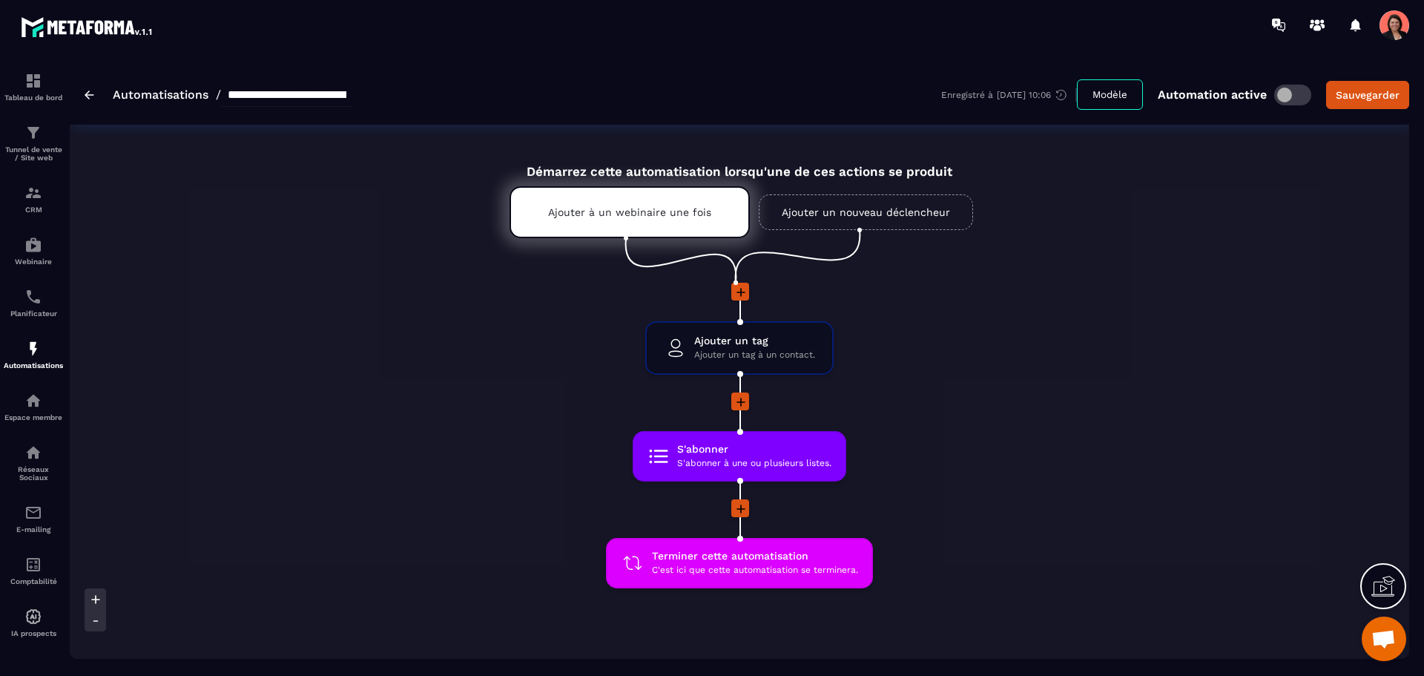
click at [1300, 90] on span at bounding box center [1292, 95] width 37 height 21
click at [91, 99] on img at bounding box center [90, 94] width 10 height 9
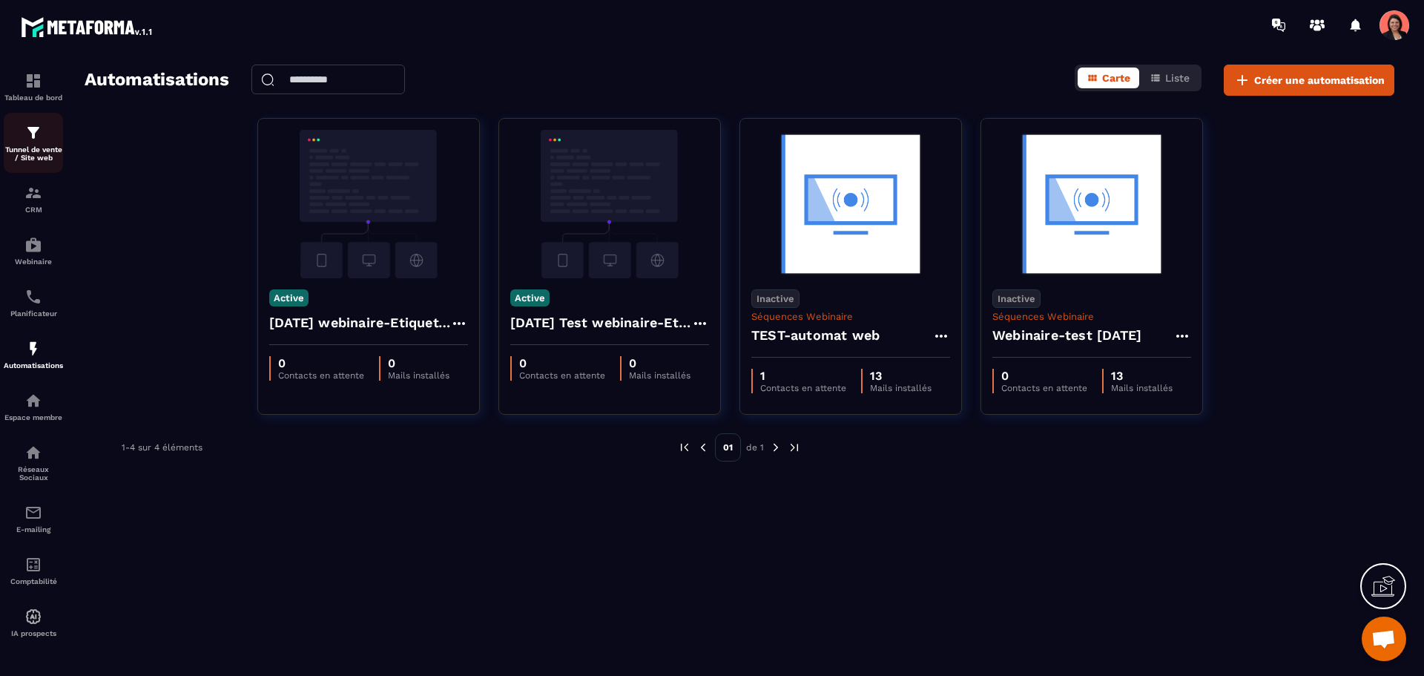
click at [47, 135] on div "Tunnel de vente / Site web" at bounding box center [33, 143] width 59 height 38
